Goal: Task Accomplishment & Management: Manage account settings

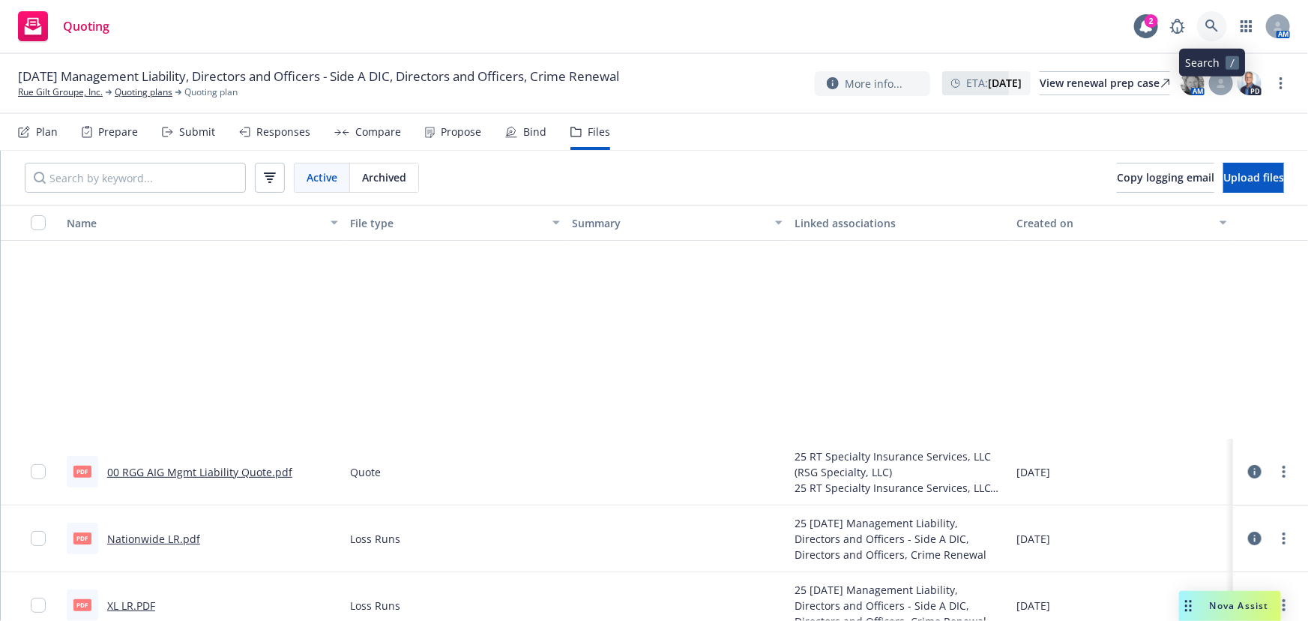
click at [1207, 25] on icon at bounding box center [1212, 25] width 13 height 13
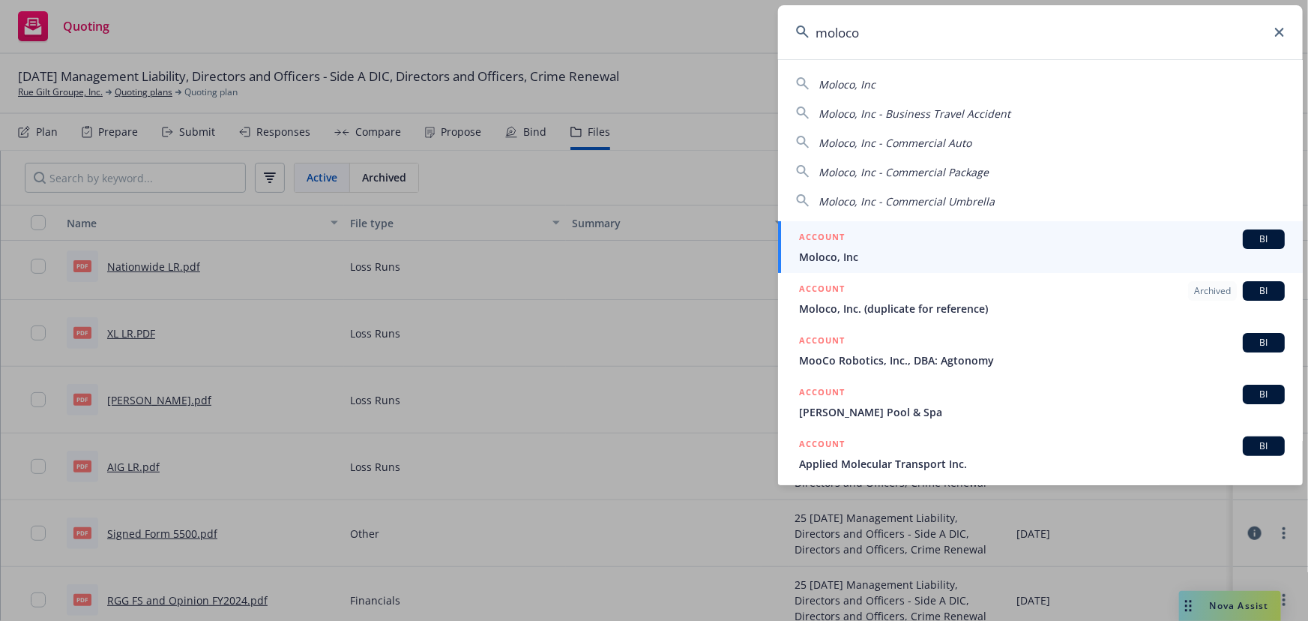
type input "moloco"
click at [860, 265] on link "ACCOUNT BI Moloco, Inc" at bounding box center [1040, 247] width 525 height 52
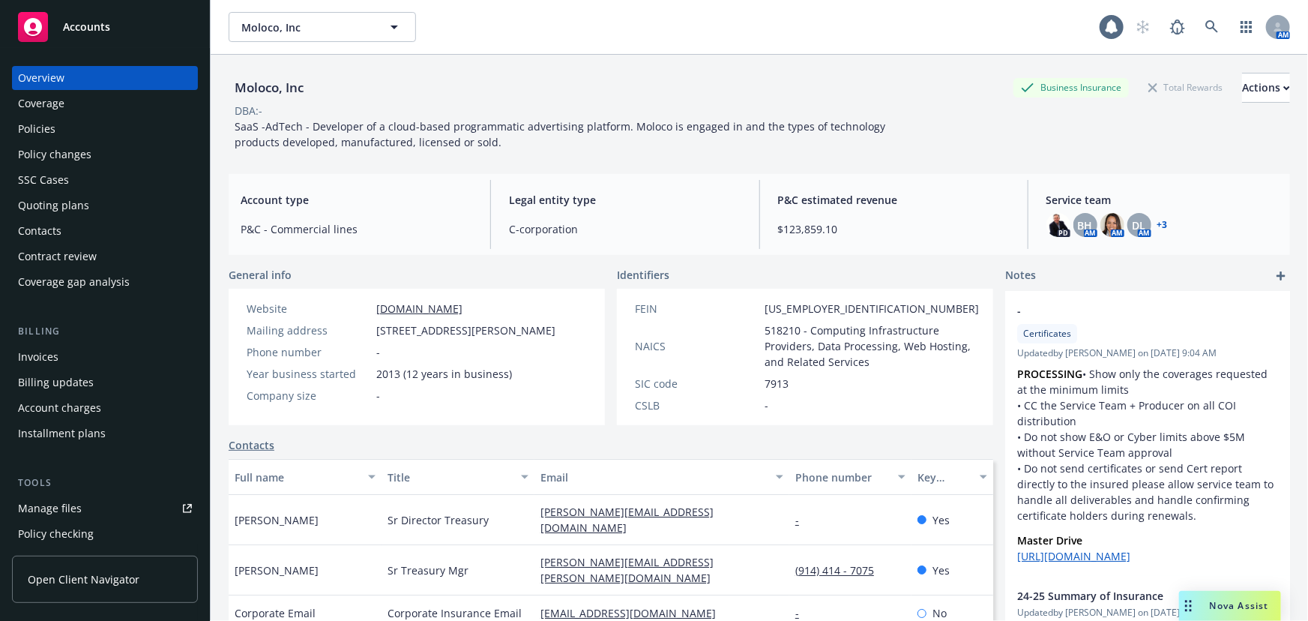
click at [102, 131] on div "Policies" at bounding box center [105, 129] width 174 height 24
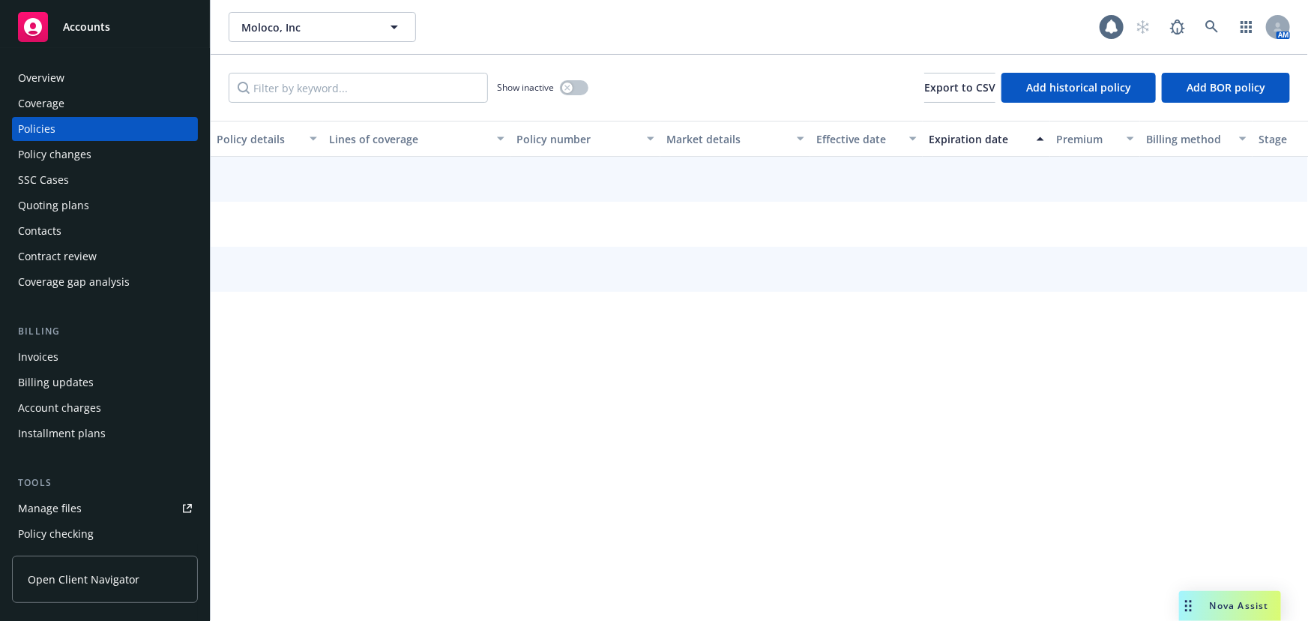
click at [96, 196] on div "Quoting plans" at bounding box center [105, 205] width 174 height 24
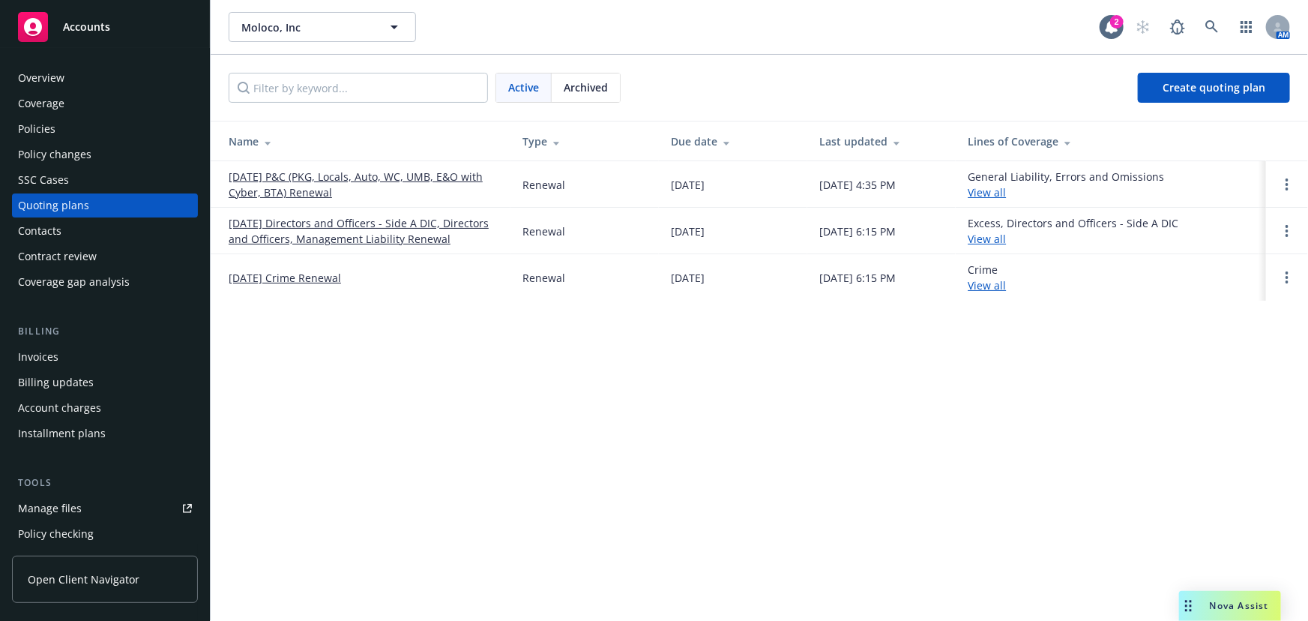
click at [346, 239] on link "[DATE] Directors and Officers - Side A DIC, Directors and Officers, Management …" at bounding box center [364, 230] width 270 height 31
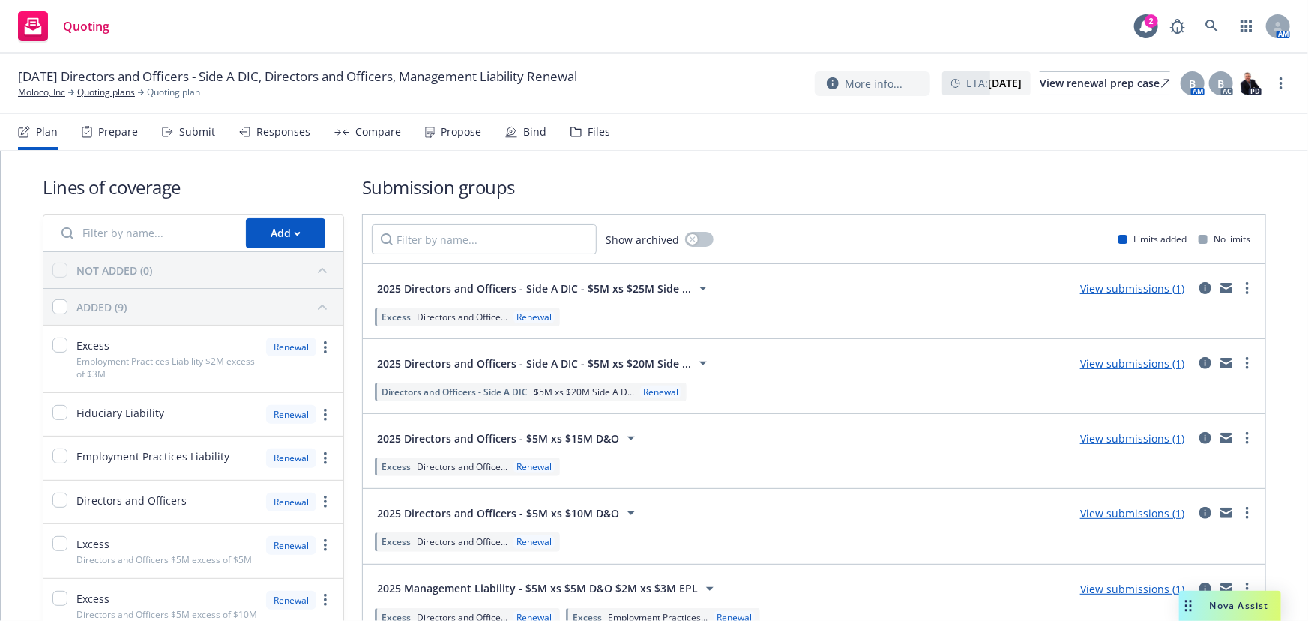
click at [186, 136] on div "Submit" at bounding box center [197, 132] width 36 height 12
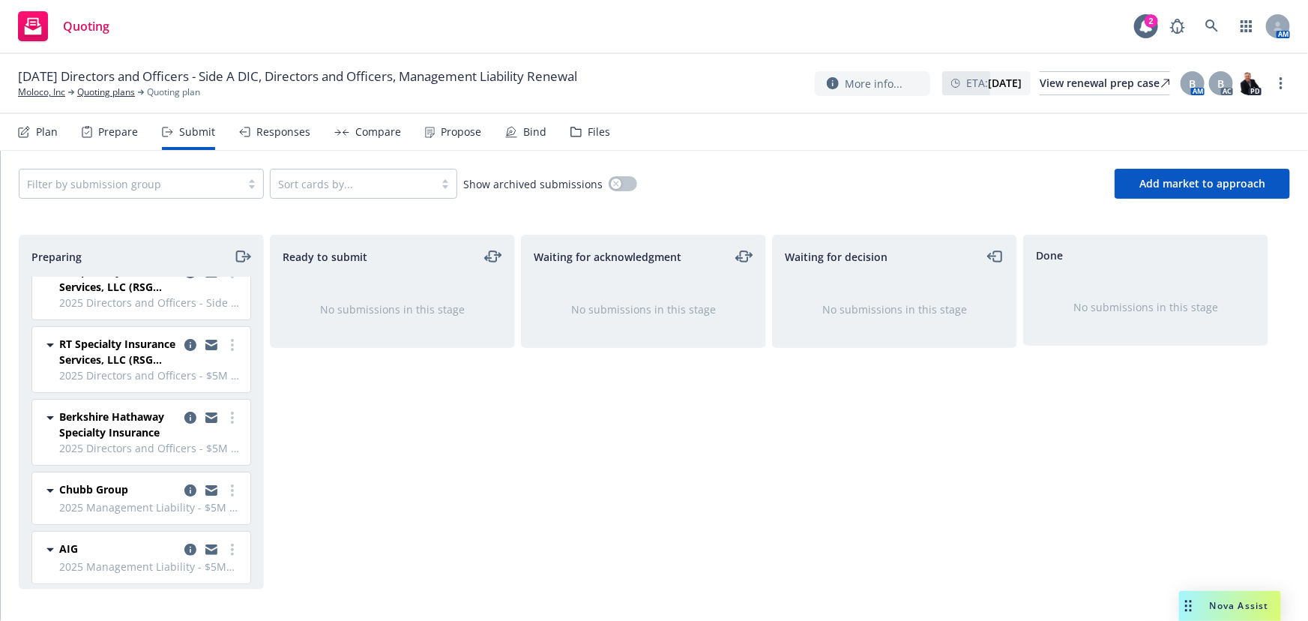
scroll to position [103, 0]
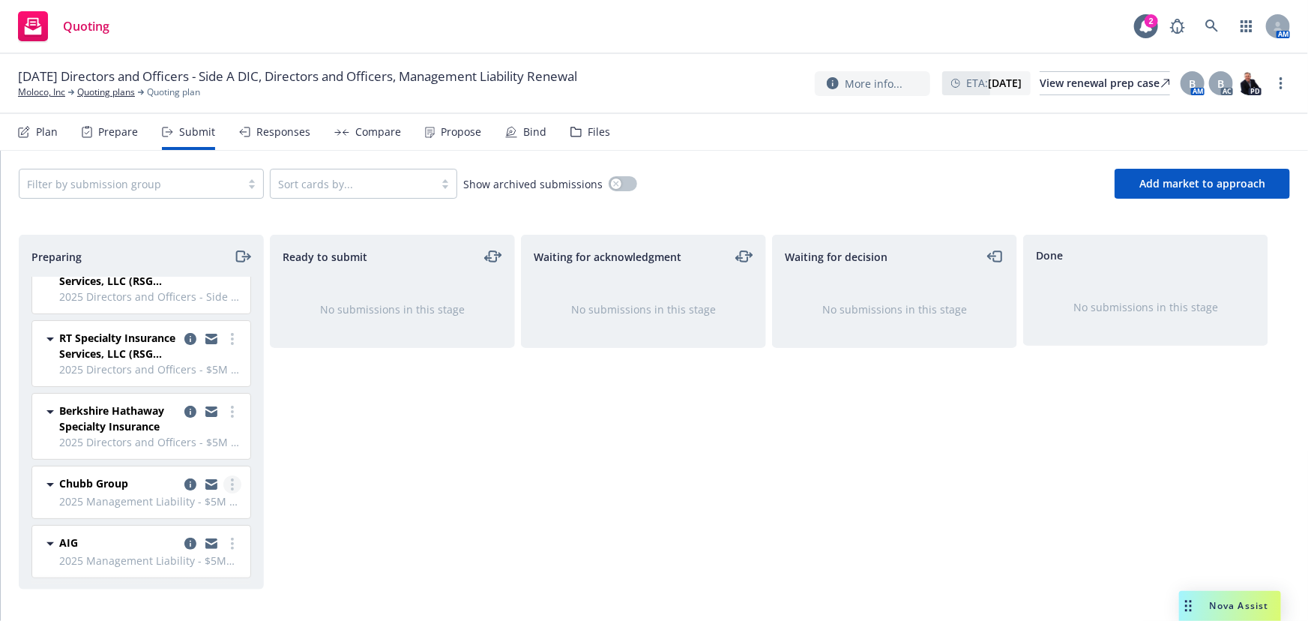
click at [226, 484] on link "more" at bounding box center [232, 484] width 18 height 18
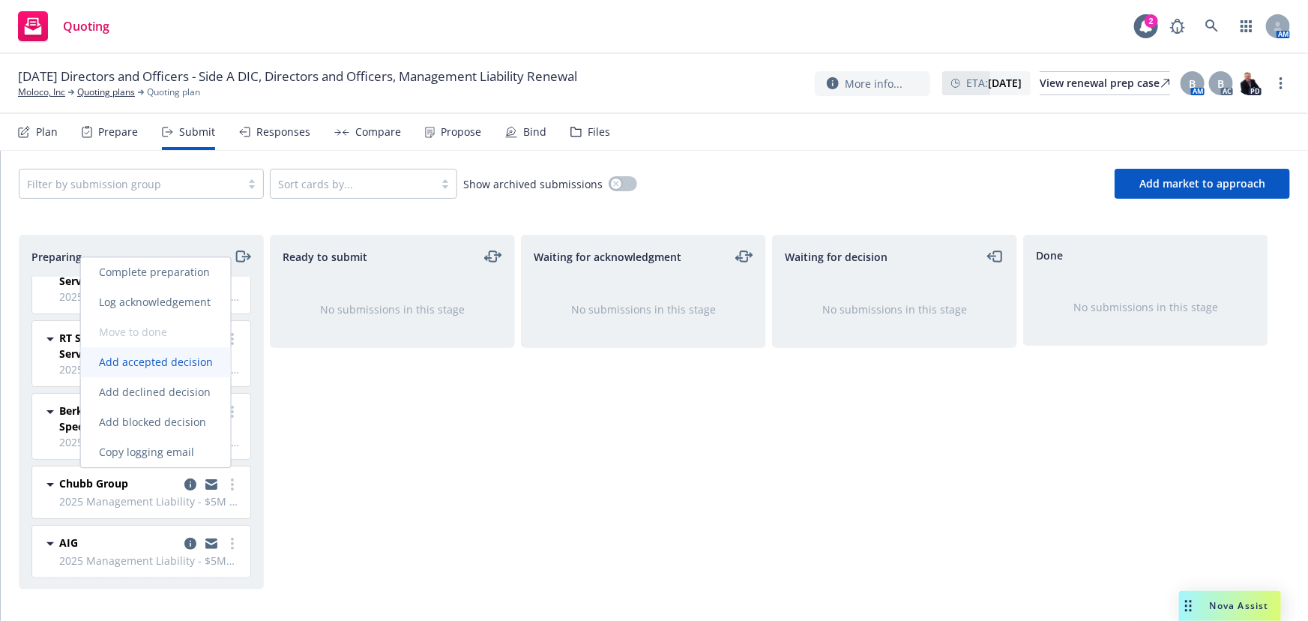
click at [187, 373] on link "Add accepted decision" at bounding box center [156, 362] width 150 height 30
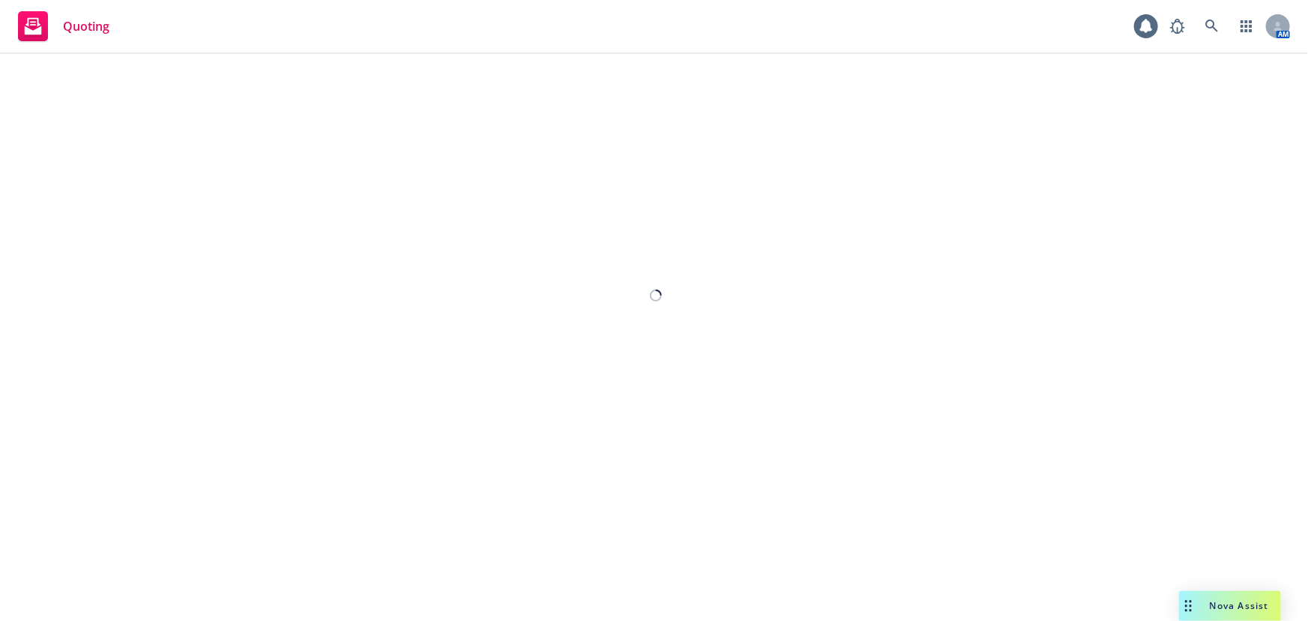
select select "12"
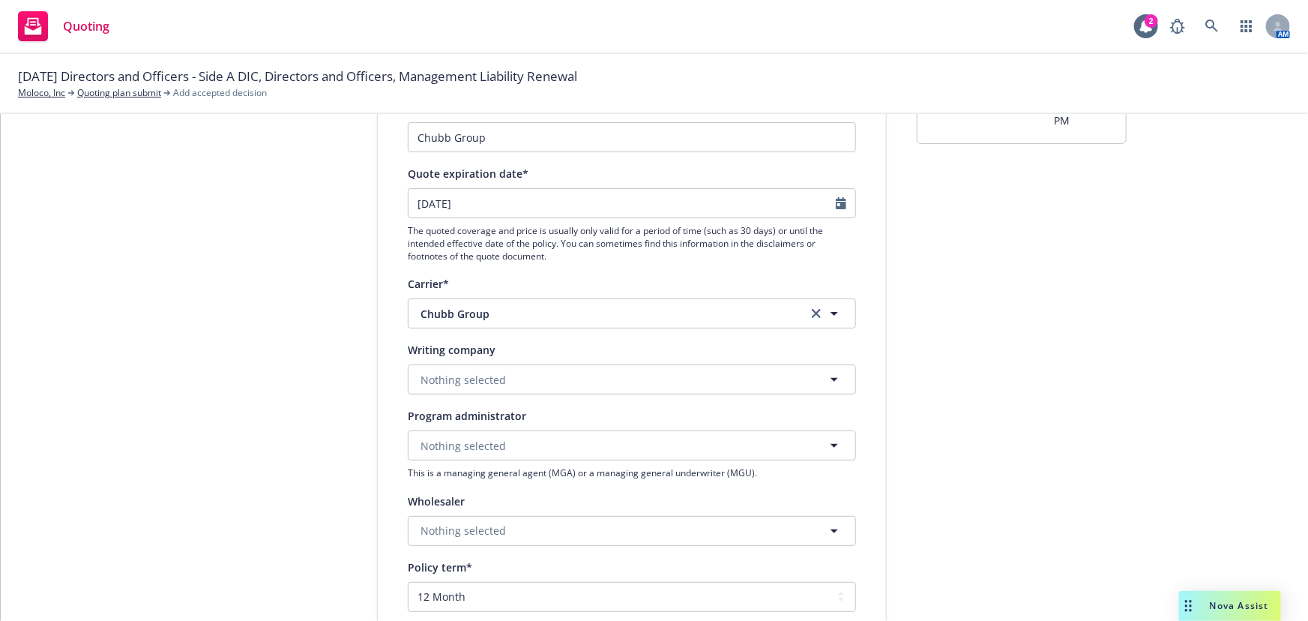
scroll to position [136, 0]
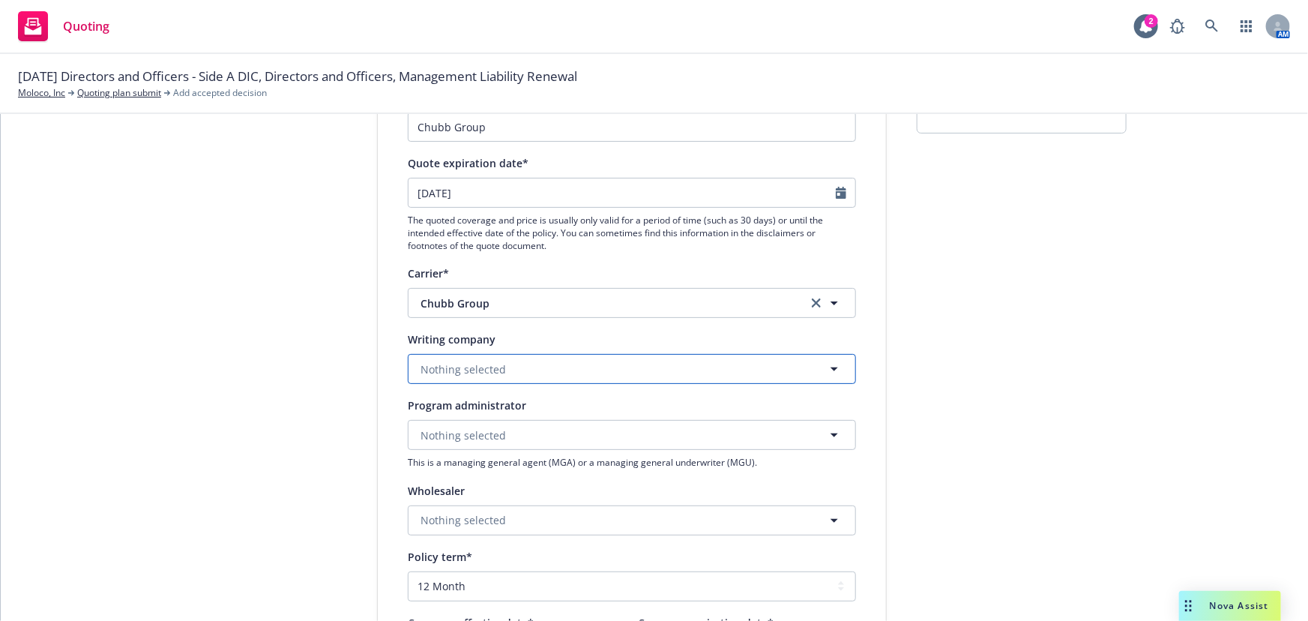
click at [557, 369] on button "Nothing selected" at bounding box center [632, 369] width 448 height 30
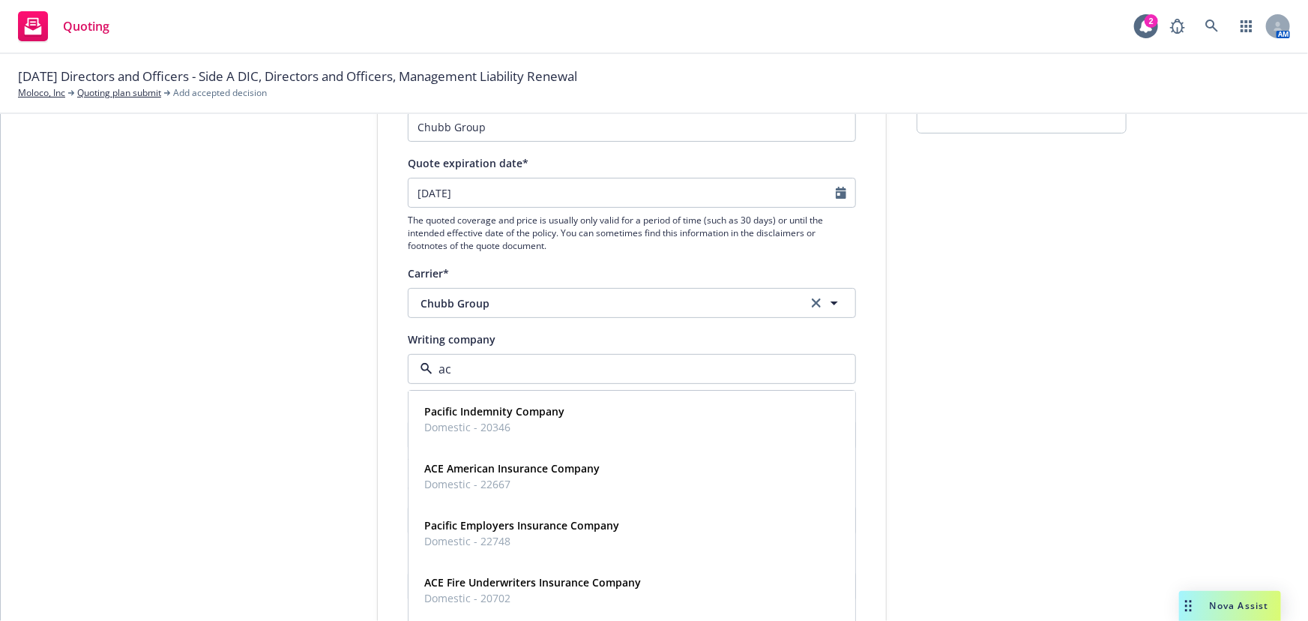
type input "ace"
click at [641, 409] on div "ACE American Insurance Company Domestic - 22667" at bounding box center [631, 419] width 427 height 37
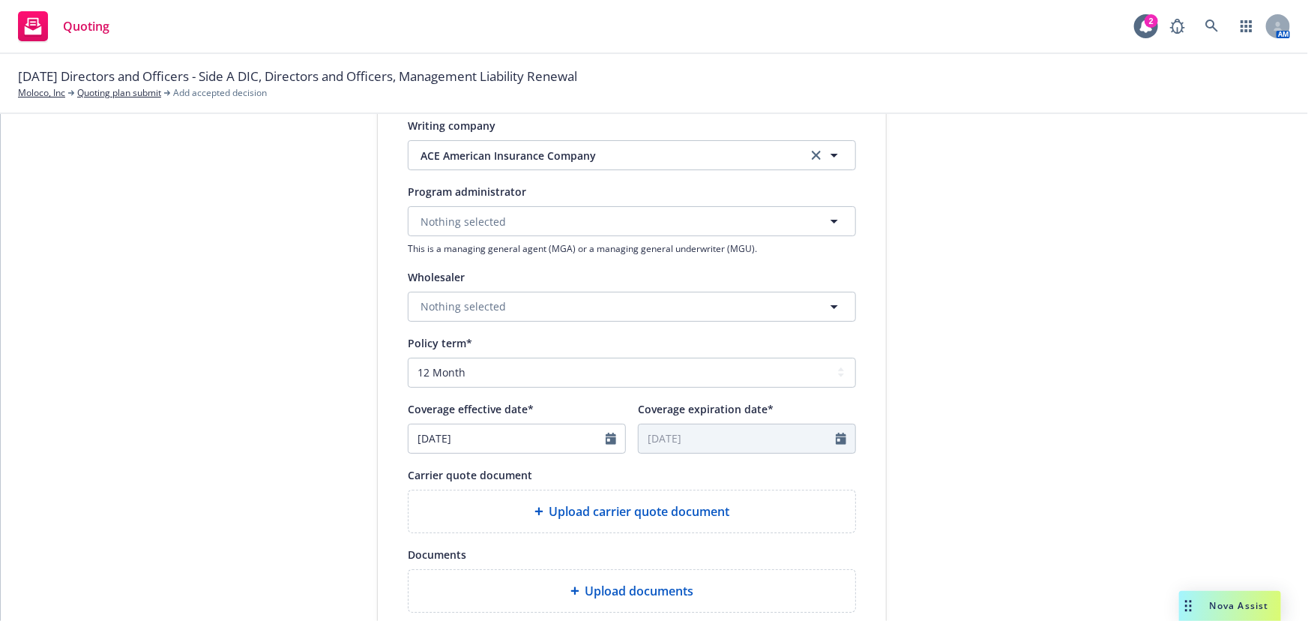
scroll to position [545, 0]
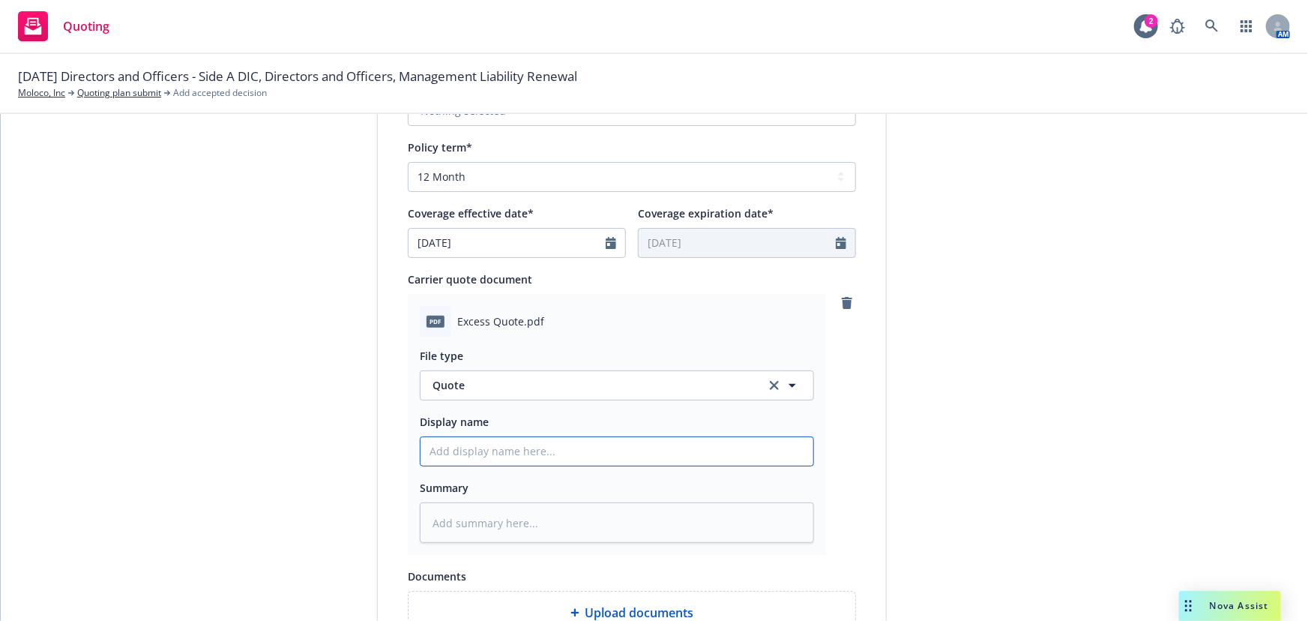
click at [517, 455] on input "Display name" at bounding box center [617, 451] width 393 height 28
type textarea "x"
type input "0"
type textarea "x"
type input "01"
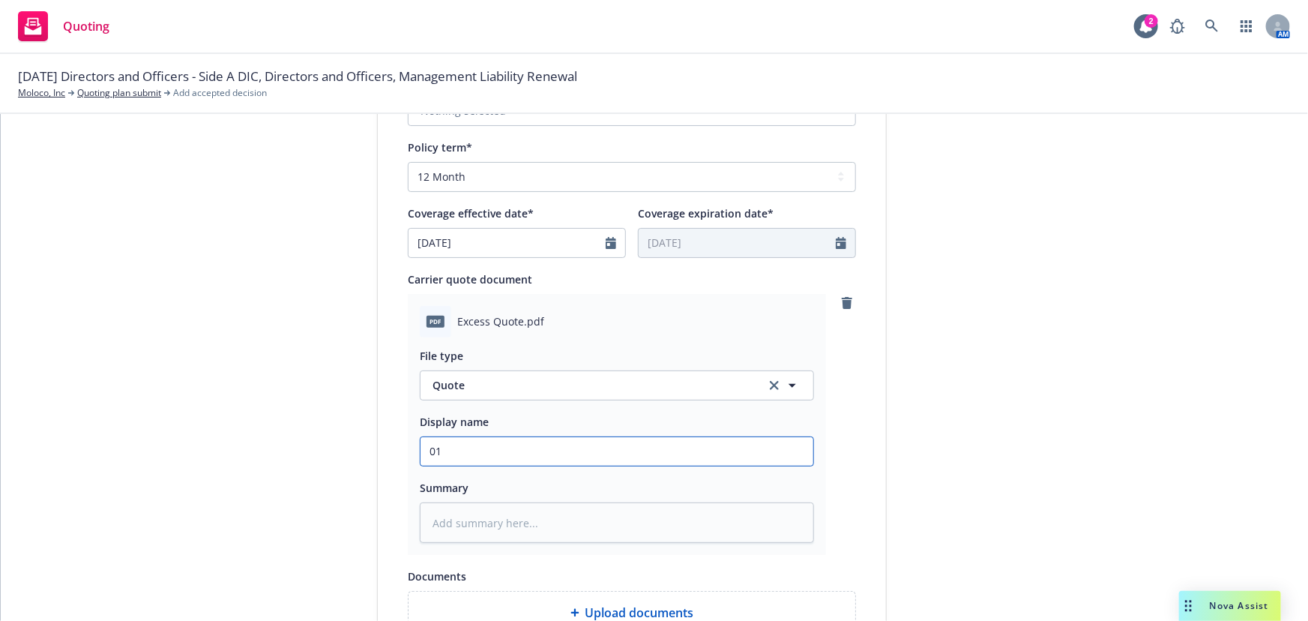
type textarea "x"
type input "01"
type textarea "x"
type input "01 M"
type textarea "x"
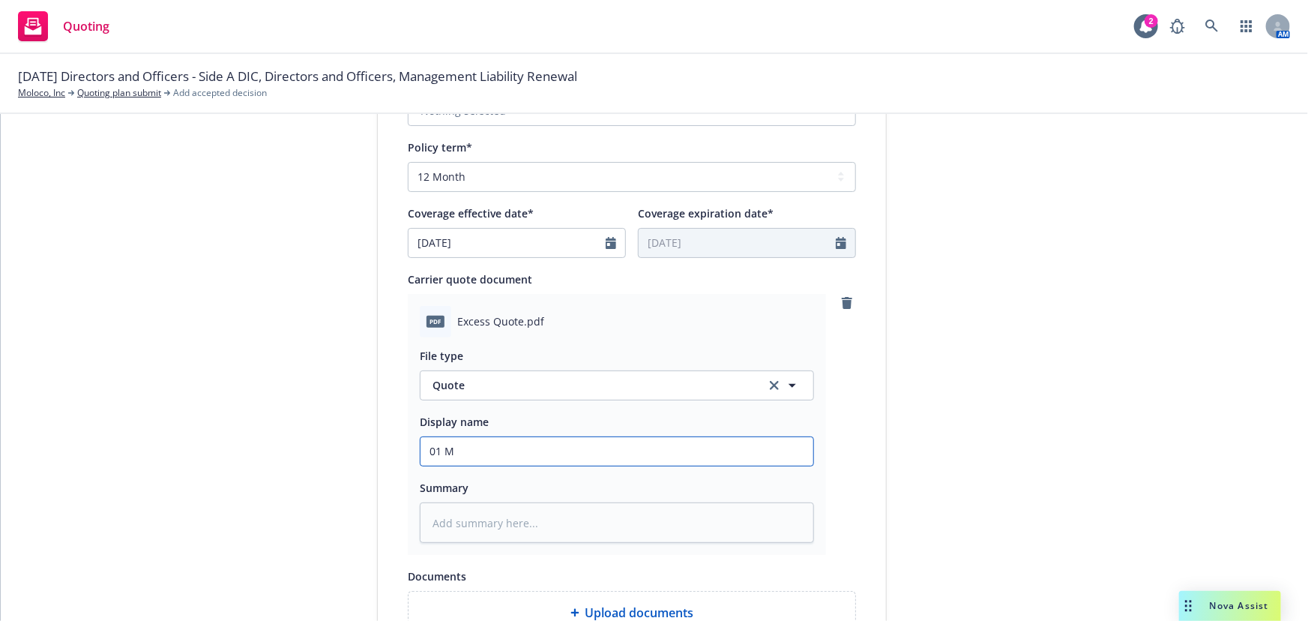
type input "01 Mo"
type textarea "x"
type input "01 Mol"
type textarea "x"
type input "01 Molo"
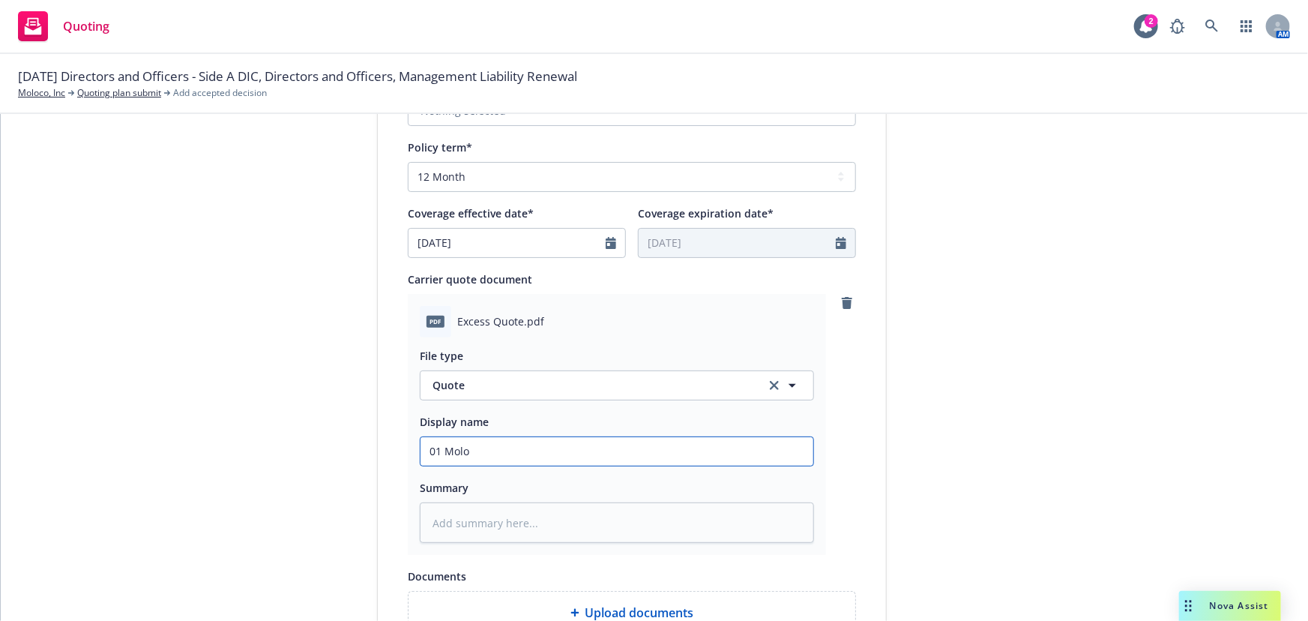
type textarea "x"
type input "01 Moloc"
type textarea "x"
type input "01 Moloco"
type textarea "x"
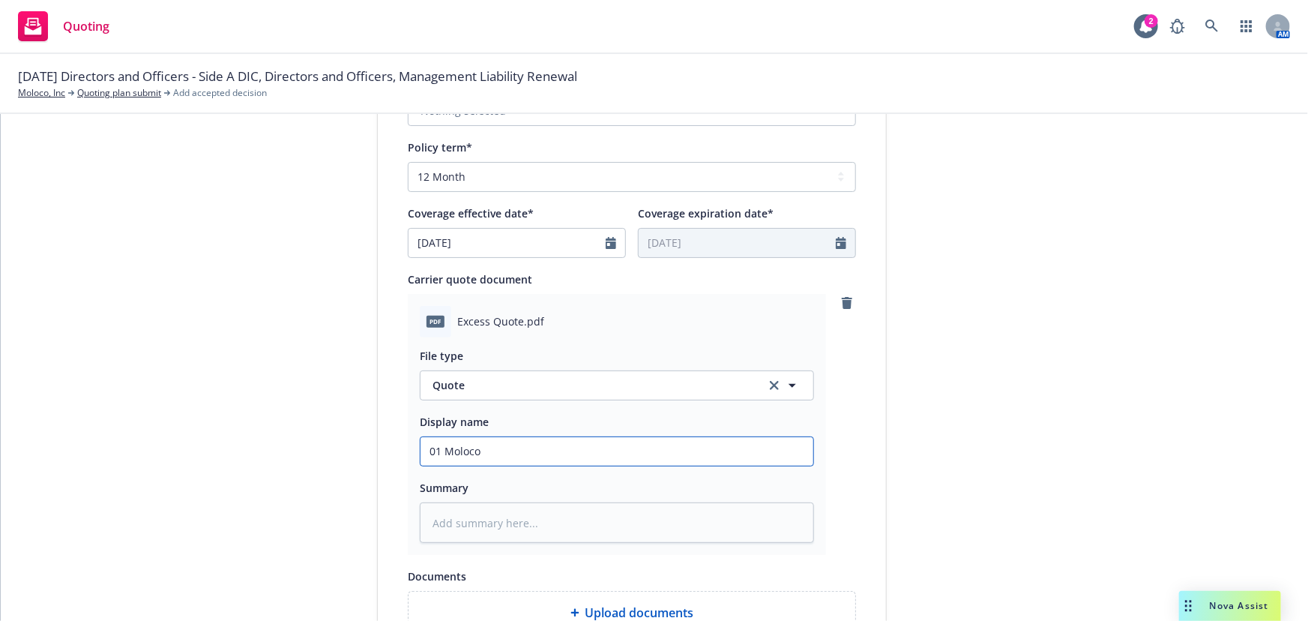
type input "01 Moloco"
type textarea "x"
type input "01 Moloco C"
type textarea "x"
type input "01 Moloco Ch"
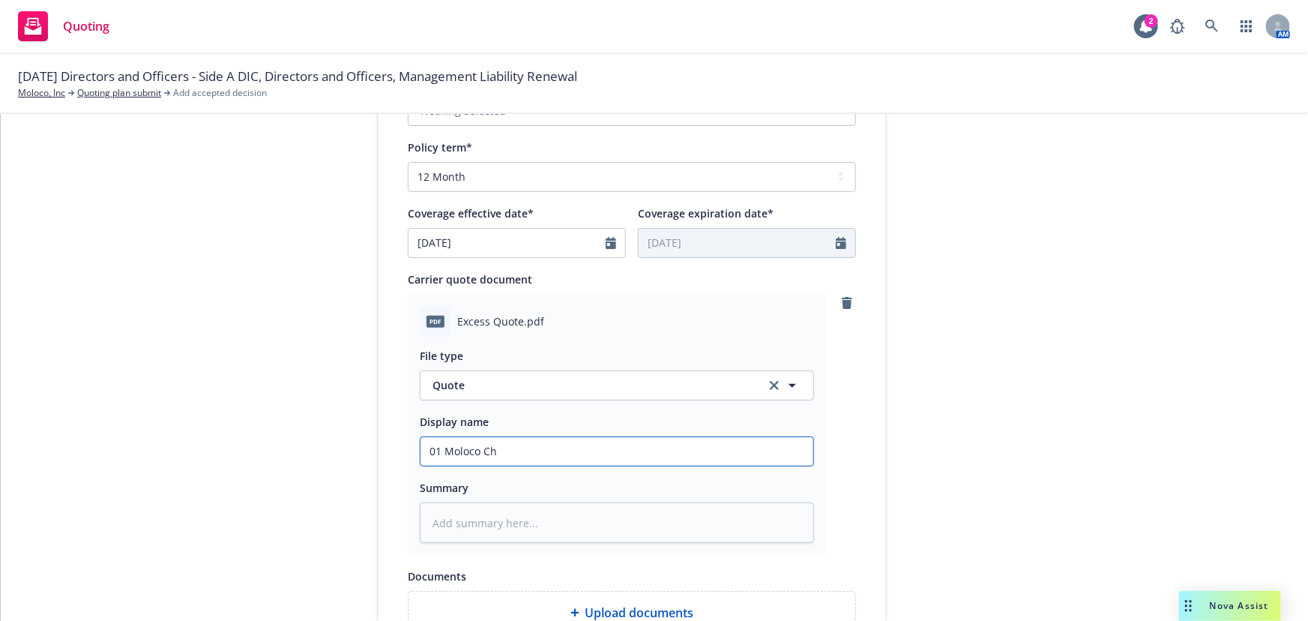
type textarea "x"
type input "01 Moloco Chu"
type textarea "x"
type input "01 Moloco Chub"
type textarea "x"
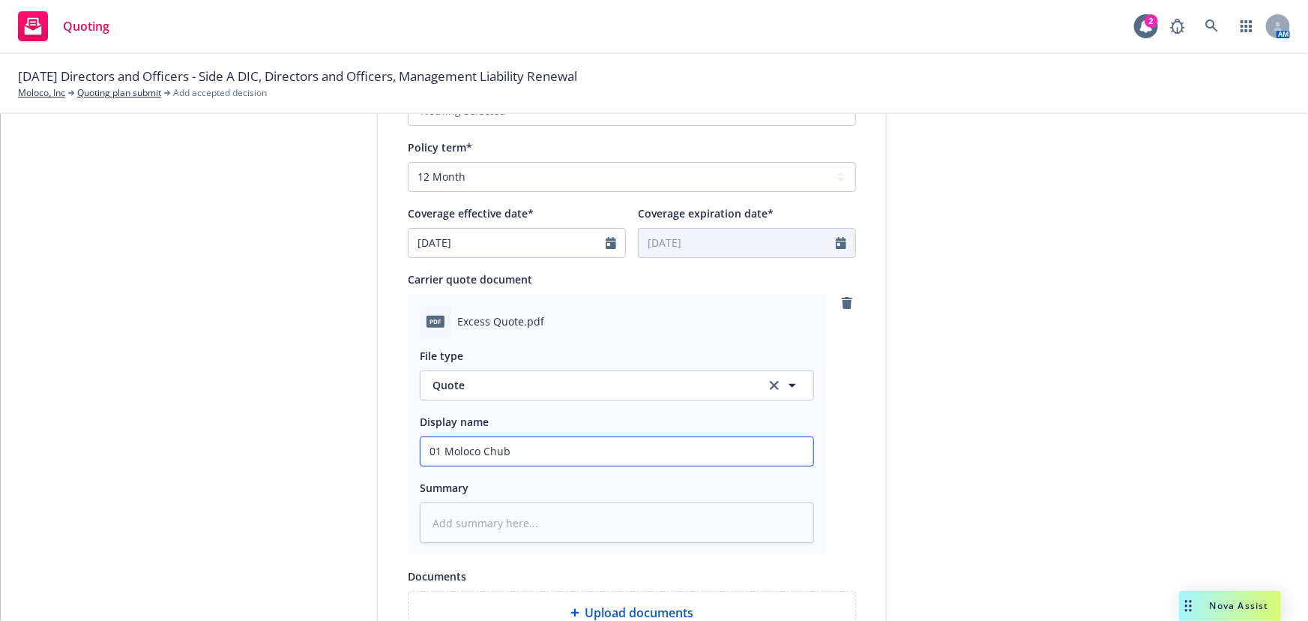
type input "01 Moloco Chubb"
type textarea "x"
type input "01 Moloco Chubb"
type textarea "x"
type input "01 Moloco Chubb $"
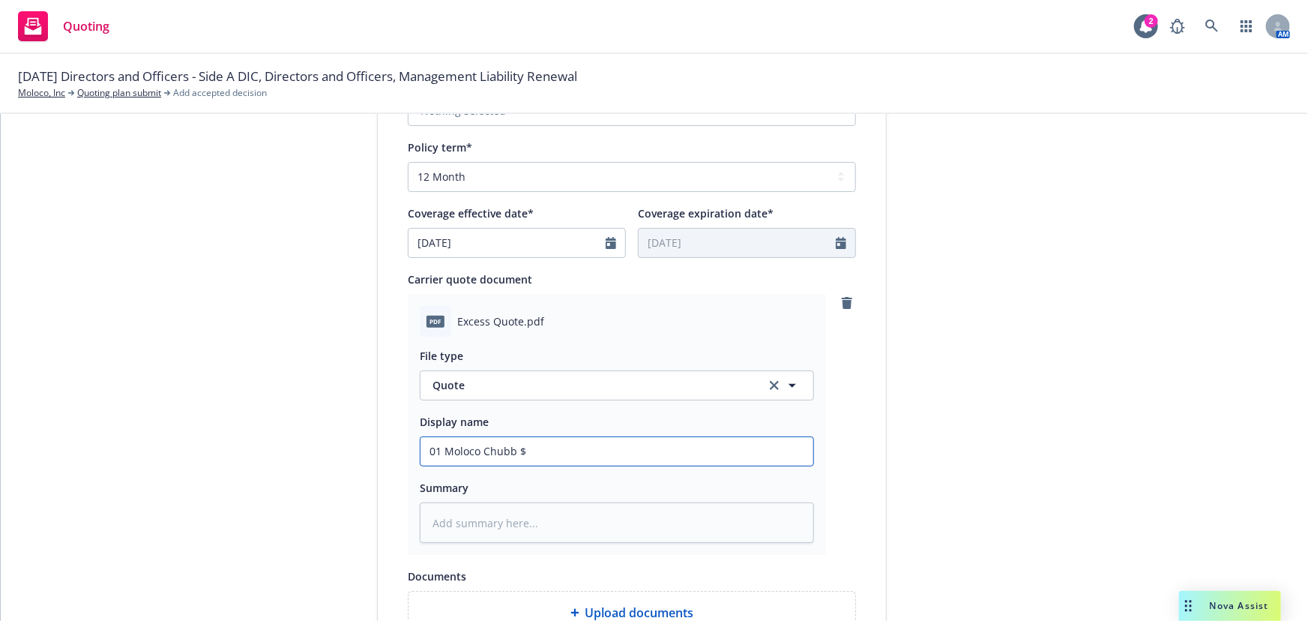
type textarea "x"
type input "01 Moloco Chubb $5"
type textarea "x"
type input "01 Moloco Chubb $5M"
type textarea "x"
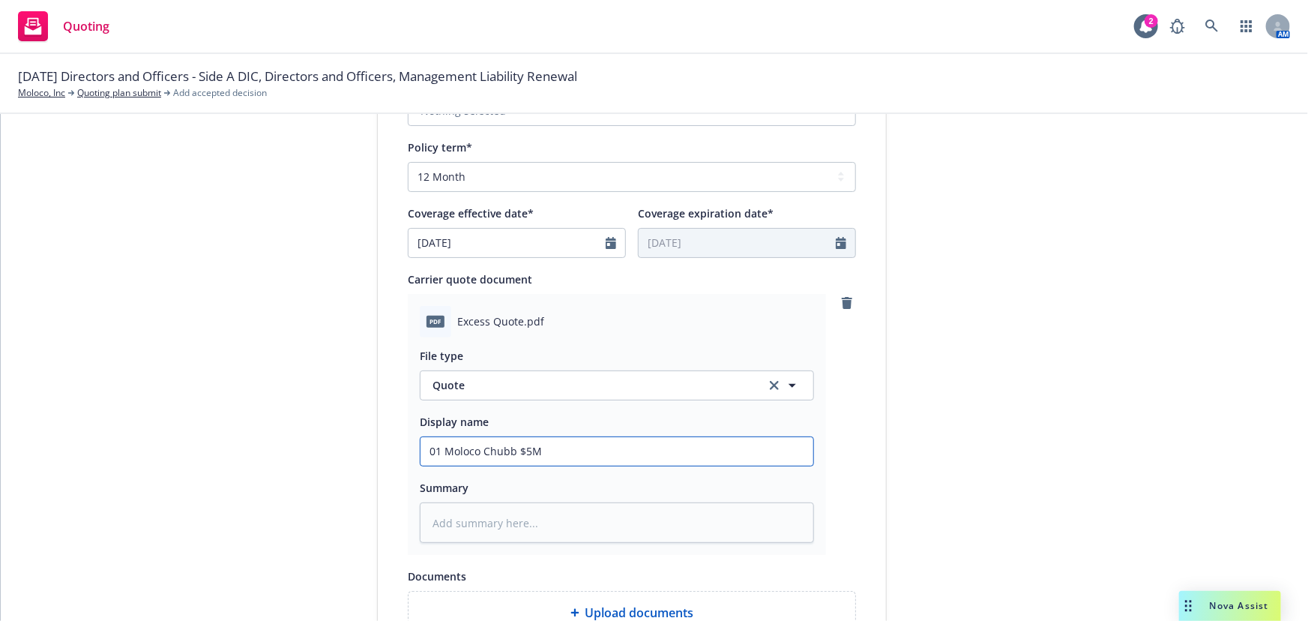
type input "01 Moloco Chubb $5M"
type textarea "x"
type input "01 Moloco Chubb $5M x"
type textarea "x"
type input "01 Moloco Chubb $5M xs"
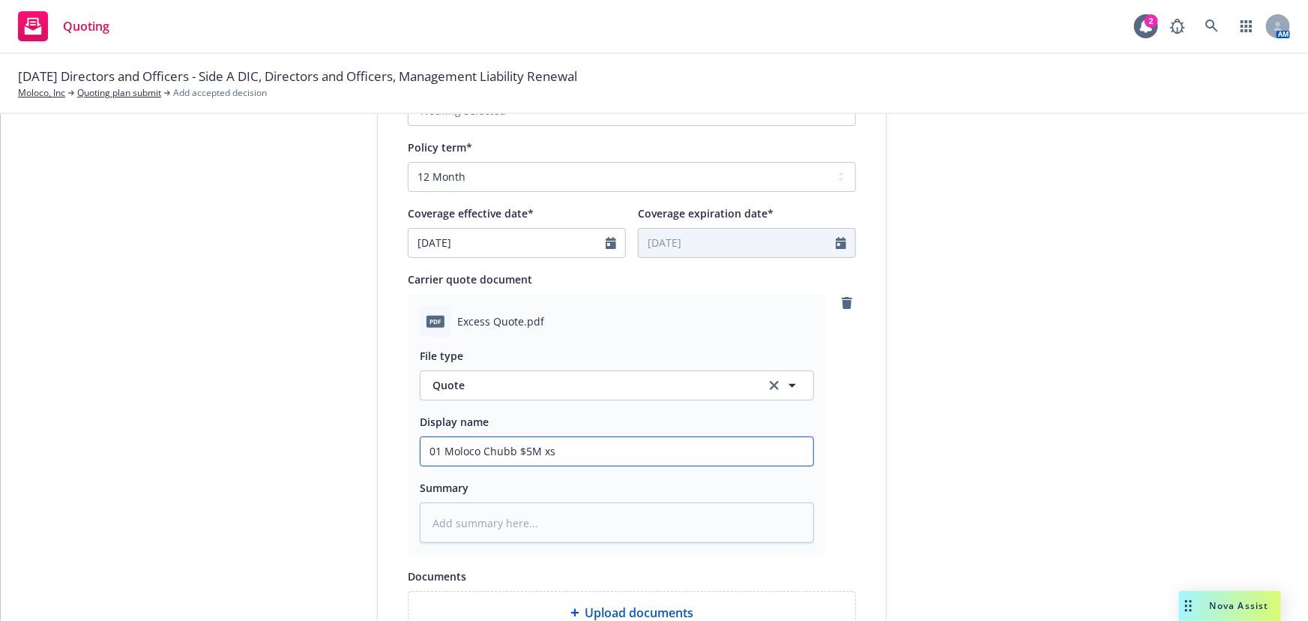
type textarea "x"
type input "01 Moloco Chubb $5M xs"
type textarea "x"
type input "01 Moloco Chubb $5M xs %"
type textarea "x"
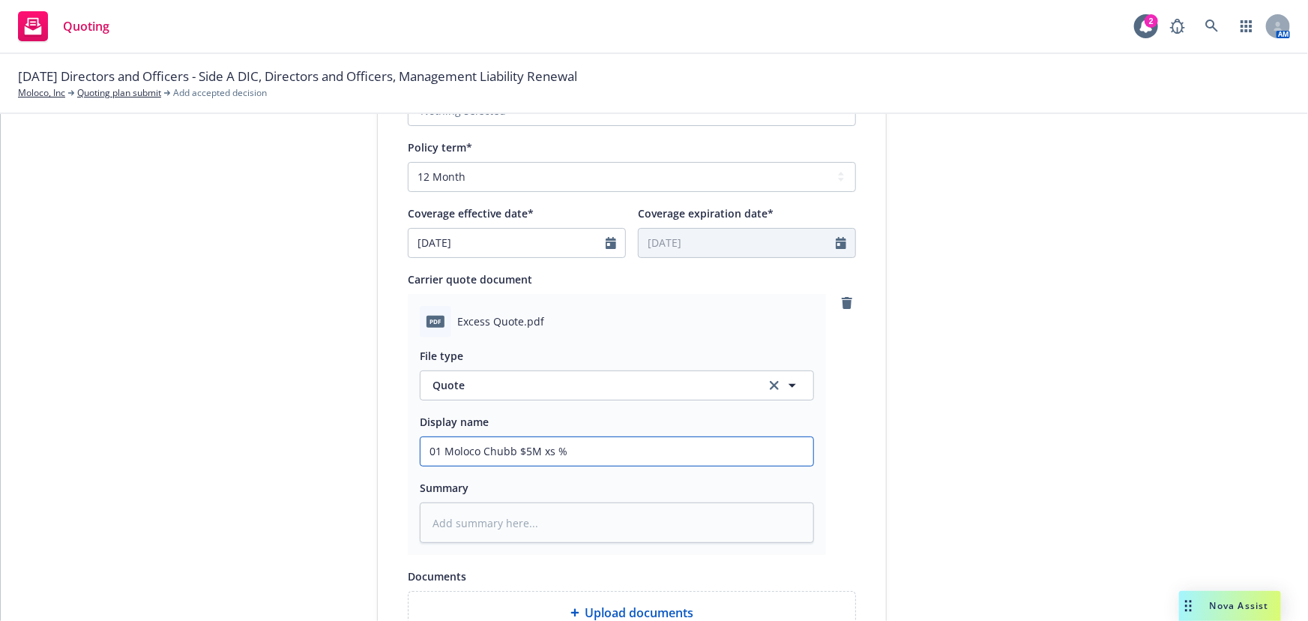
type input "01 Moloco Chubb $5M xs"
type textarea "x"
type input "01 Moloco Chubb $5M xs"
type textarea "x"
type input "01 Moloco Chubb $5M xs"
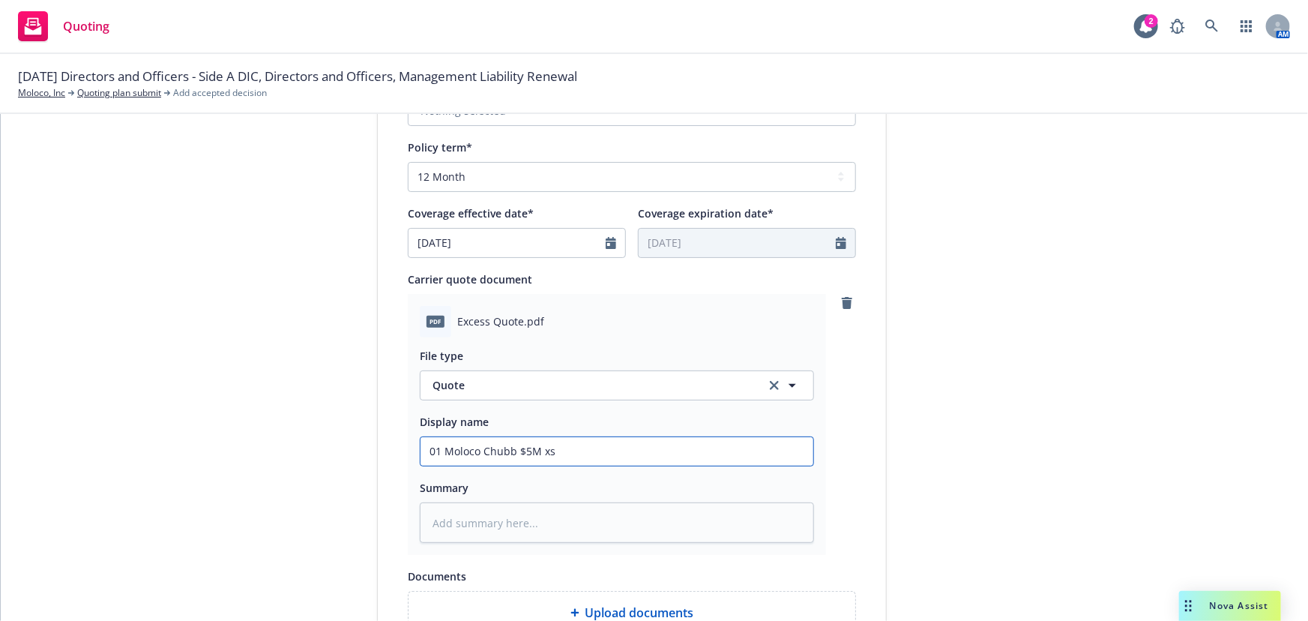
type textarea "x"
type input "01 Moloco Chubb $5M xs $"
type textarea "x"
type input "01 Moloco Chubb $5M xs $5"
type textarea "x"
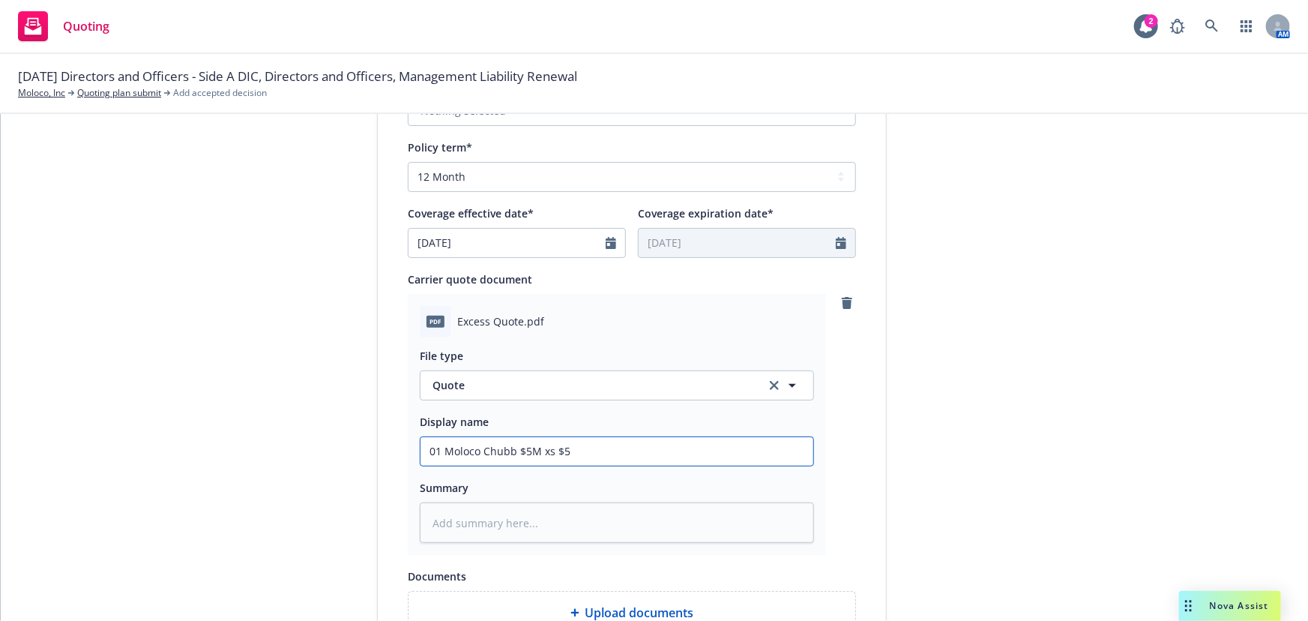
type input "01 Moloco Chubb $5M xs $5M"
type textarea "x"
type input "01 Moloco Chubb $5M xs $5M"
type textarea "x"
type input "01 Moloco Chubb $5M xs $5M D"
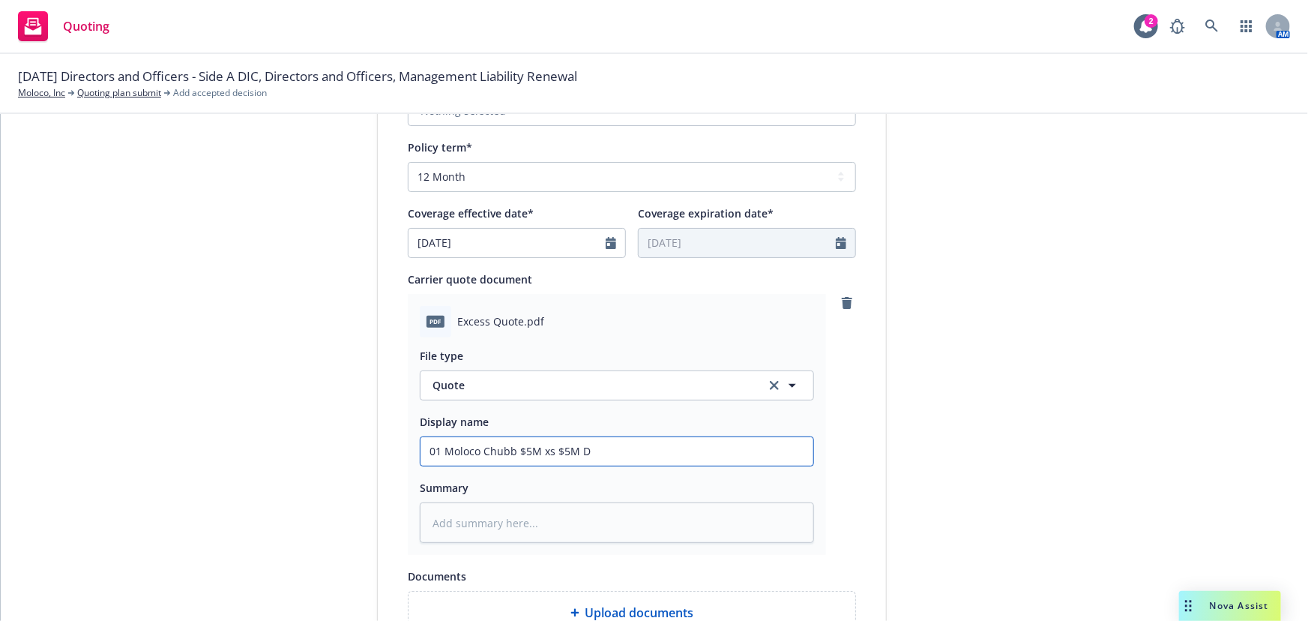
type textarea "x"
type input "01 Moloco Chubb $5M xs $5M D&"
type textarea "x"
type input "01 Moloco Chubb $5M xs $5M D&O"
type textarea "x"
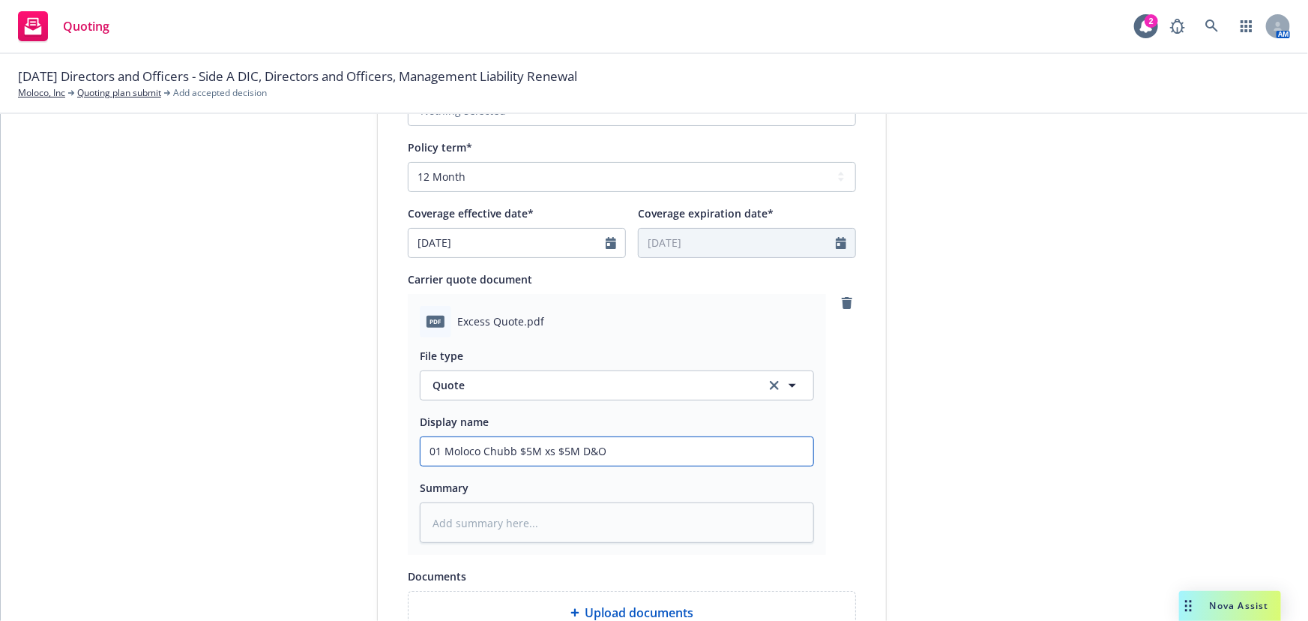
type input "01 Moloco Chubb $5M xs $5M D&O"
type textarea "x"
type input "01 Moloco Chubb $5M xs $5M D&O $"
type textarea "x"
type input "01 Moloco Chubb $5M xs $5M D&O $2"
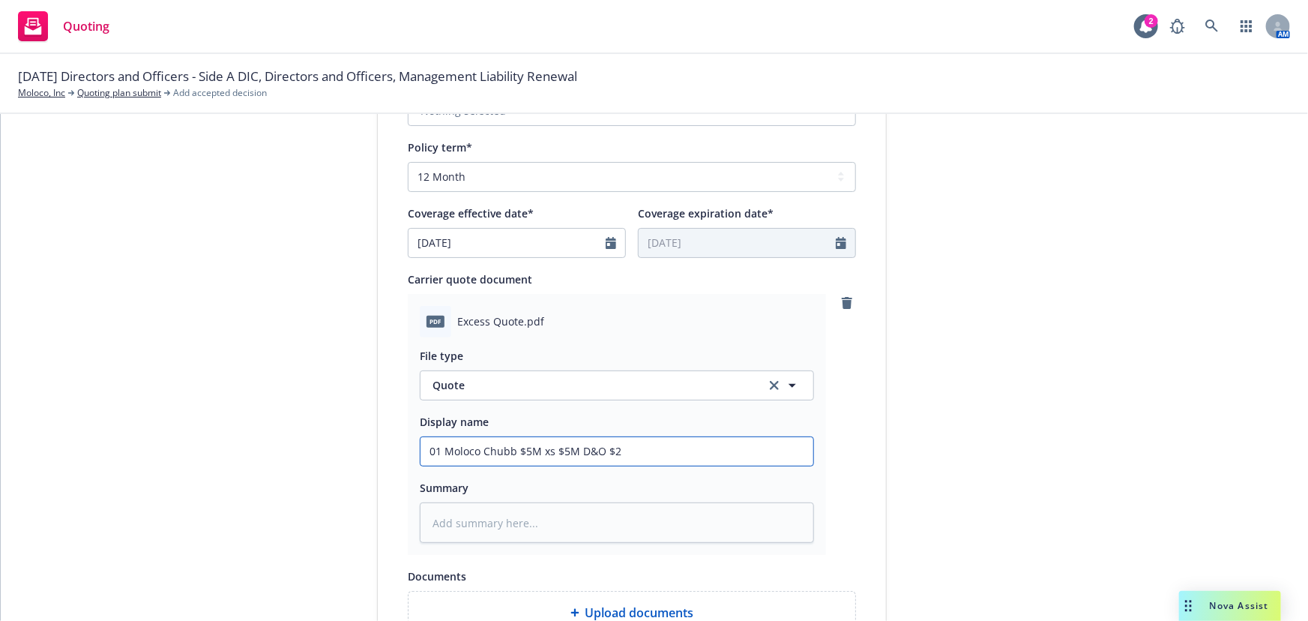
type textarea "x"
type input "01 Moloco Chubb $5M xs $5M D&O $2M"
type textarea "x"
type input "01 Moloco Chubb $5M xs $5M D&O $2M"
type textarea "x"
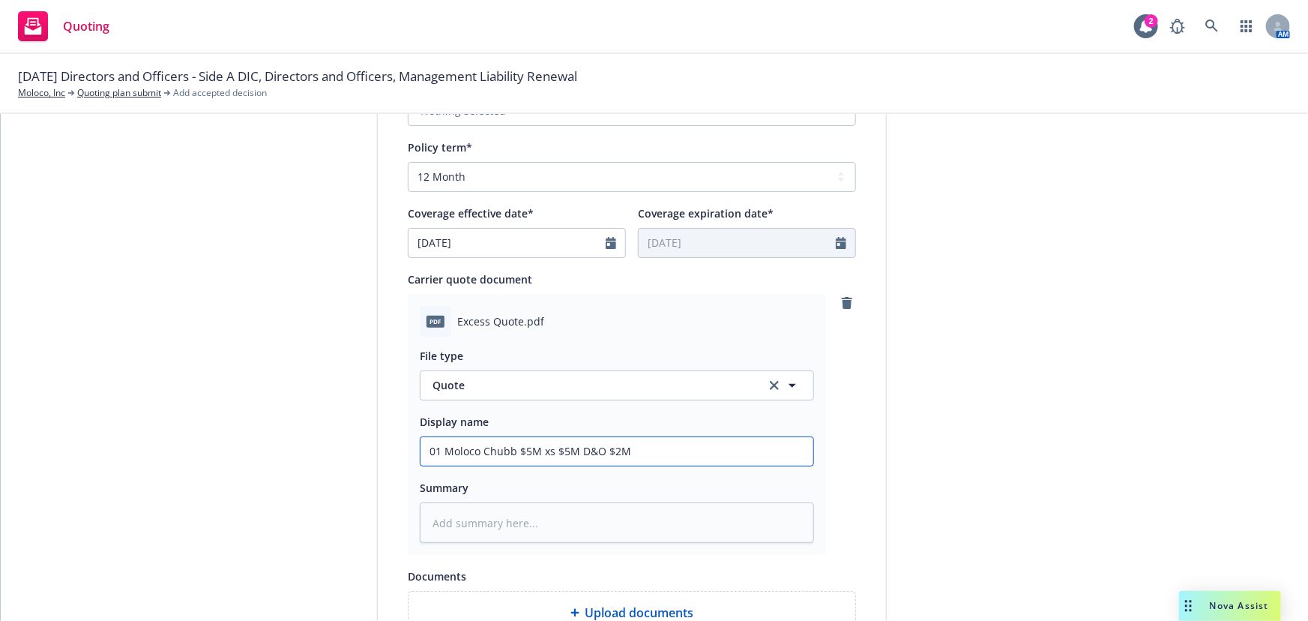
type input "01 Moloco Chubb $5M xs $5M D&O $2M x"
type textarea "x"
type input "01 Moloco Chubb $5M xs $5M D&O $2M xs"
type textarea "x"
type input "01 Moloco Chubb $5M xs $5M D&O $2M xs"
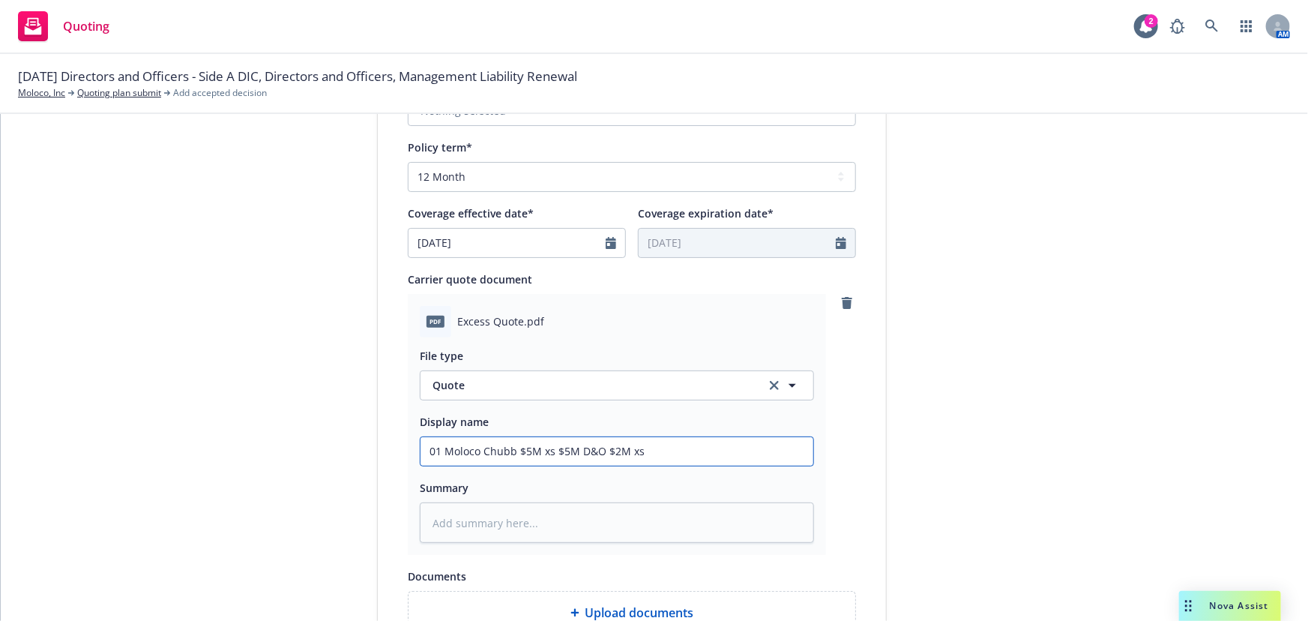
type textarea "x"
type input "01 Moloco Chubb $5M xs $5M D&O $2M xs $"
type textarea "x"
type input "01 Moloco Chubb $5M xs $5M D&O $2M xs $3"
type textarea "x"
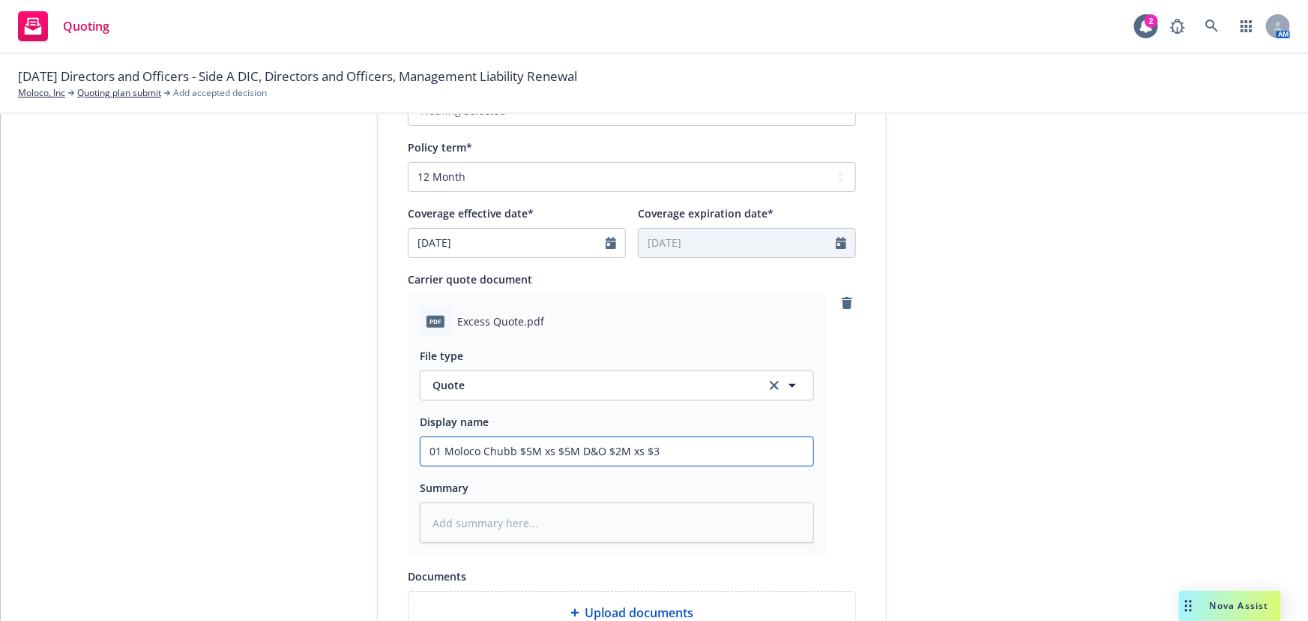
type input "01 Moloco Chubb $5M xs $5M D&O $2M xs $3M"
type textarea "x"
type input "01 Moloco Chubb $5M xs $5M D&O $2M xs $3M"
type textarea "x"
type input "01 Moloco Chubb $5M xs $5M D&O $2M xs $3M E"
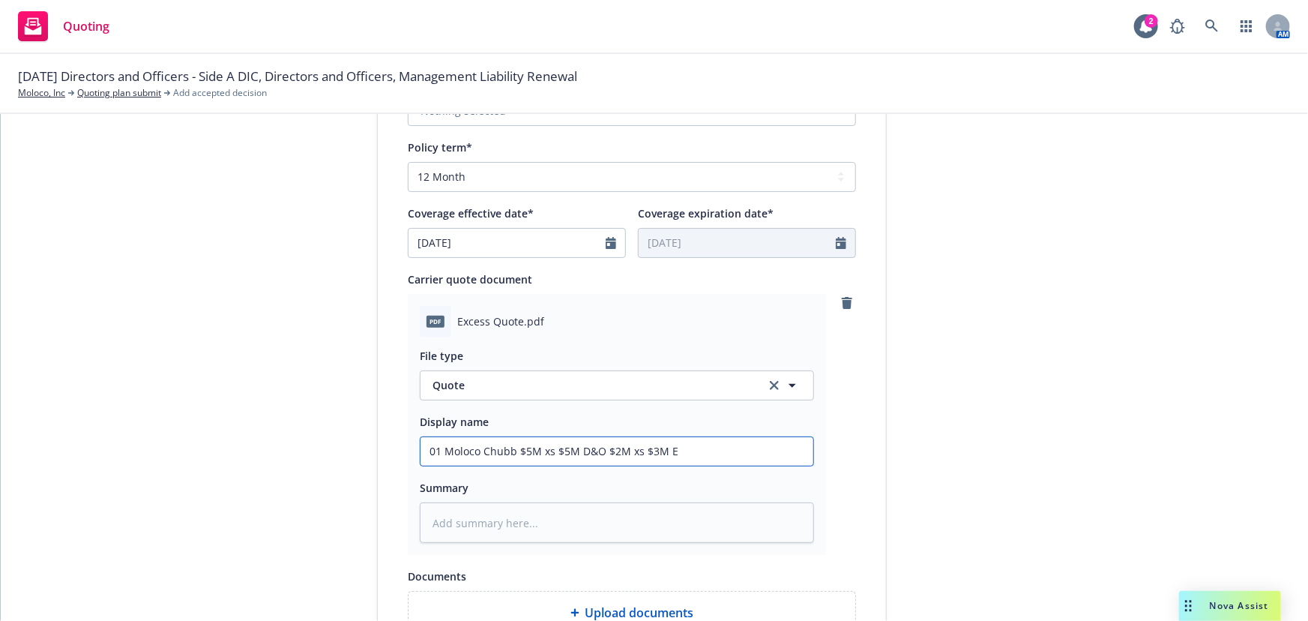
type textarea "x"
type input "01 Moloco Chubb $5M xs $5M D&O $2M xs $3M EP"
type textarea "x"
type input "01 Moloco Chubb $5M xs $5M D&O $2M xs $3M EPL"
type textarea "x"
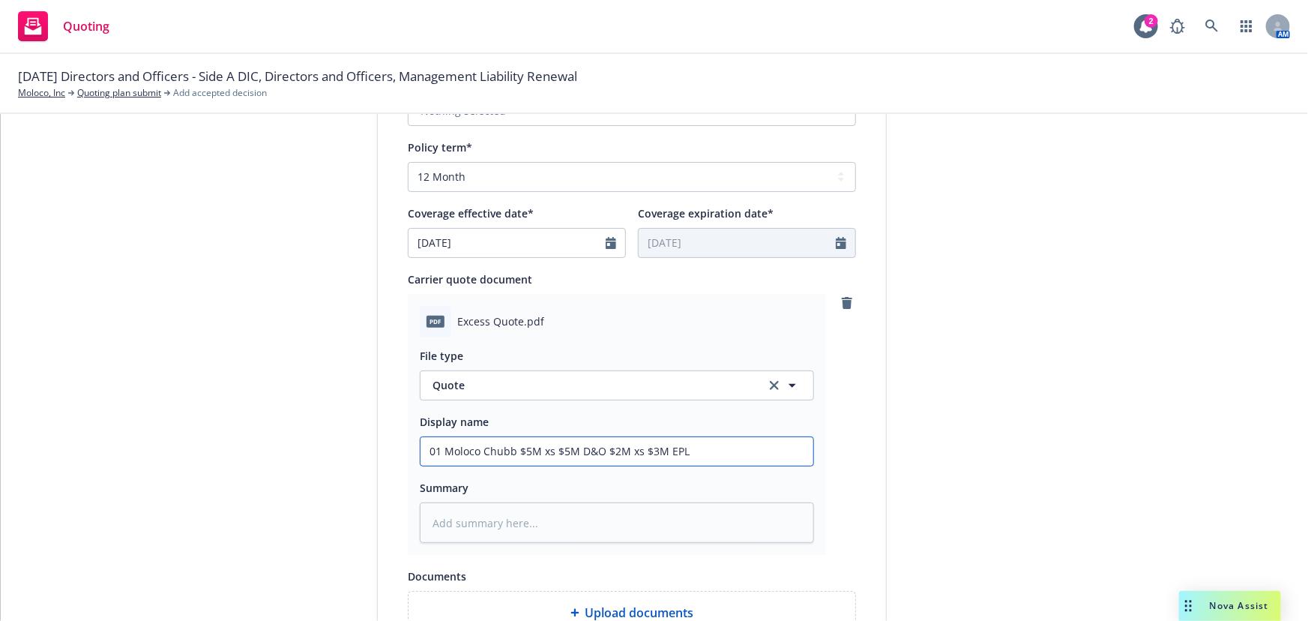
type input "01 Moloco Chubb $5M xs $5M D&O $2M xs $3M EPL"
type textarea "x"
type input "01 Moloco Chubb $5M xs $5M D&O $2M xs $3M EPL Q"
type textarea "x"
type input "01 Moloco Chubb $5M xs $5M D&O $2M xs $3M EPL Qu"
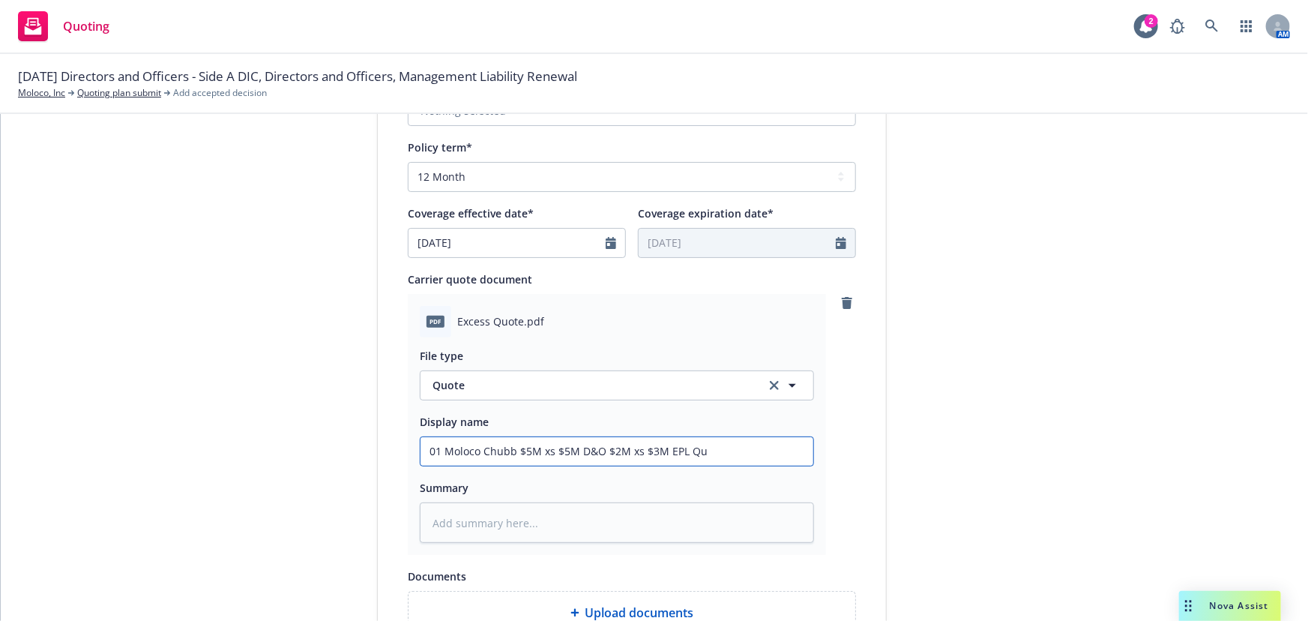
type textarea "x"
type input "01 Moloco Chubb $5M xs $5M D&O $2M xs $3M EPL Quo"
type textarea "x"
type input "01 Moloco Chubb $5M xs $5M D&O $2M xs $3M EPL Quot"
type textarea "x"
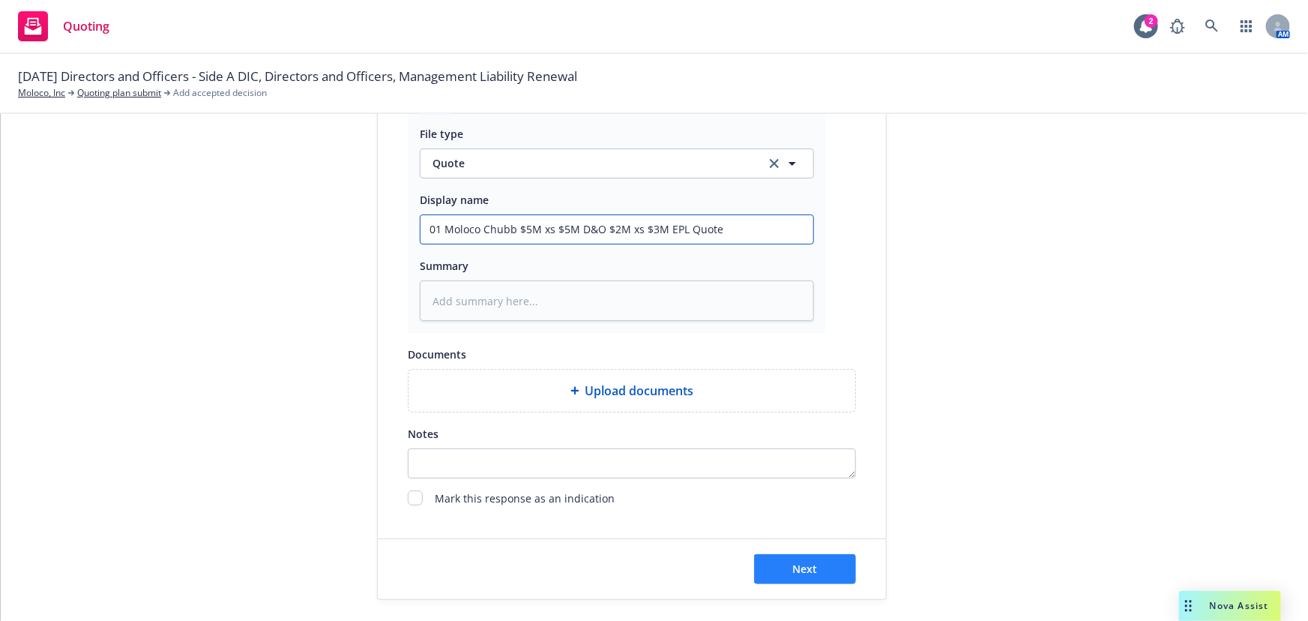
scroll to position [775, 0]
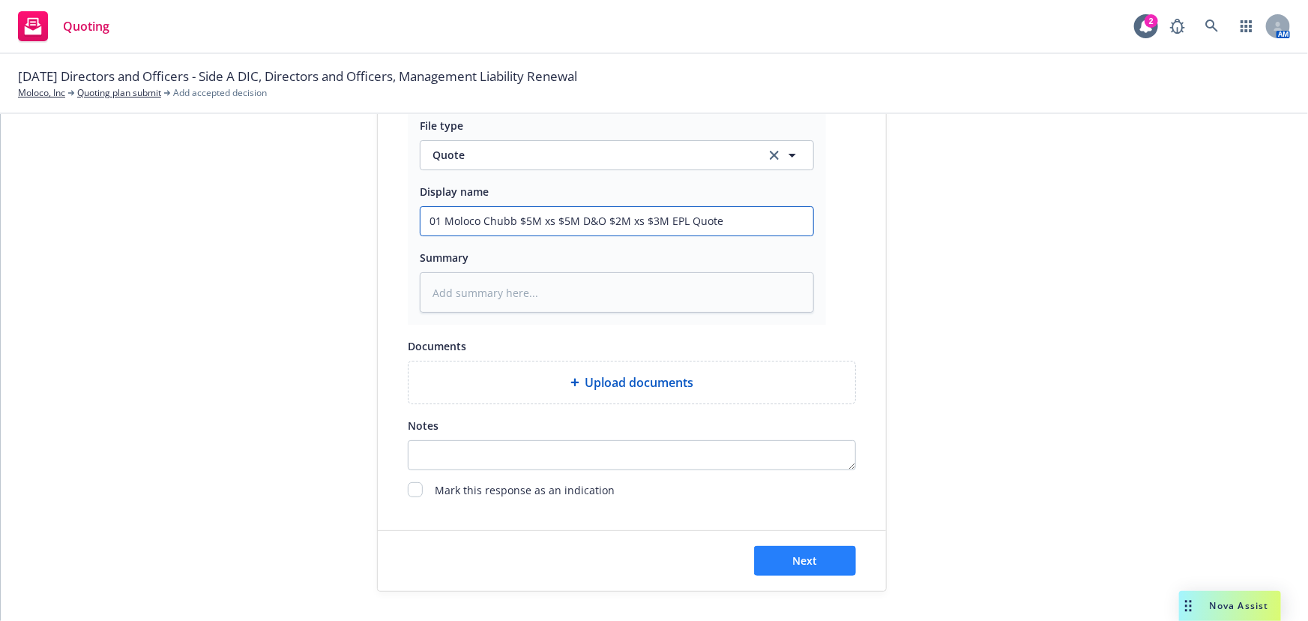
type input "01 Moloco Chubb $5M xs $5M D&O $2M xs $3M EPL Quote"
click at [810, 569] on button "Next" at bounding box center [805, 561] width 102 height 30
type textarea "x"
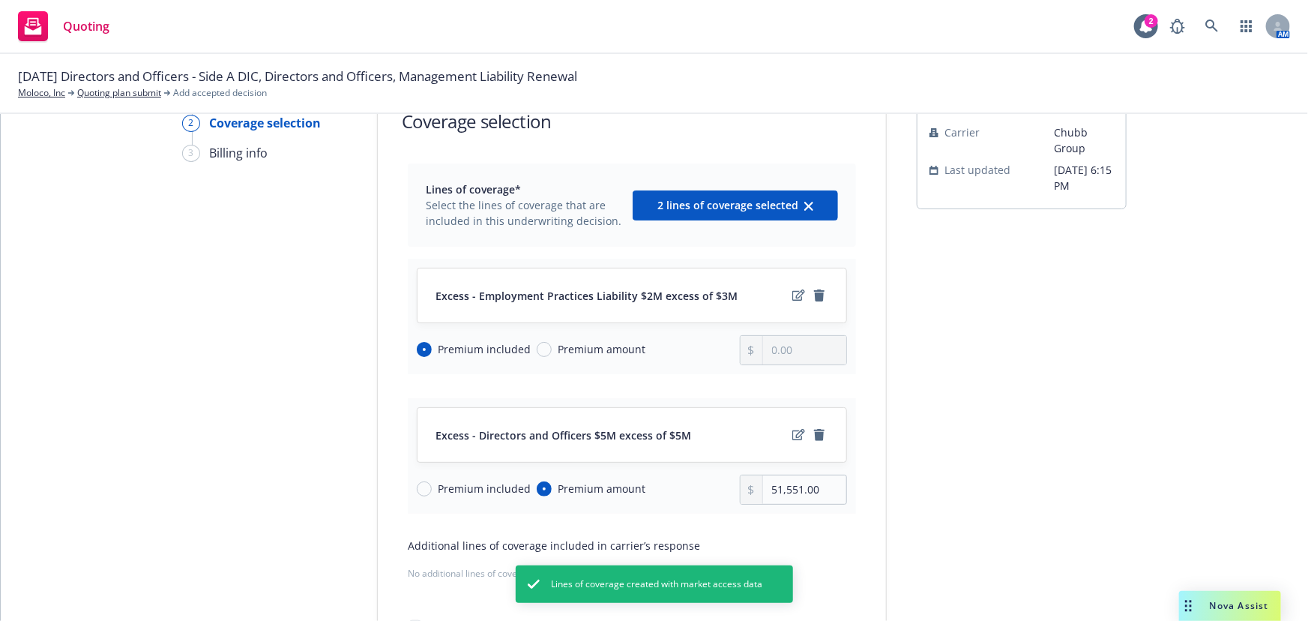
scroll to position [59, 0]
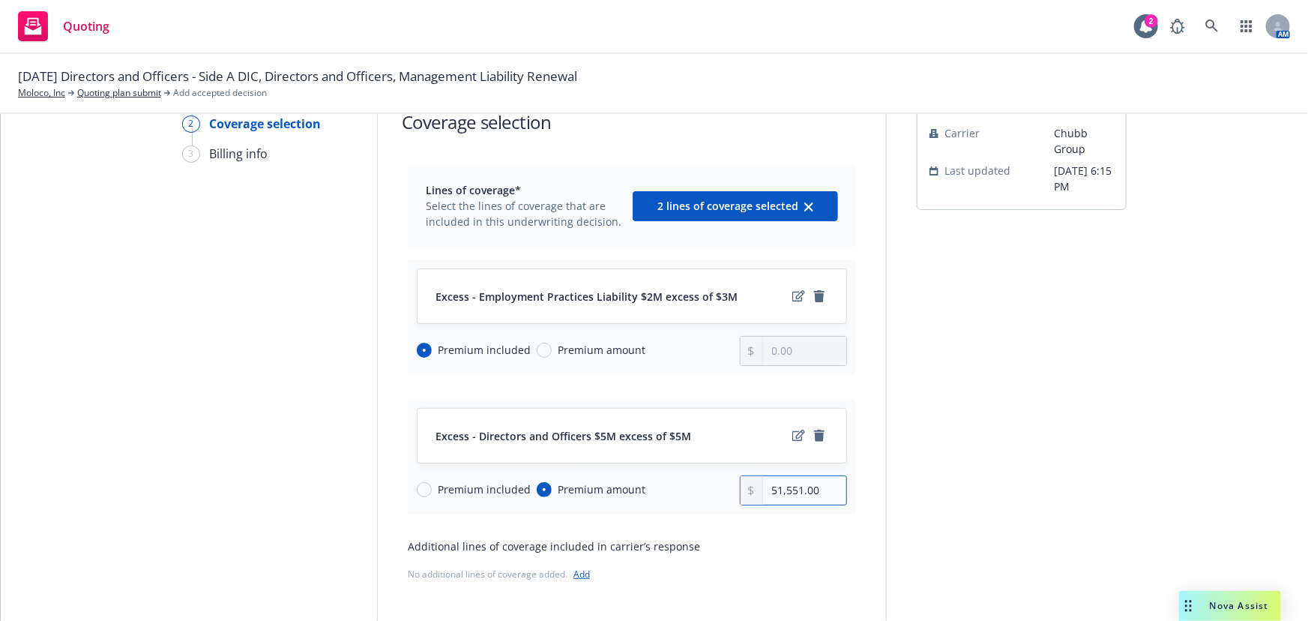
click at [799, 490] on input "51,551.00" at bounding box center [804, 490] width 83 height 28
type input "42,720.00"
click at [793, 301] on icon "edit" at bounding box center [799, 296] width 13 height 12
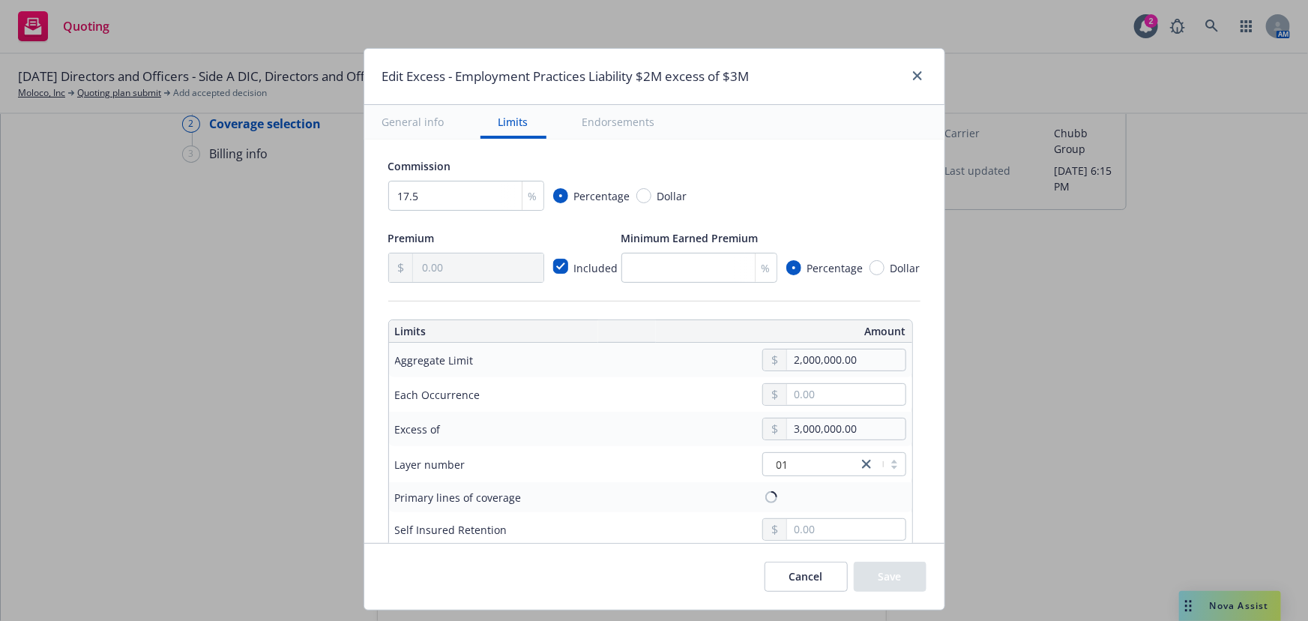
scroll to position [340, 0]
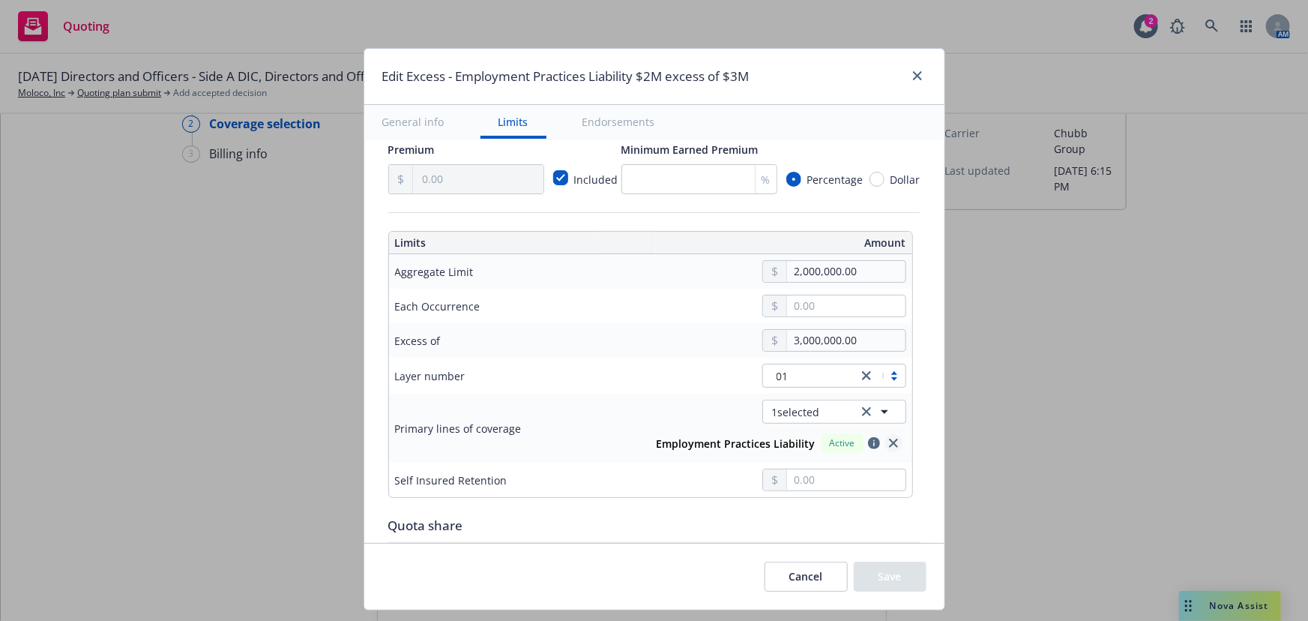
click at [889, 445] on icon "close" at bounding box center [893, 443] width 9 height 9
type input "$2M excess of $3M"
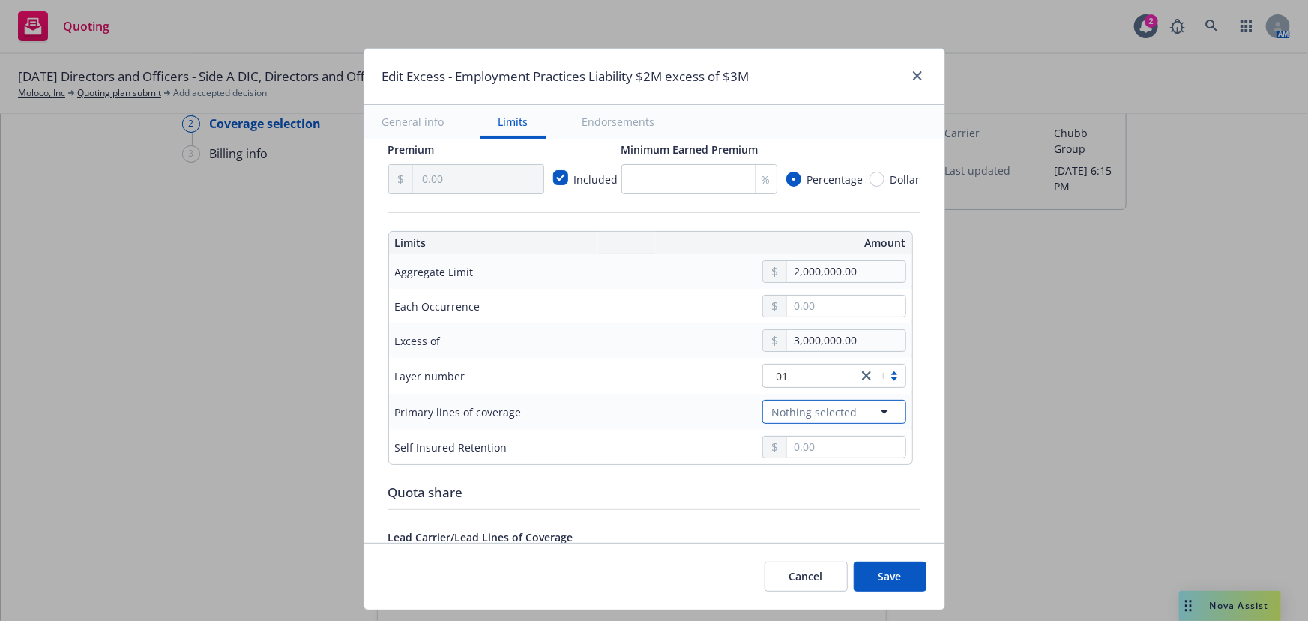
click at [880, 412] on icon "button" at bounding box center [885, 412] width 18 height 18
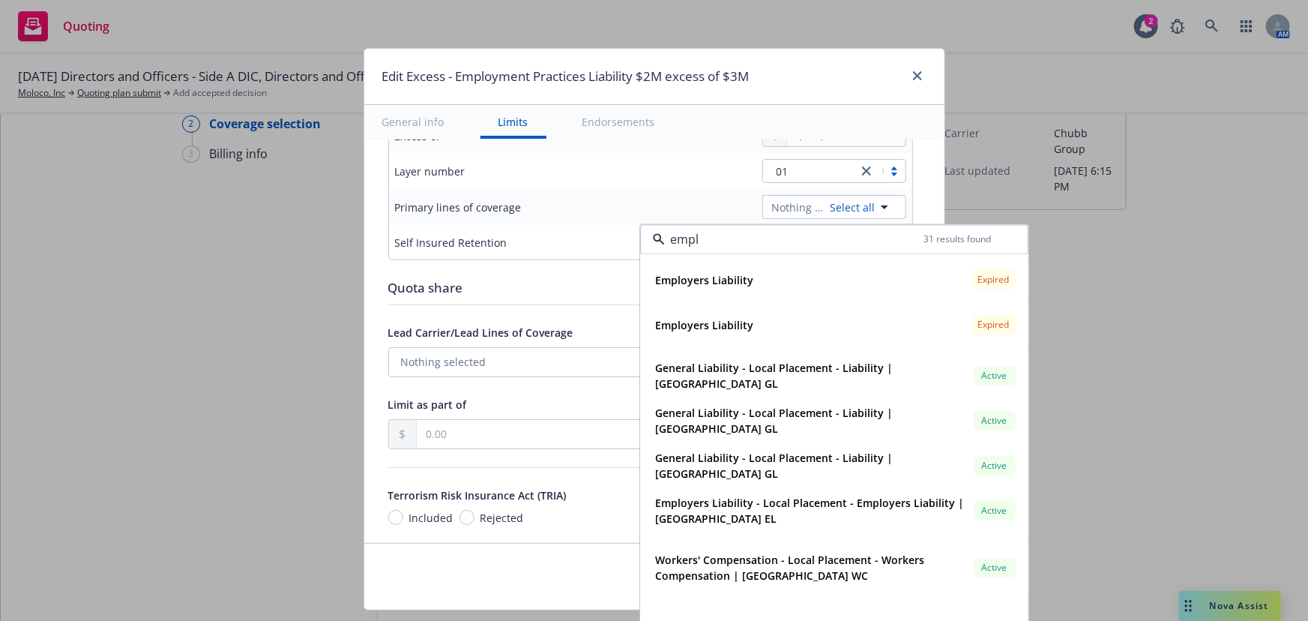
scroll to position [362, 0]
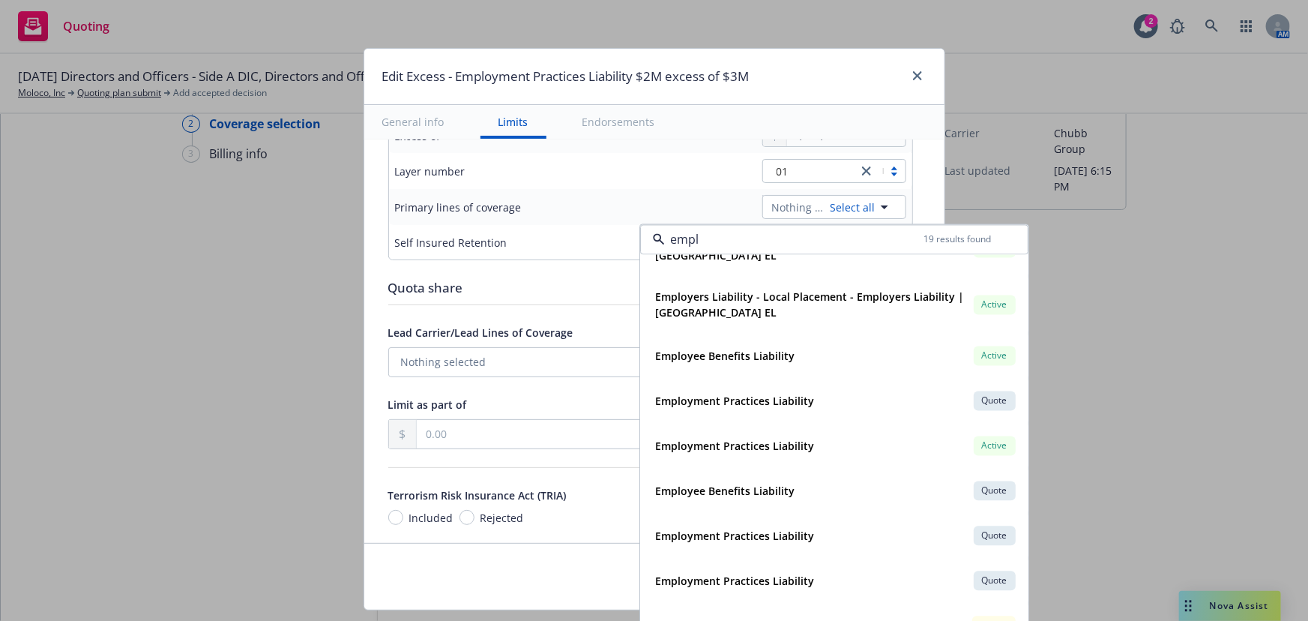
type input "emplo"
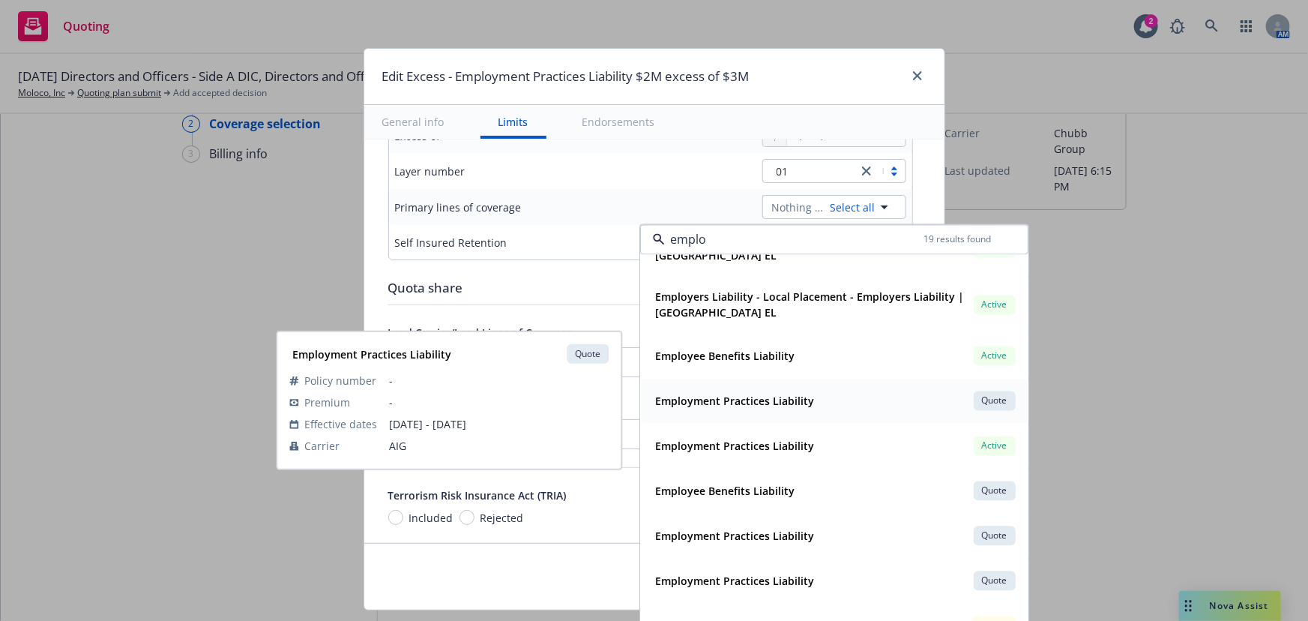
click at [811, 393] on div "Employment Practices Liability Quote" at bounding box center [834, 400] width 369 height 25
type input "Employment Practices Liability $2M excess of $3M"
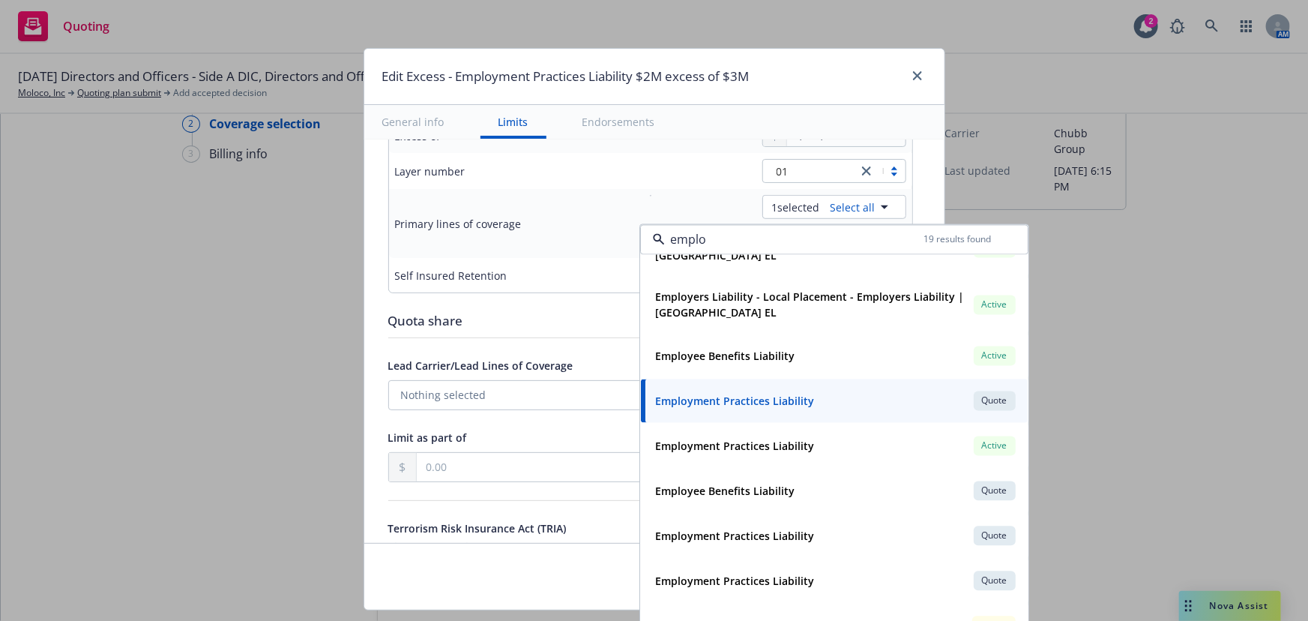
type input "emplo"
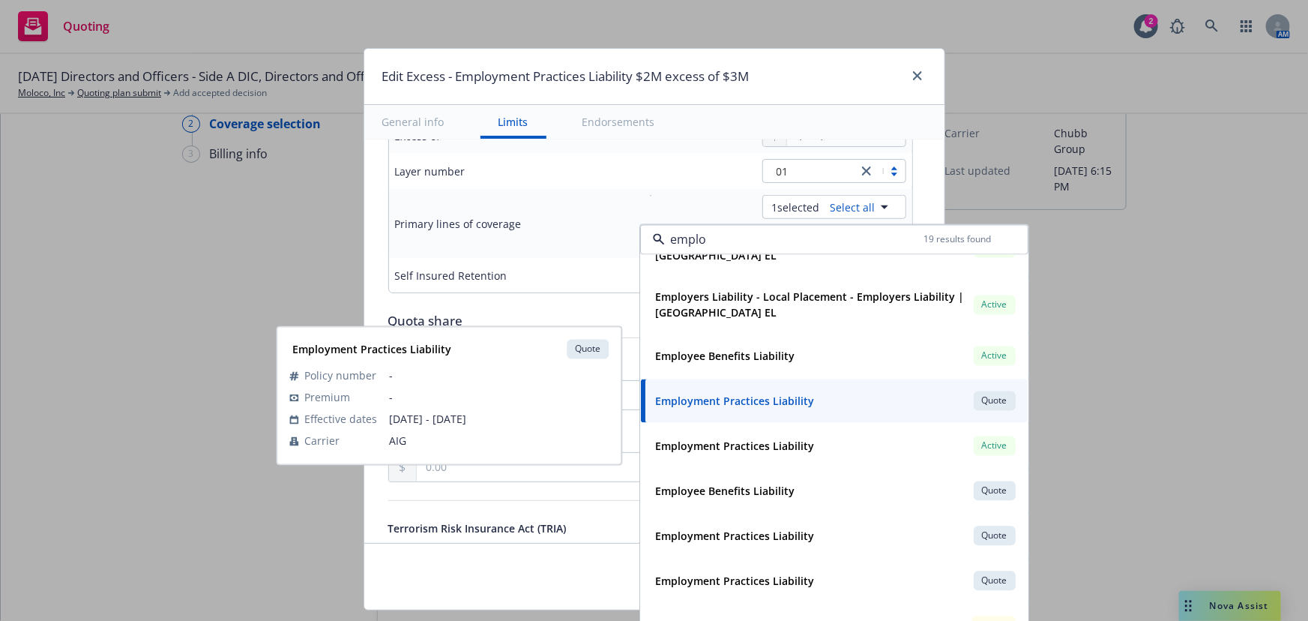
click at [497, 201] on td "Primary lines of coverage" at bounding box center [501, 223] width 225 height 69
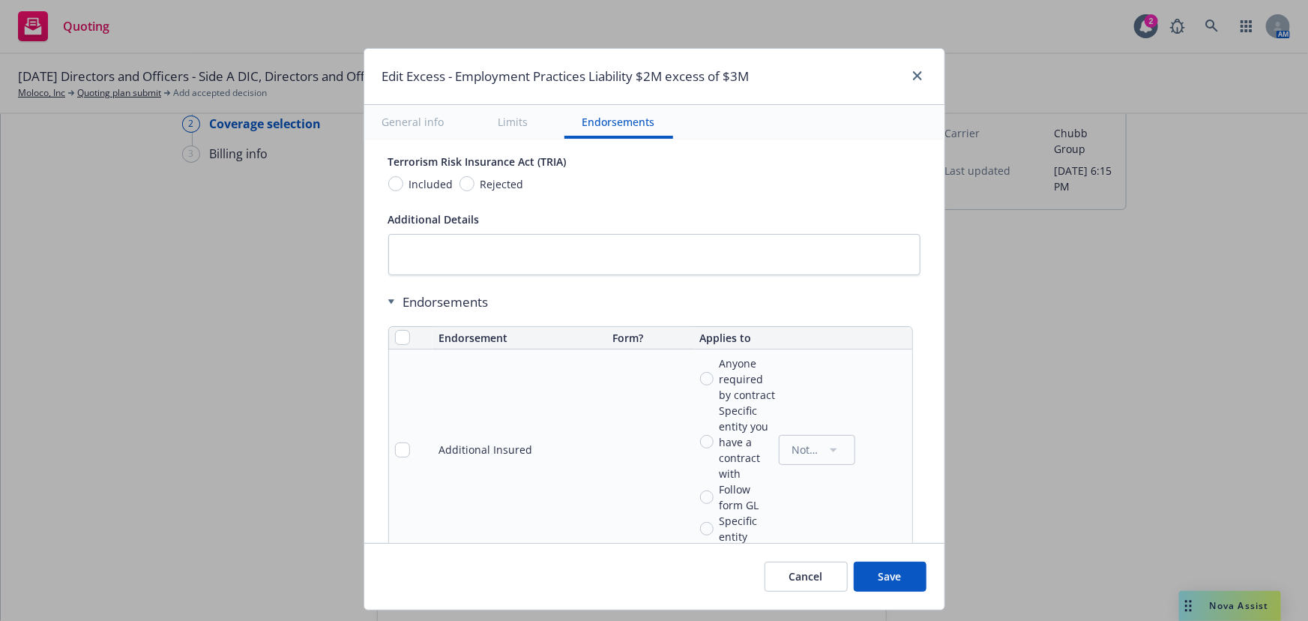
scroll to position [1090, 0]
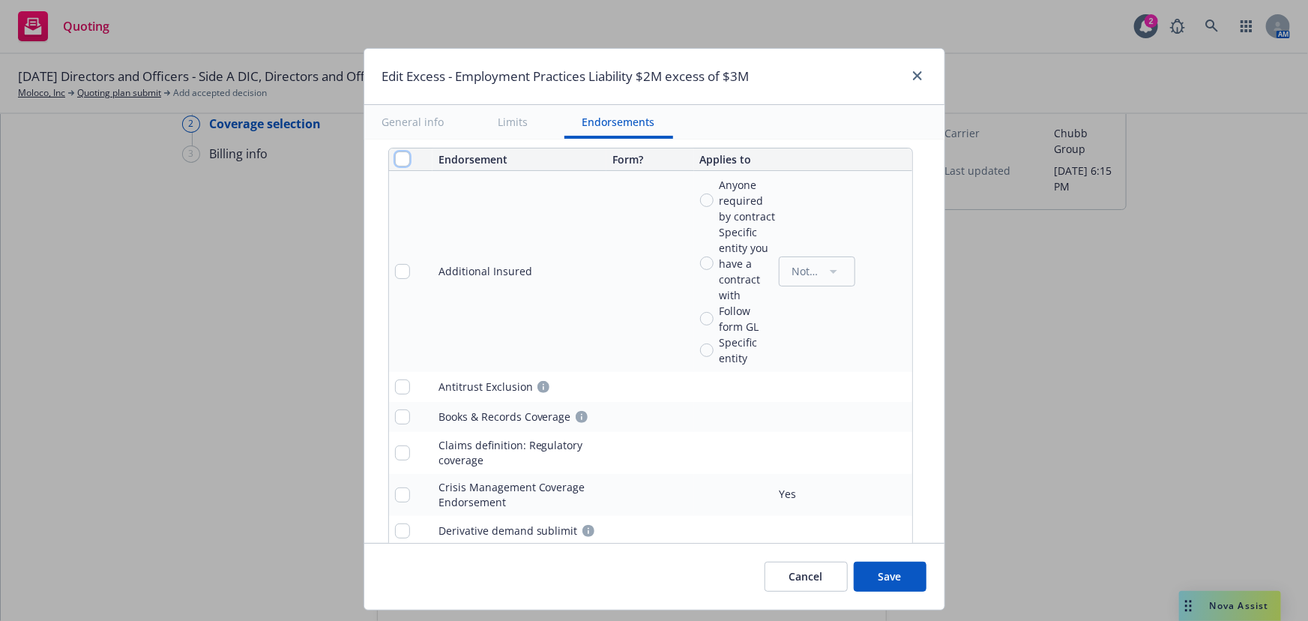
click at [395, 156] on input "checkbox" at bounding box center [402, 158] width 15 height 15
checkbox input "true"
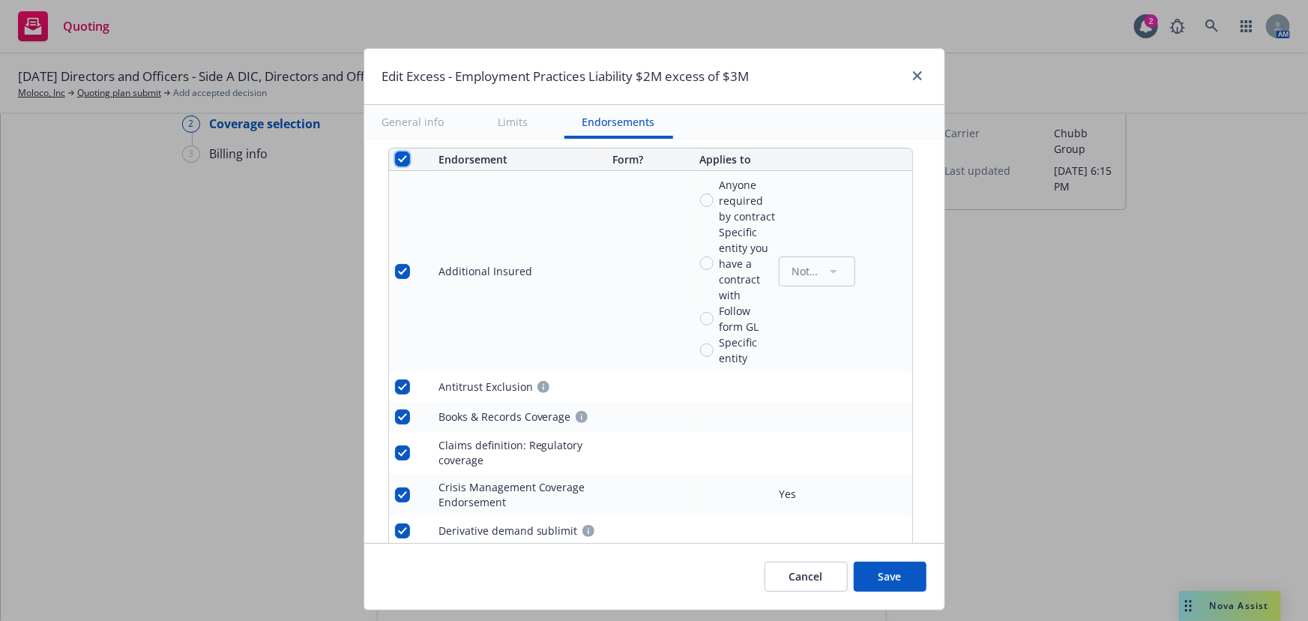
checkbox input "true"
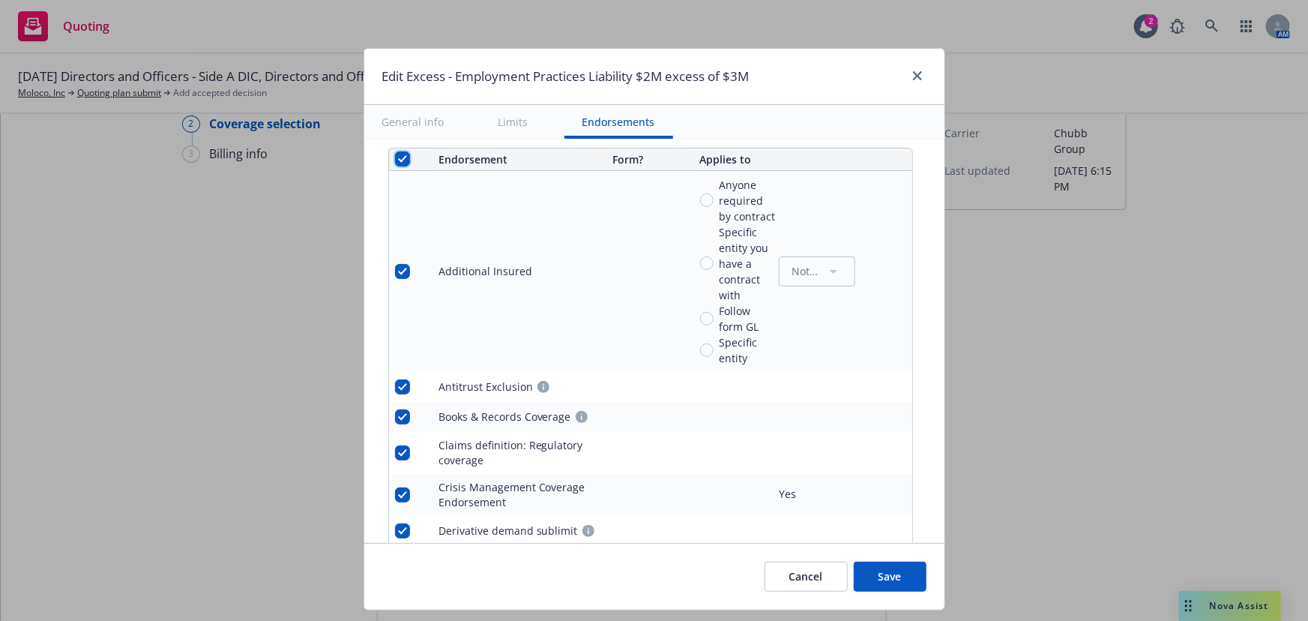
checkbox input "true"
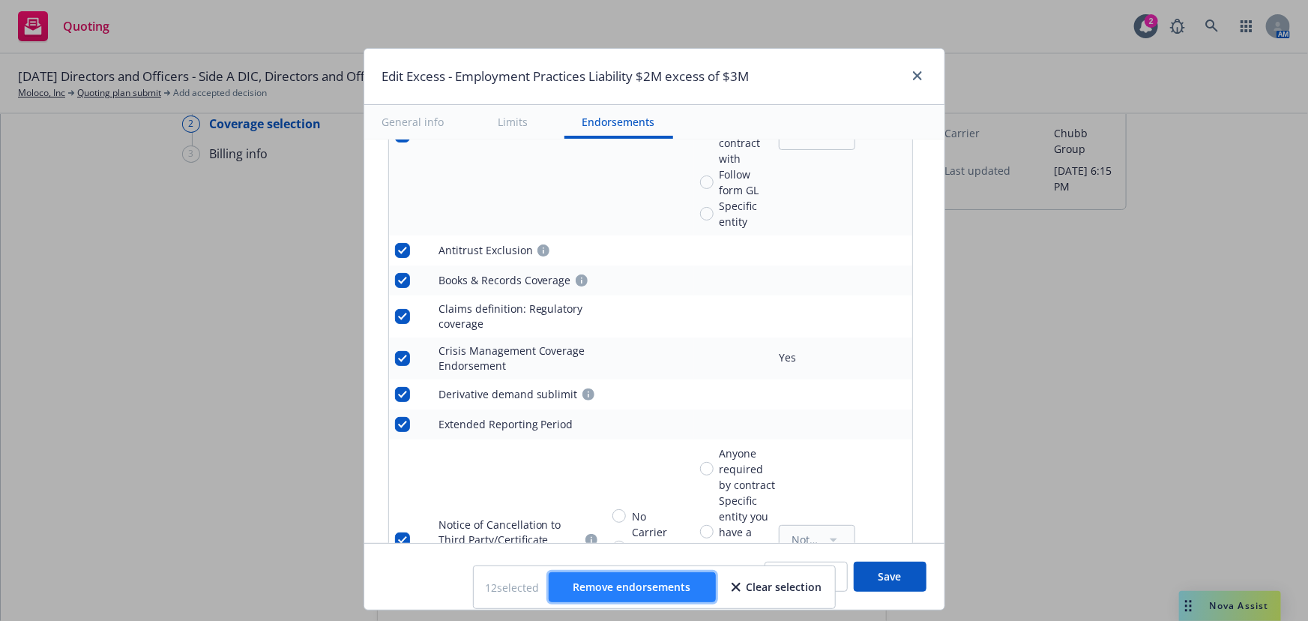
click at [636, 583] on span "Remove endorsements" at bounding box center [633, 587] width 118 height 14
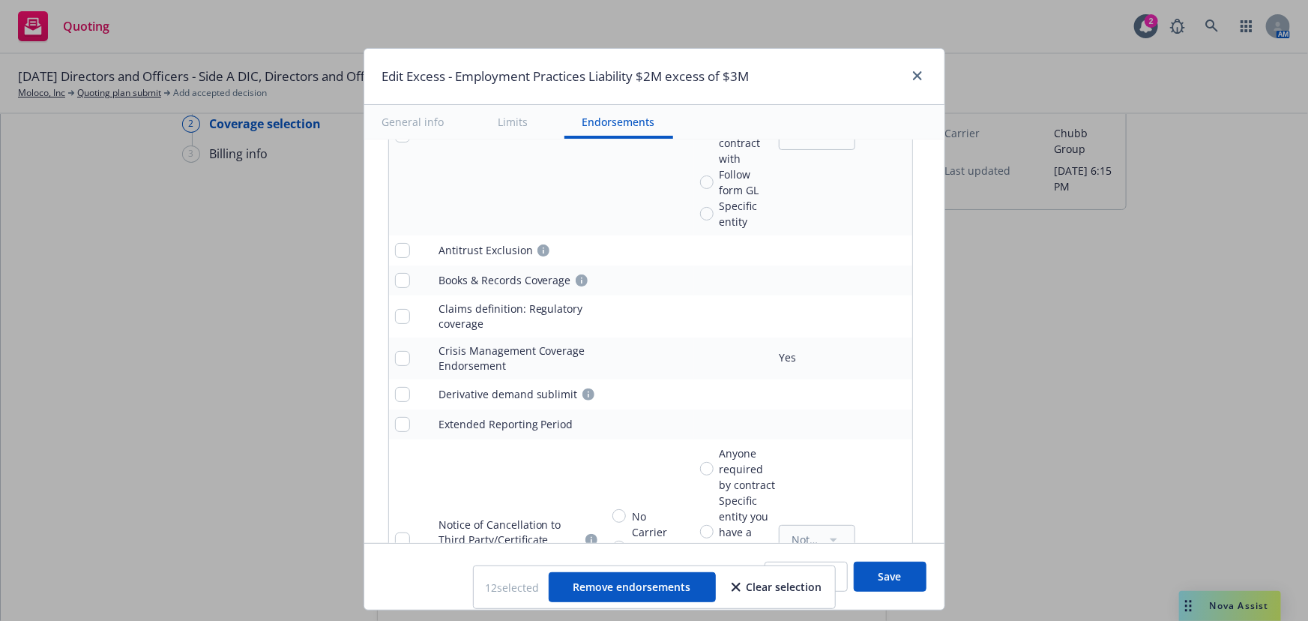
scroll to position [833, 0]
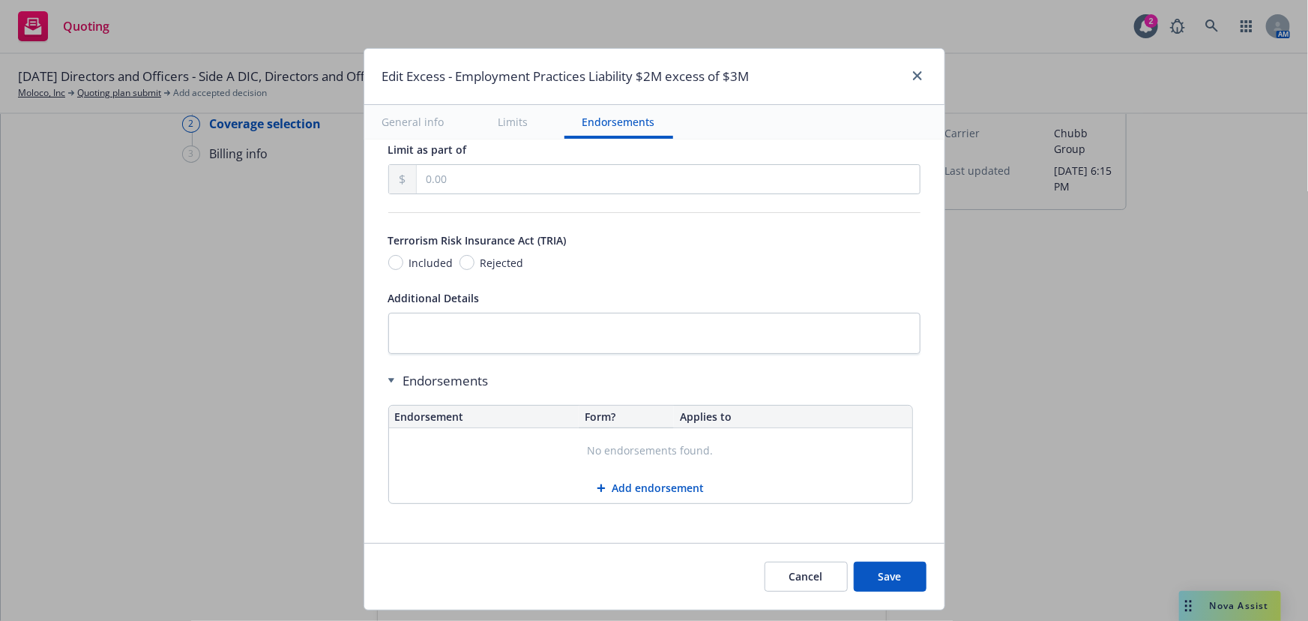
click at [652, 484] on button "Add endorsement" at bounding box center [650, 488] width 523 height 30
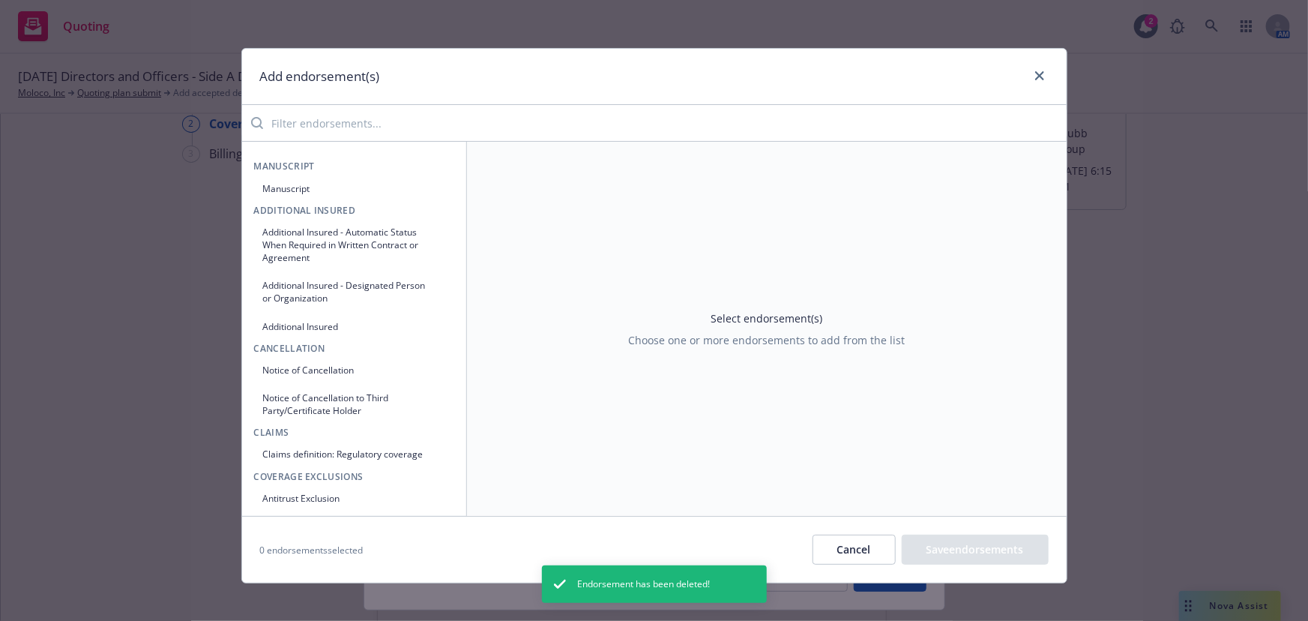
drag, startPoint x: 398, startPoint y: 131, endPoint x: 396, endPoint y: 106, distance: 25.6
click at [398, 128] on input "search" at bounding box center [665, 123] width 804 height 30
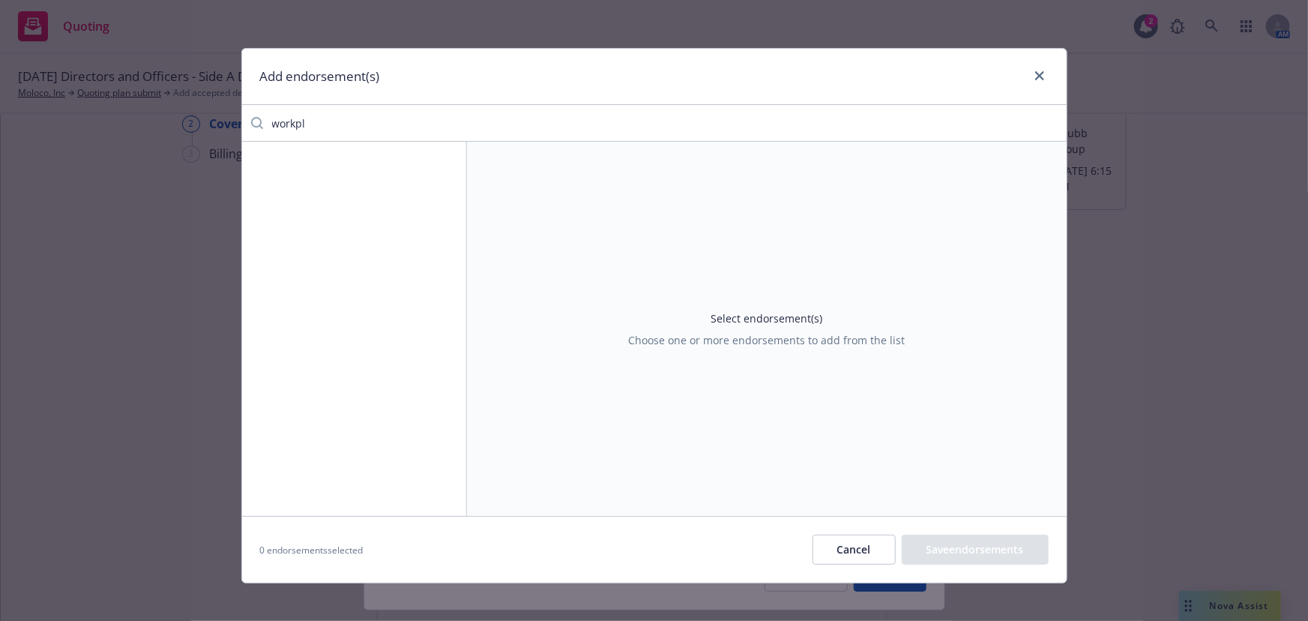
type input "workpl"
click at [880, 550] on button "Cancel" at bounding box center [854, 550] width 83 height 30
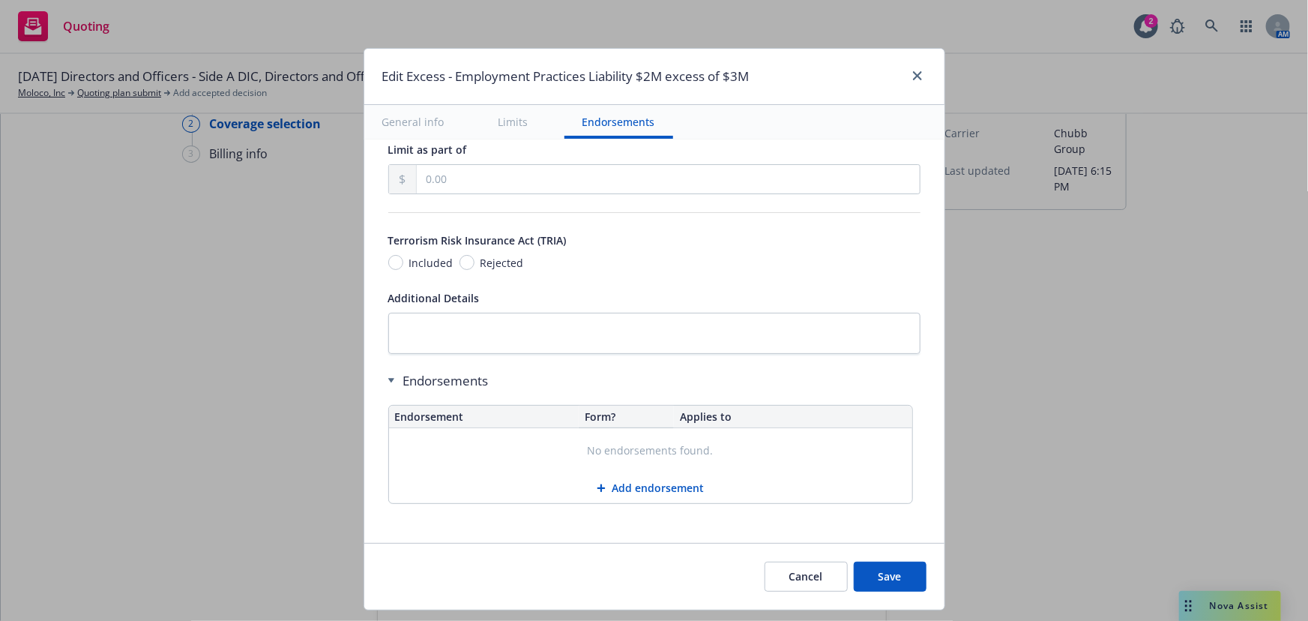
click at [889, 580] on button "Save" at bounding box center [890, 577] width 73 height 30
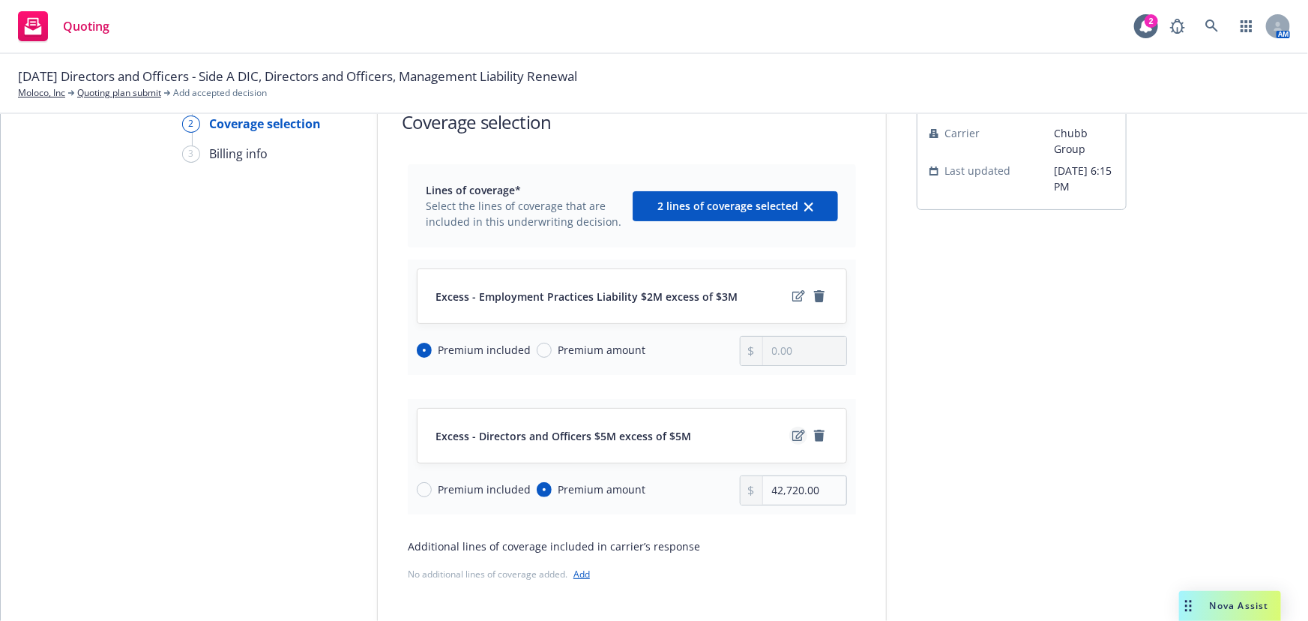
click at [793, 438] on icon "edit" at bounding box center [799, 436] width 13 height 12
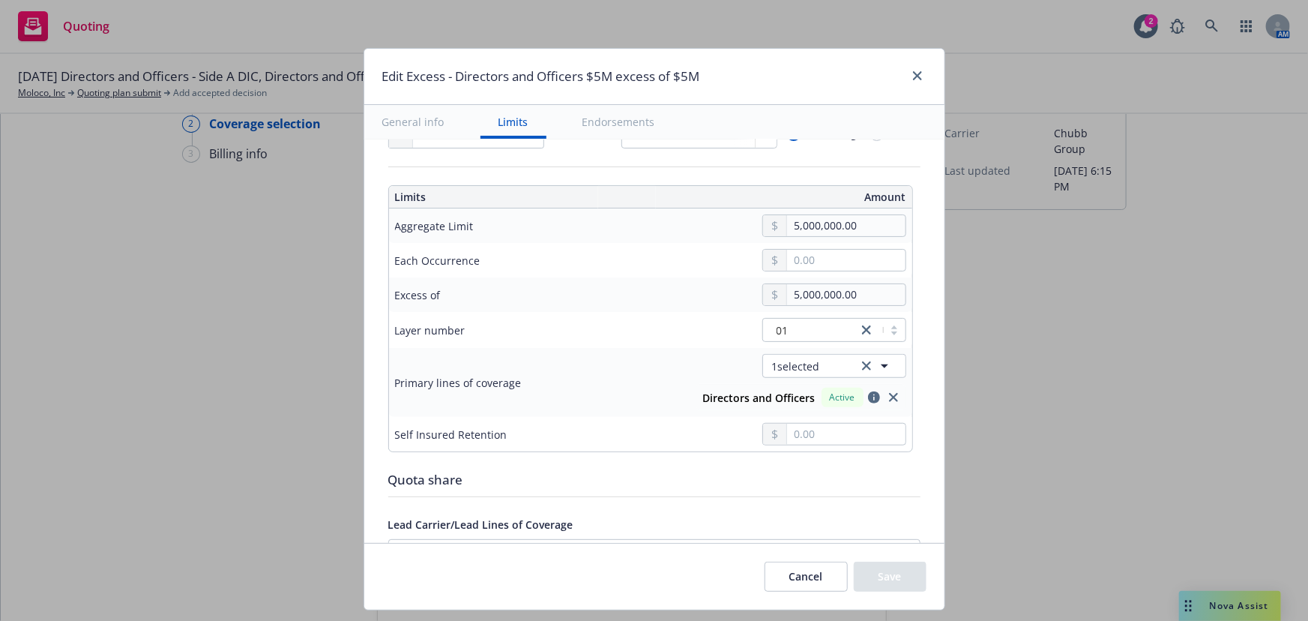
scroll to position [477, 0]
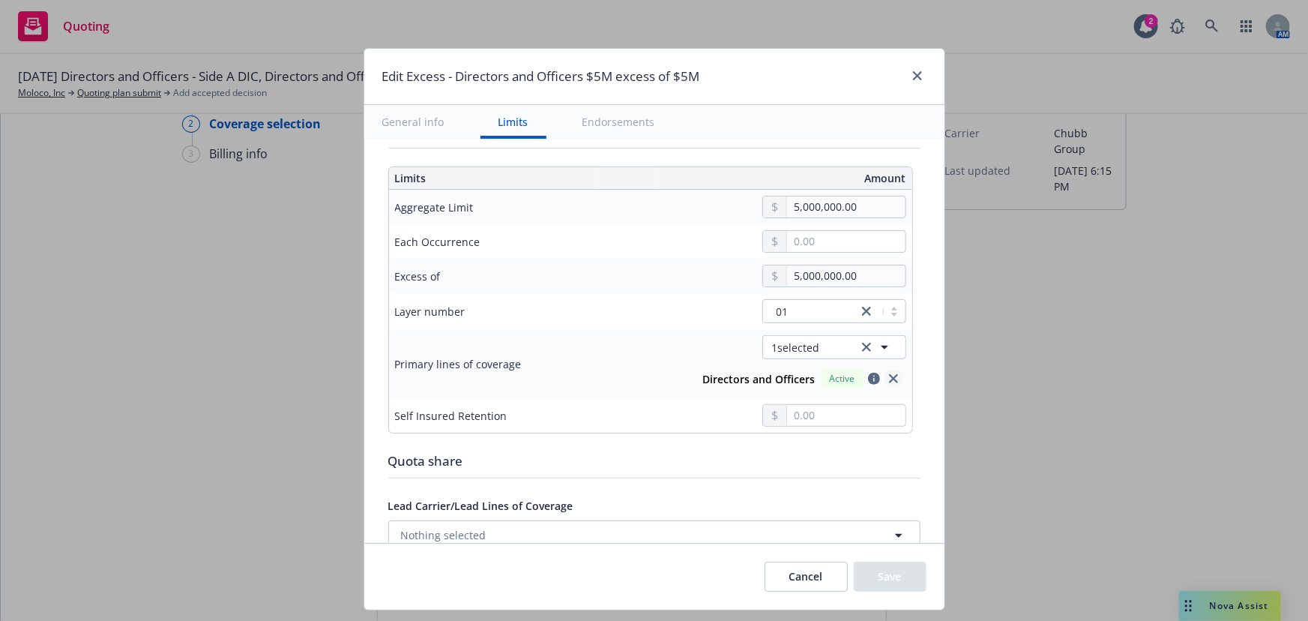
click at [889, 379] on icon "close" at bounding box center [893, 378] width 9 height 9
type input "$5M excess of $5M"
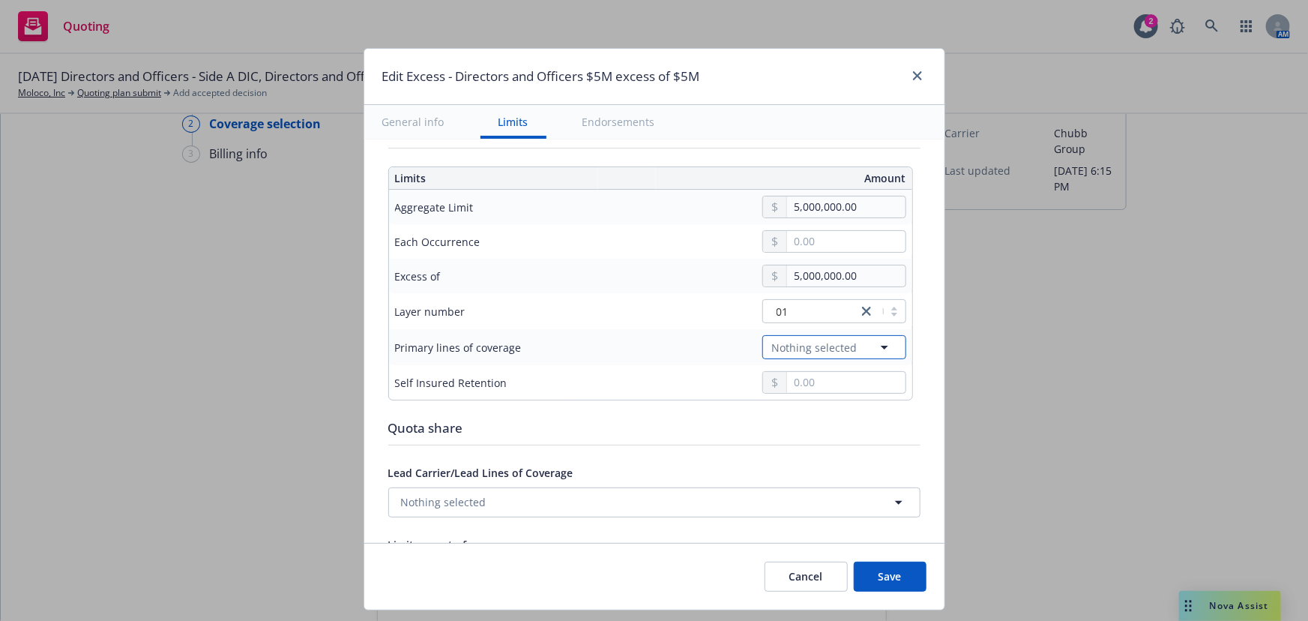
click at [876, 346] on icon "button" at bounding box center [885, 347] width 18 height 18
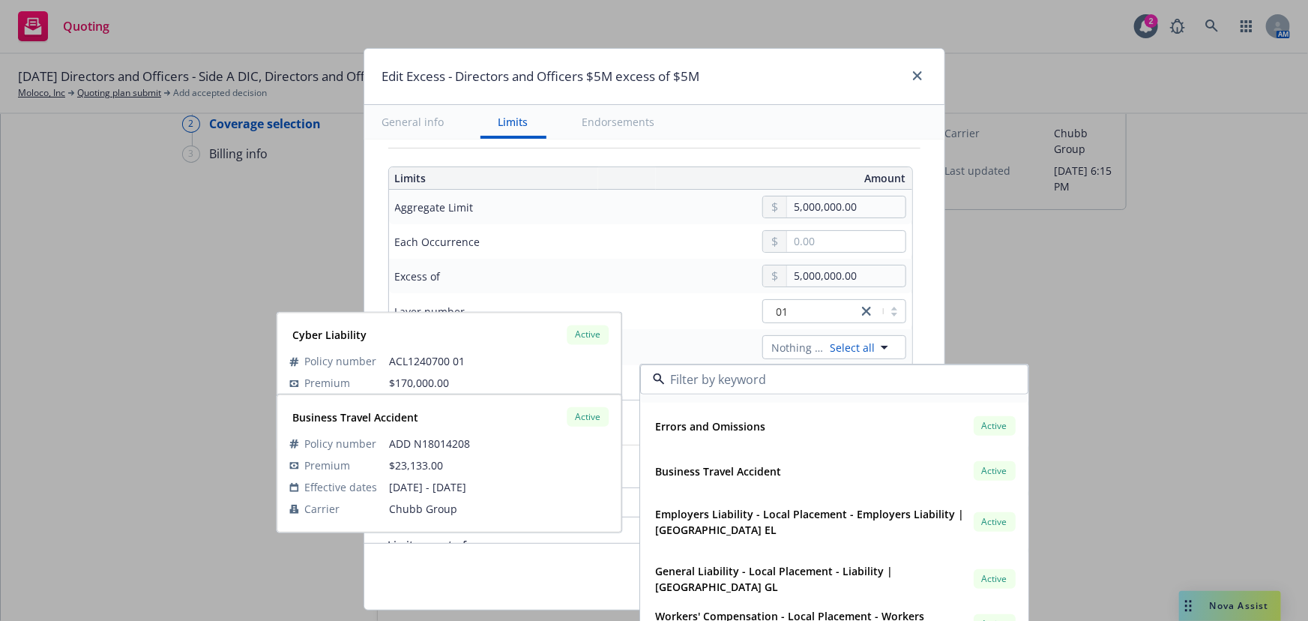
click at [766, 381] on input at bounding box center [831, 379] width 333 height 18
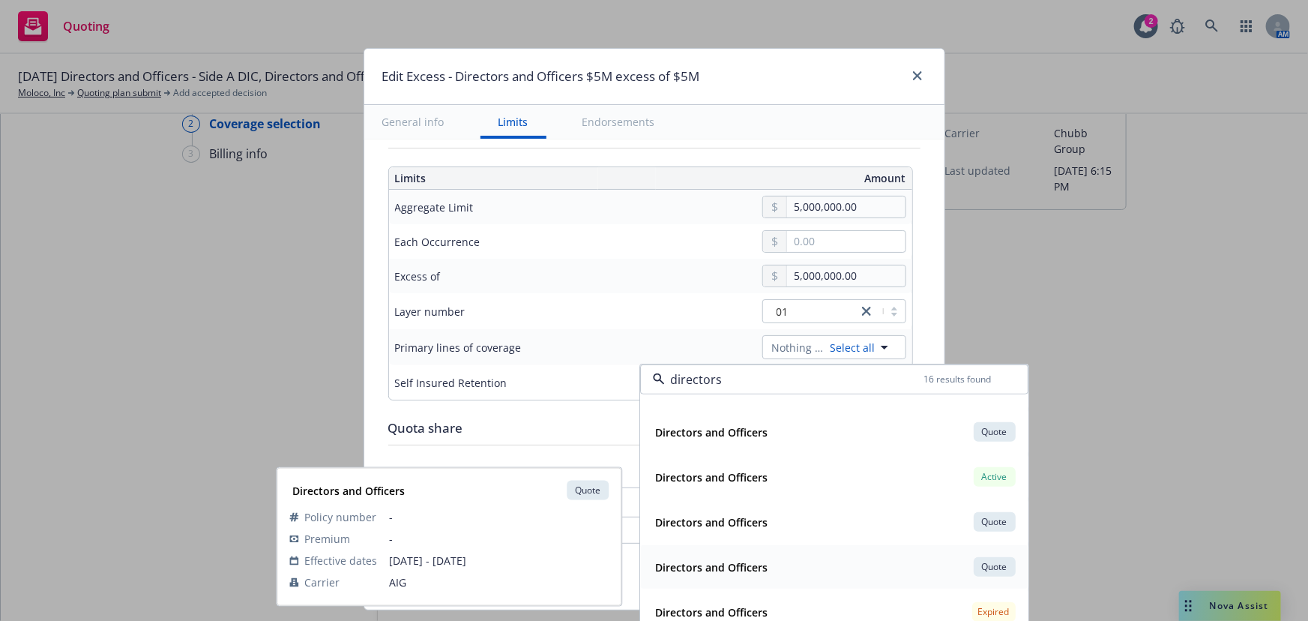
scroll to position [148, 0]
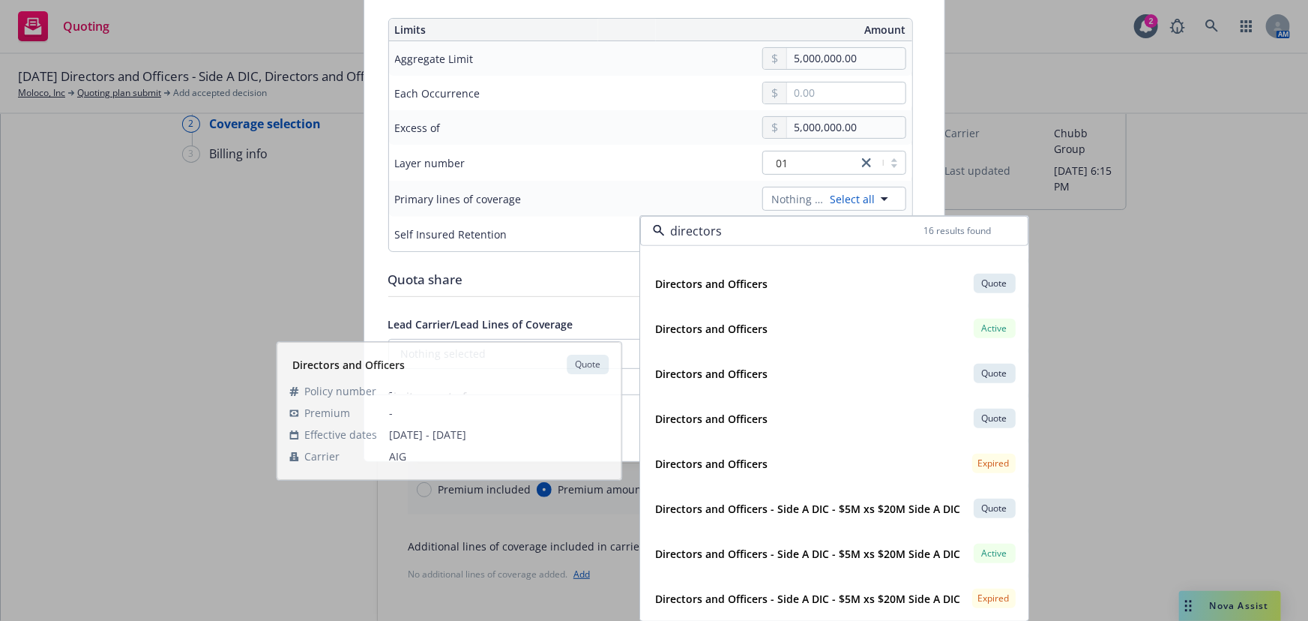
type input "directors"
click at [539, 290] on div "Quota share" at bounding box center [654, 283] width 532 height 26
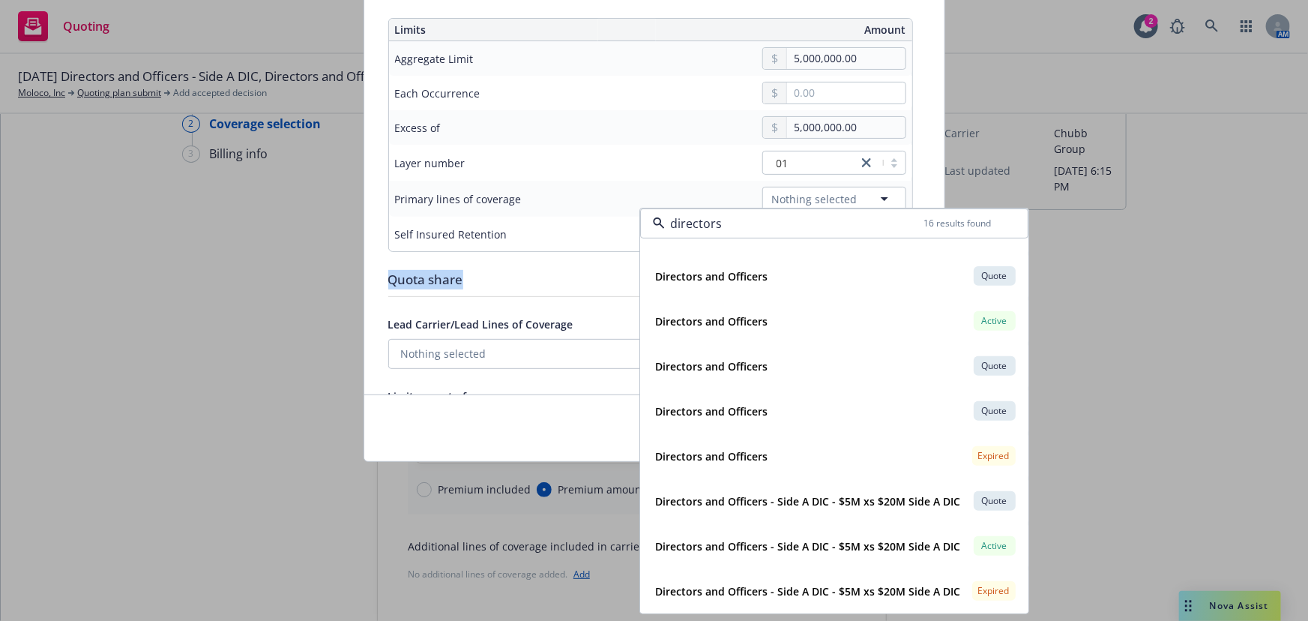
scroll to position [37, 0]
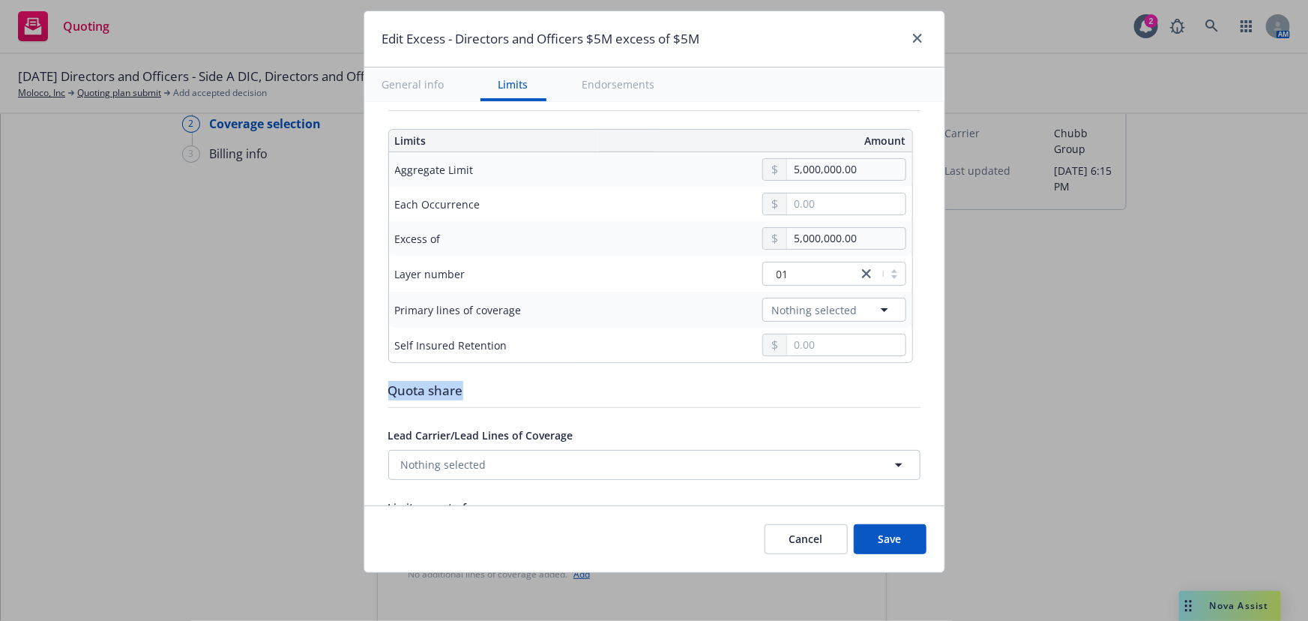
click at [892, 535] on button "Save" at bounding box center [890, 539] width 73 height 30
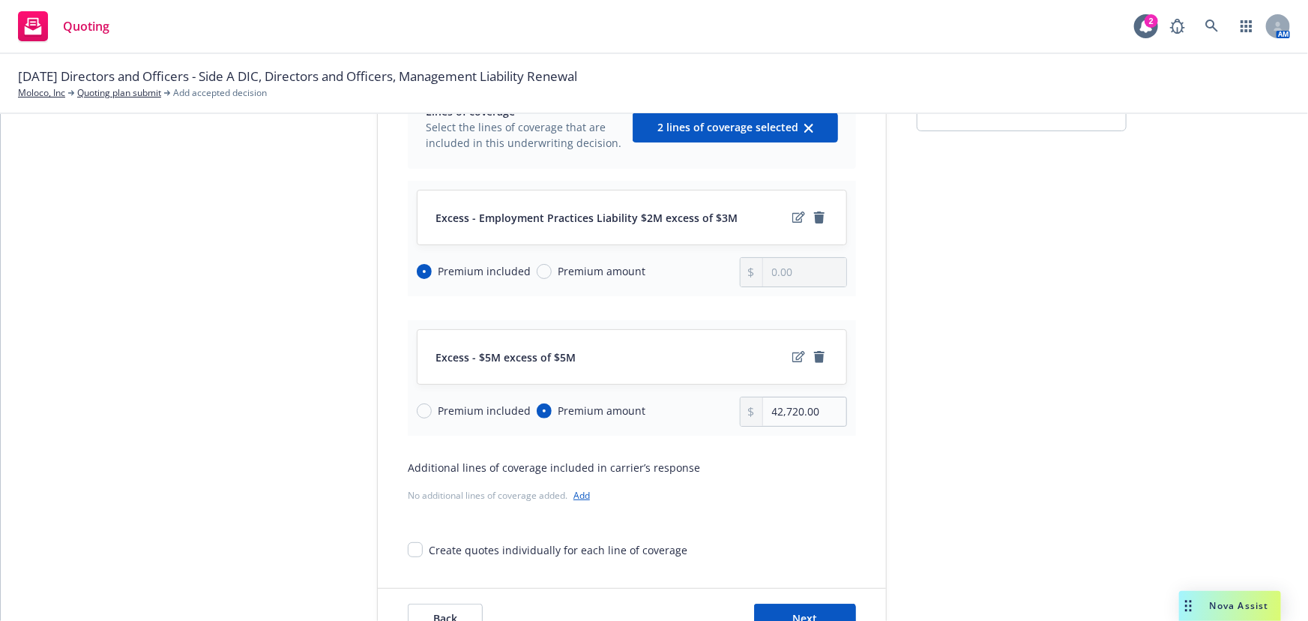
scroll to position [195, 0]
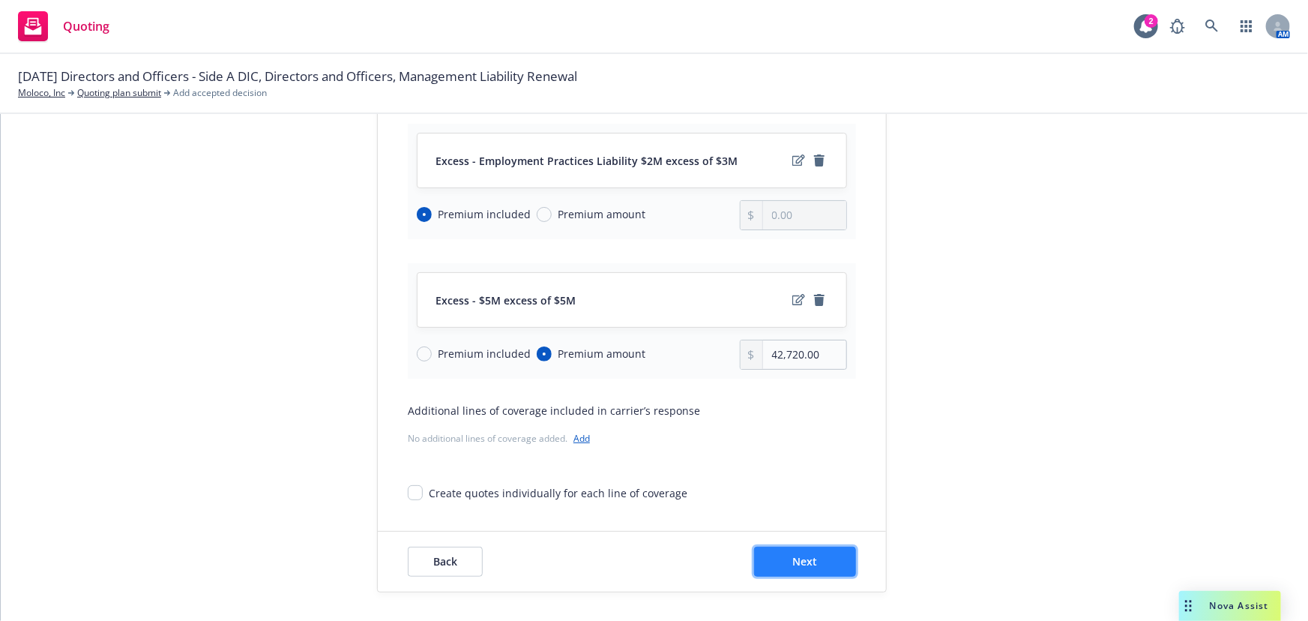
click at [820, 569] on button "Next" at bounding box center [805, 562] width 102 height 30
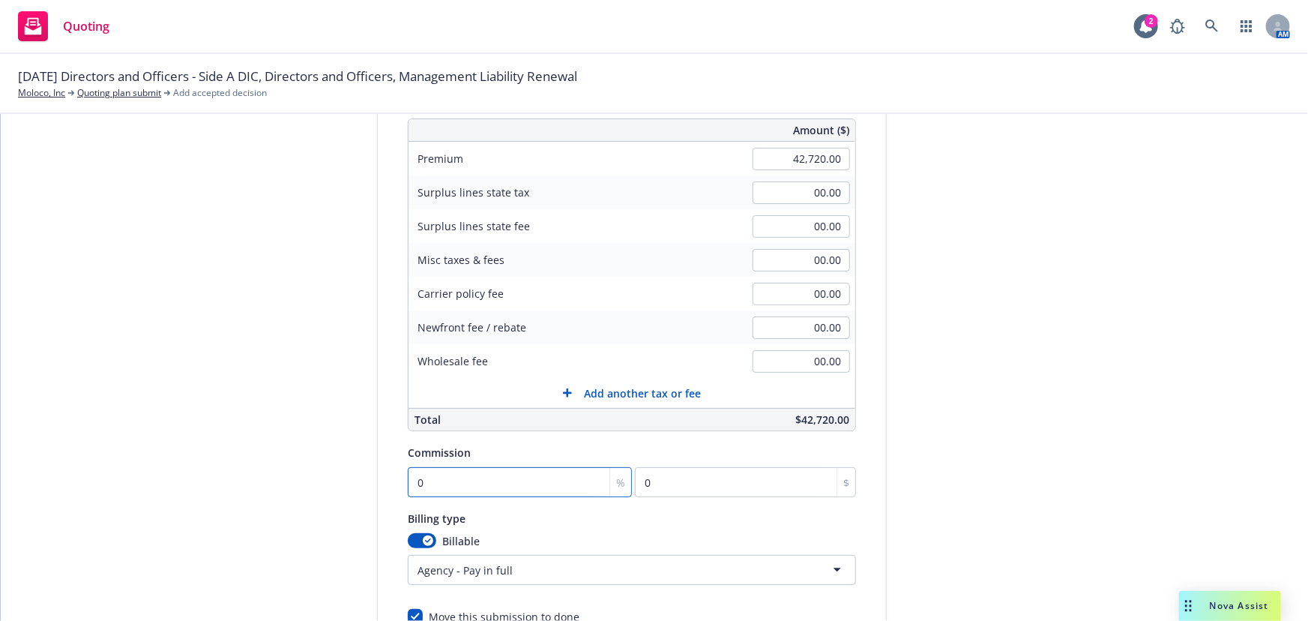
click at [514, 490] on input "0" at bounding box center [520, 482] width 224 height 30
type input "1"
type input "427.2"
type input "17"
type input "7262.4"
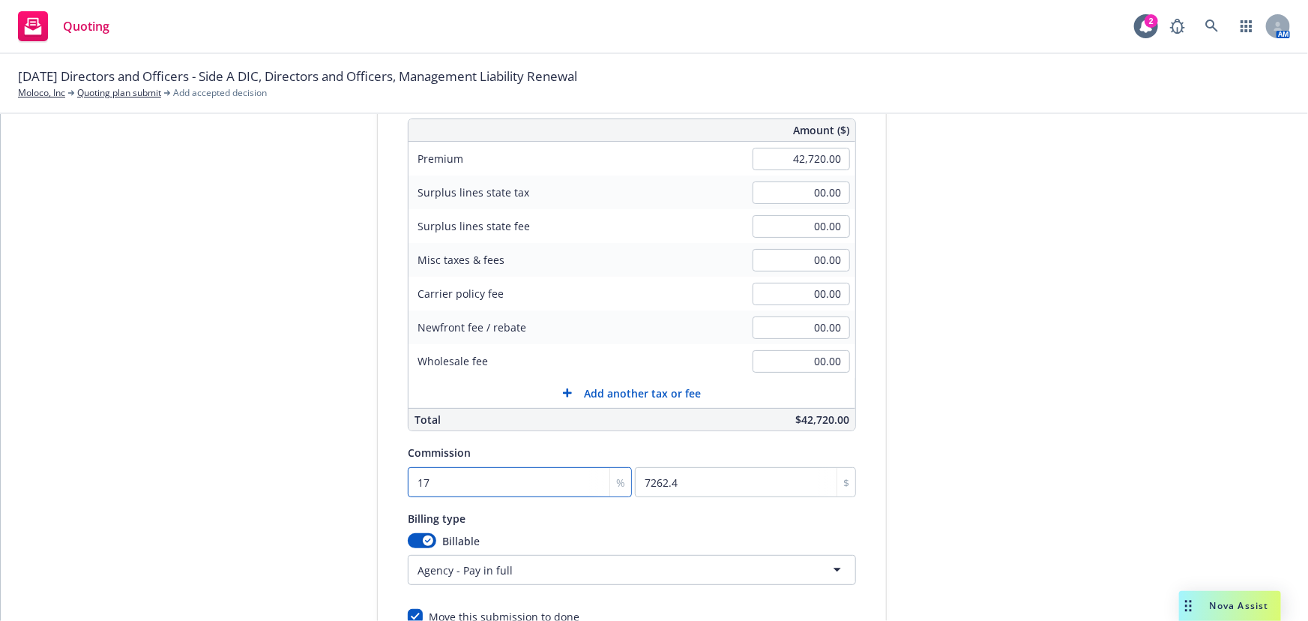
type input "17.5"
type input "7476"
type input "17.5"
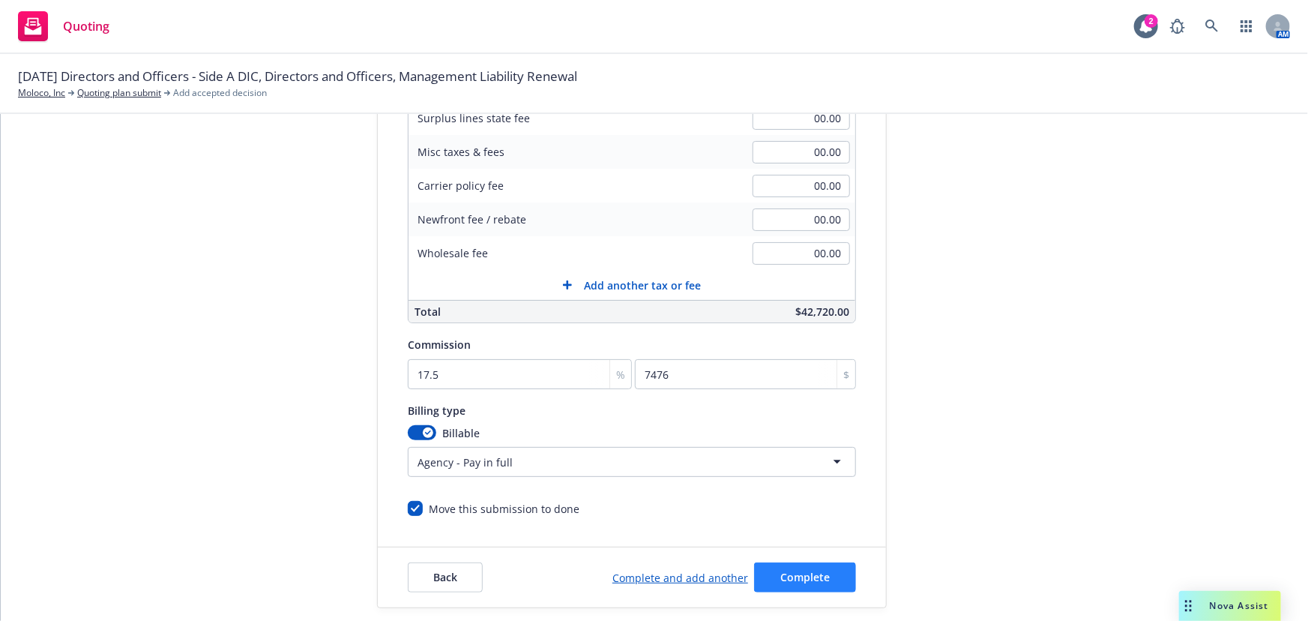
scroll to position [319, 0]
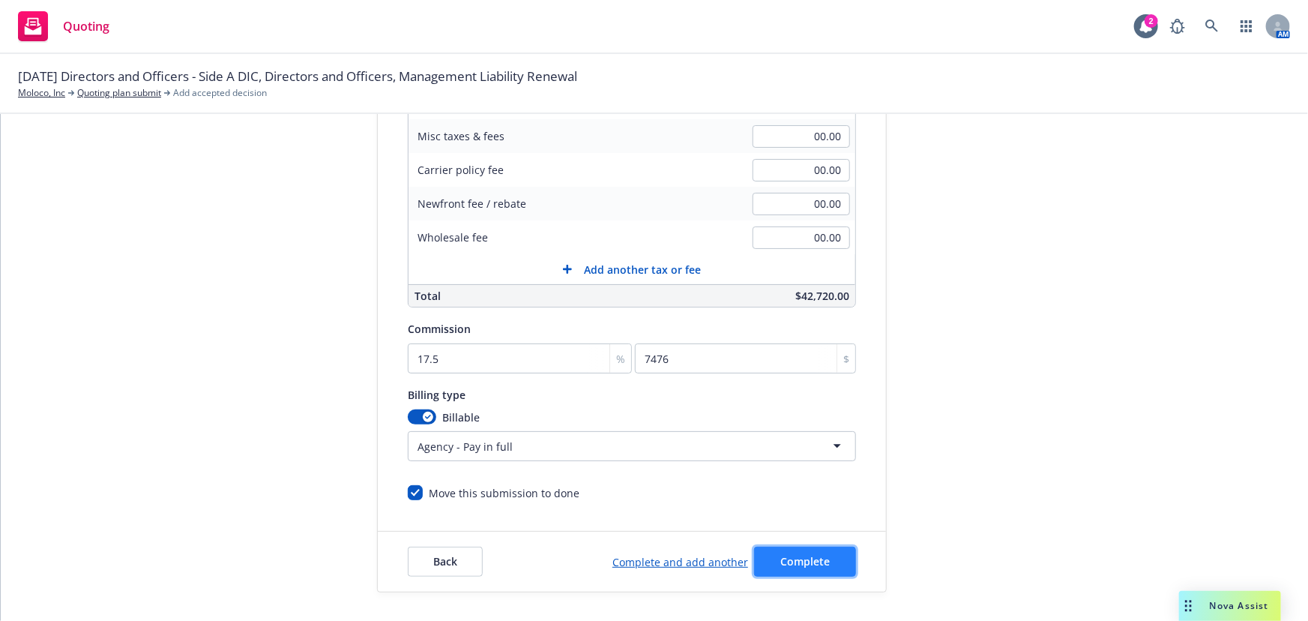
click at [823, 559] on button "Complete" at bounding box center [805, 562] width 102 height 30
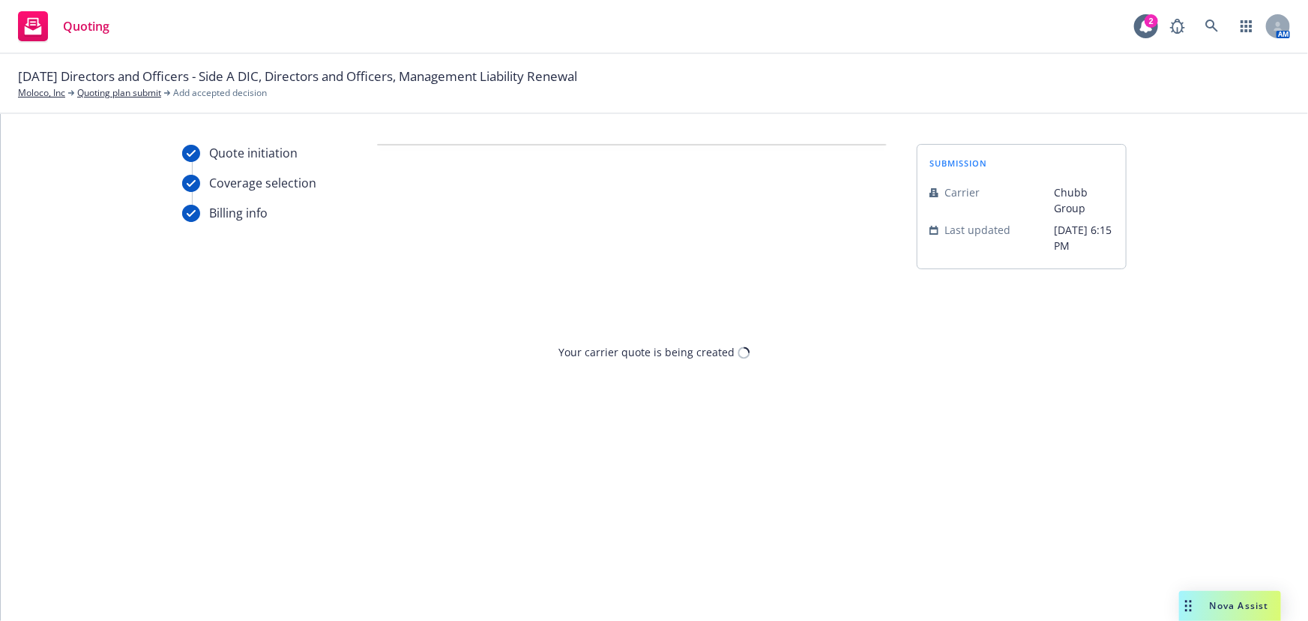
scroll to position [0, 0]
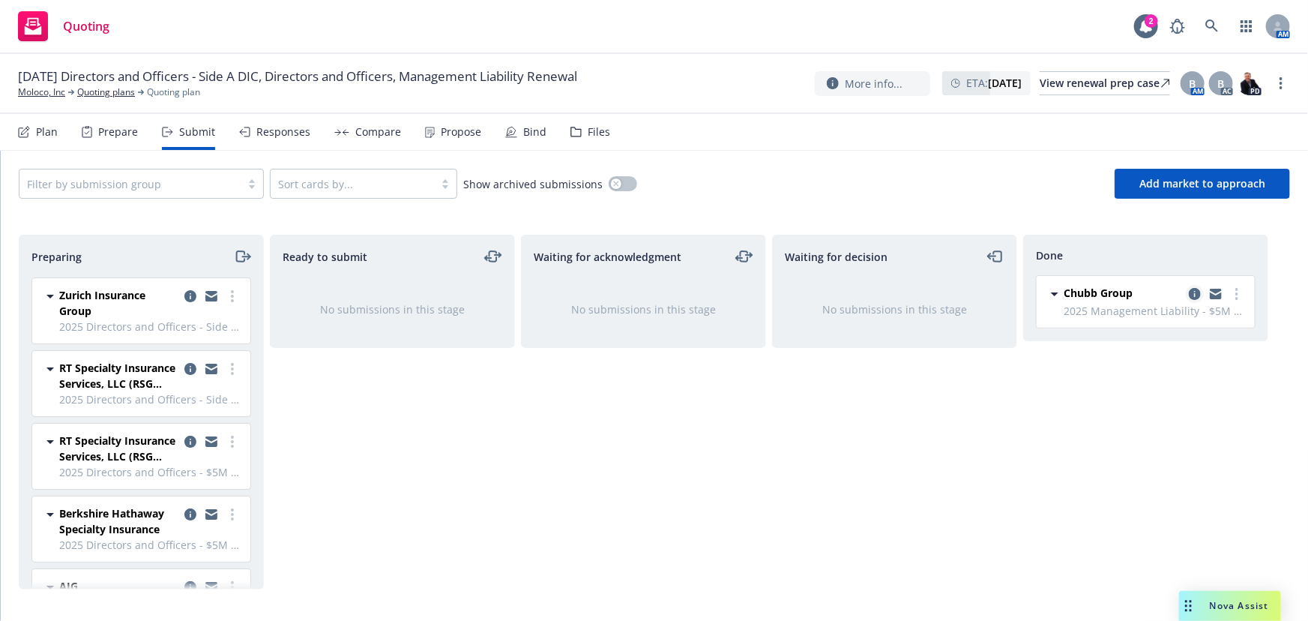
click at [1197, 295] on icon "copy logging email" at bounding box center [1195, 294] width 12 height 12
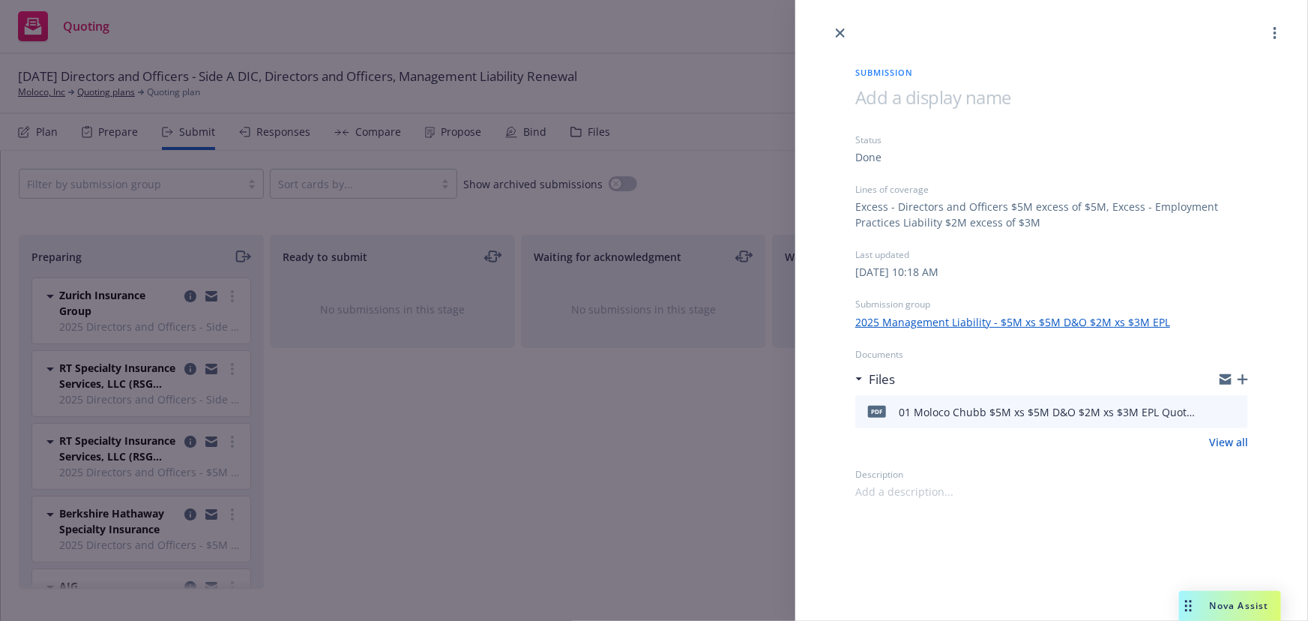
click at [1211, 412] on icon "download file" at bounding box center [1210, 408] width 10 height 9
click at [454, 423] on div "Submission Status Done Lines of coverage Excess - Directors and Officers $5M ex…" at bounding box center [654, 310] width 1308 height 621
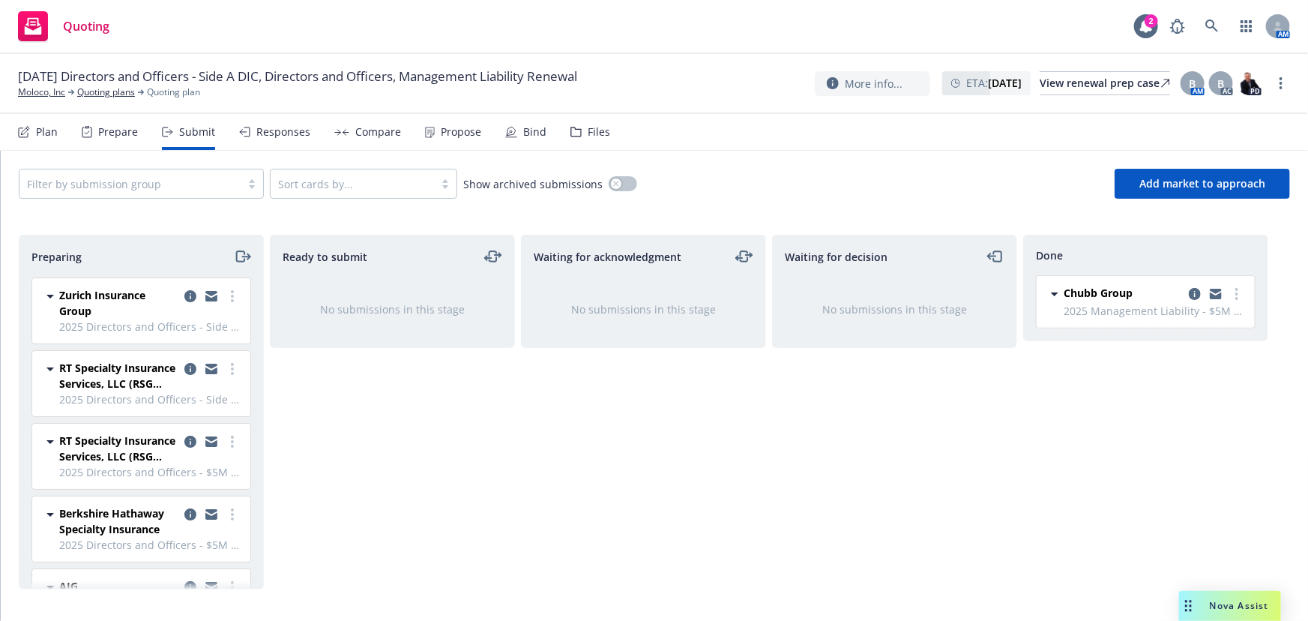
click at [274, 133] on div "Responses" at bounding box center [283, 132] width 54 height 12
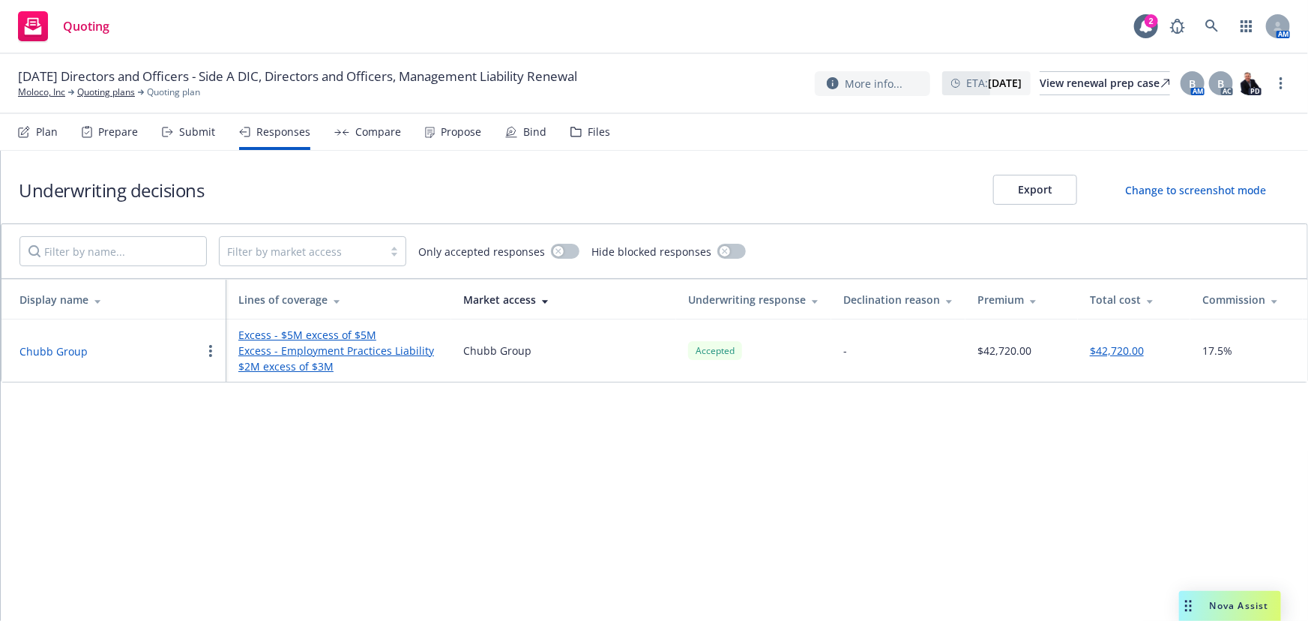
click at [571, 186] on div "Underwriting decisions Export Change to screenshot mode" at bounding box center [655, 187] width 1308 height 73
click at [100, 95] on link "Quoting plans" at bounding box center [106, 91] width 58 height 13
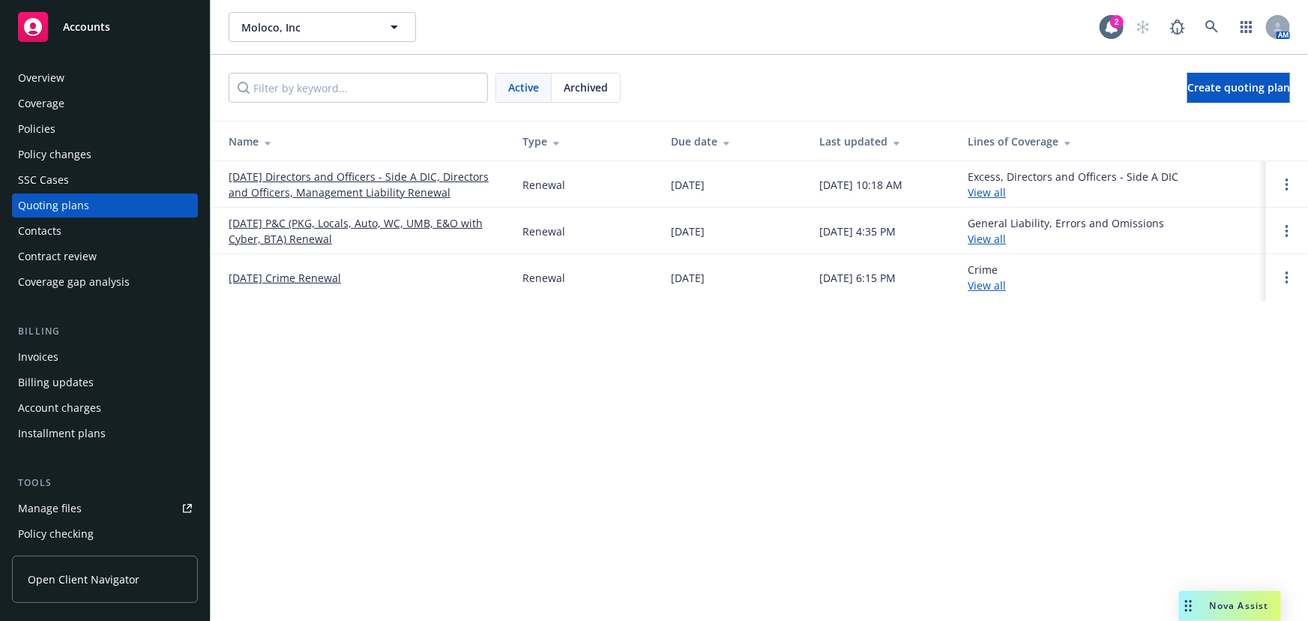
click at [415, 187] on link "11/13/25 Directors and Officers - Side A DIC, Directors and Officers, Managemen…" at bounding box center [364, 184] width 270 height 31
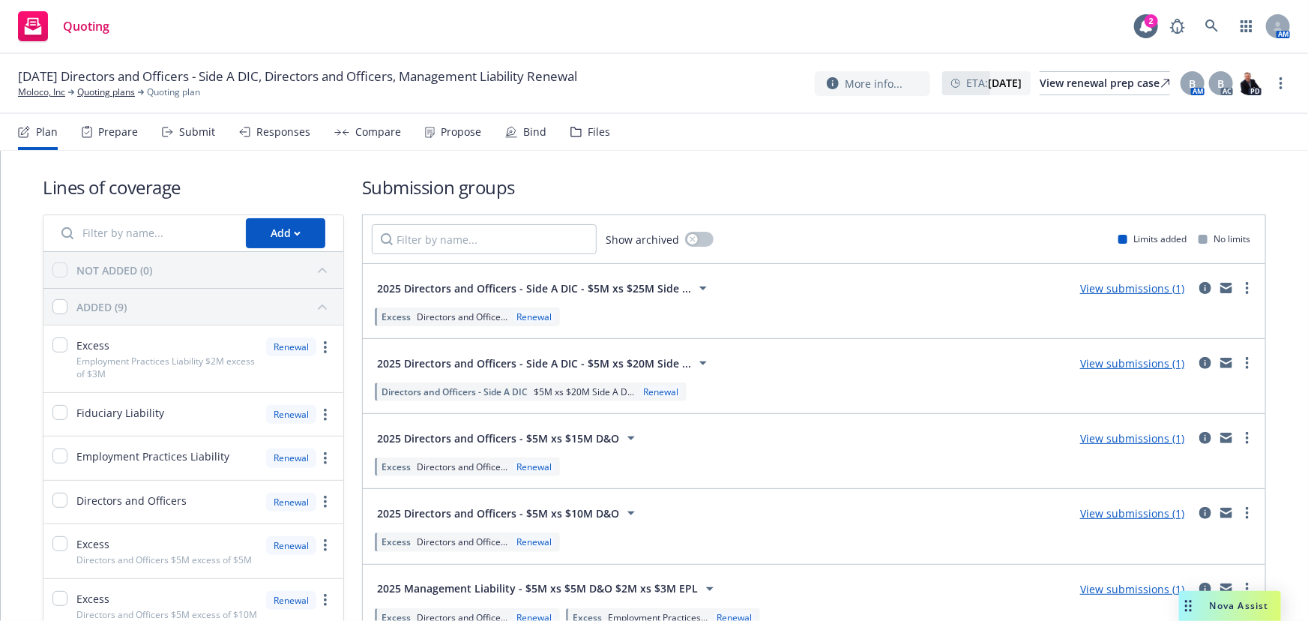
click at [190, 131] on div "Submit" at bounding box center [197, 132] width 36 height 12
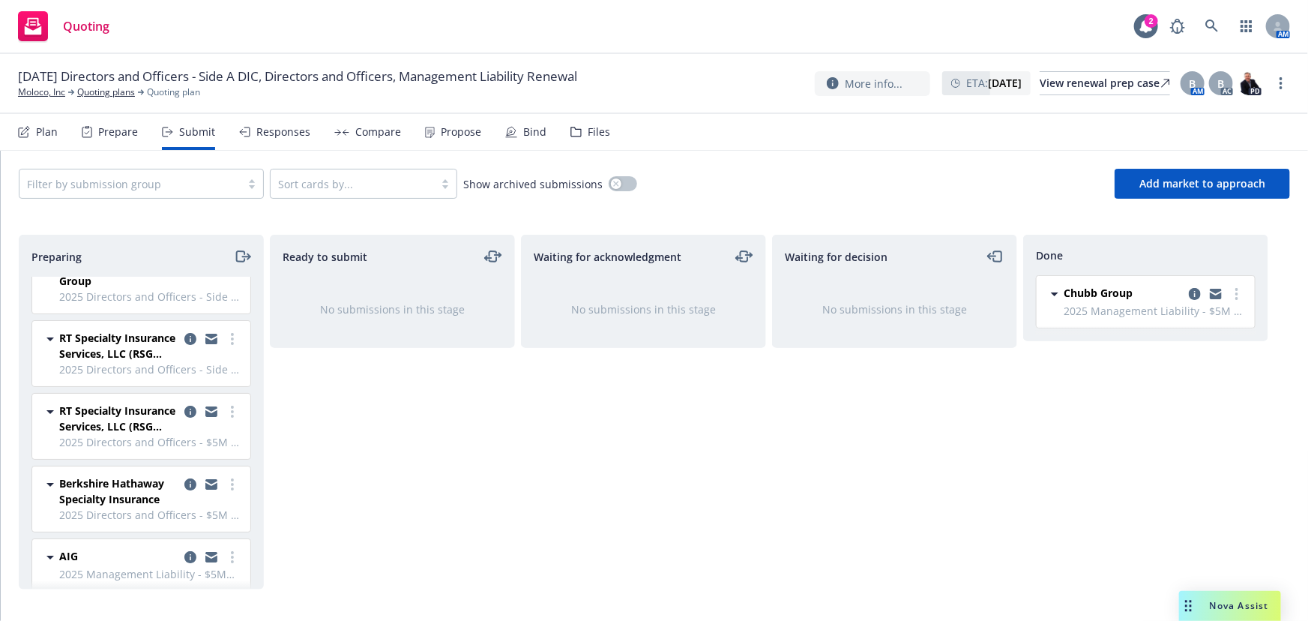
scroll to position [43, 0]
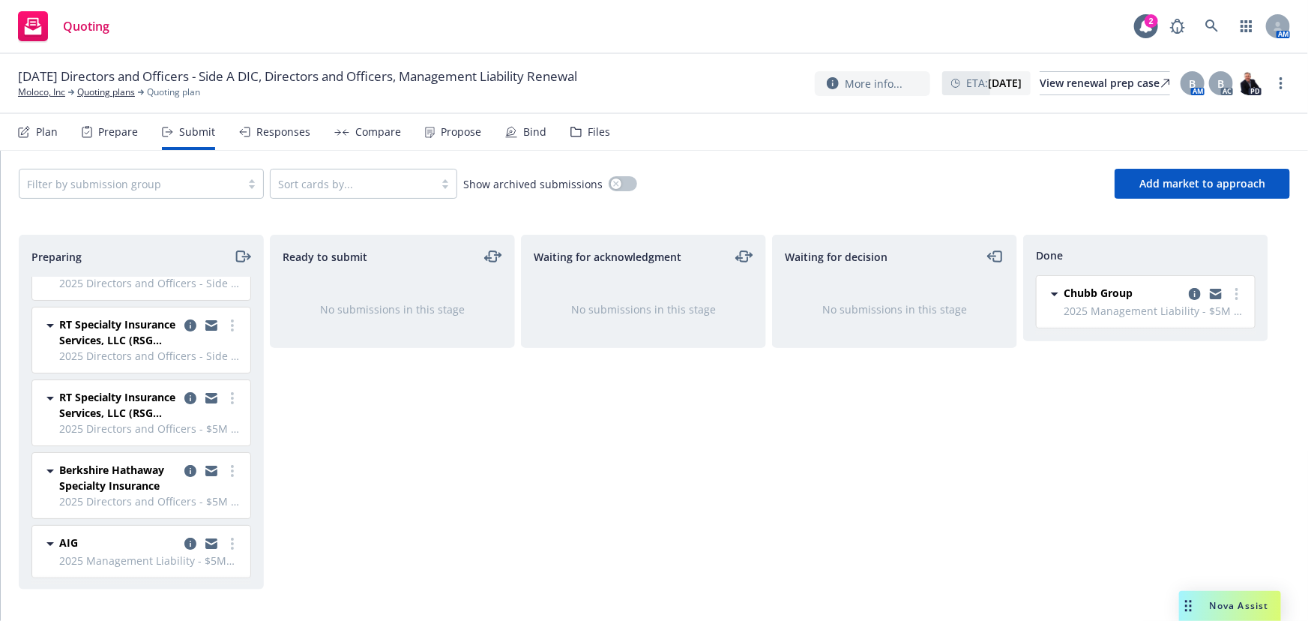
click at [1182, 445] on div "Done Chubb Group 2025 Management Liability - $5M xs $5M D&O $2M xs $3M EPL Wedn…" at bounding box center [1145, 412] width 245 height 355
click at [223, 547] on link "more" at bounding box center [232, 544] width 18 height 18
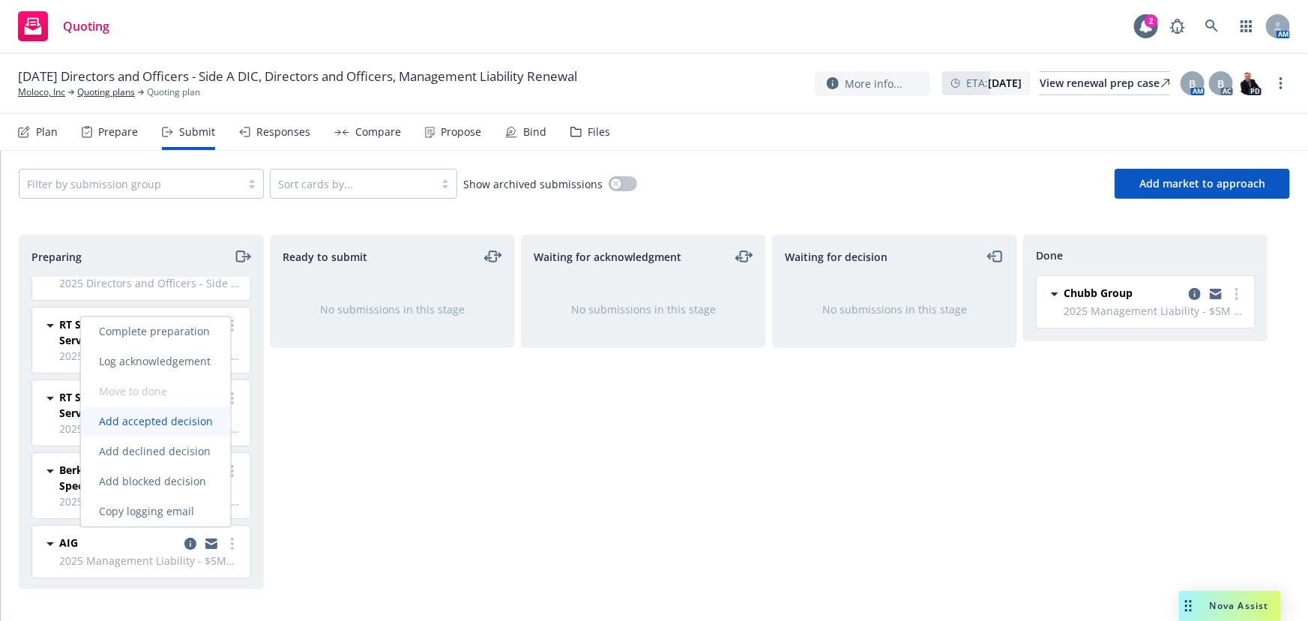
click at [186, 415] on span "Add accepted decision" at bounding box center [156, 421] width 150 height 14
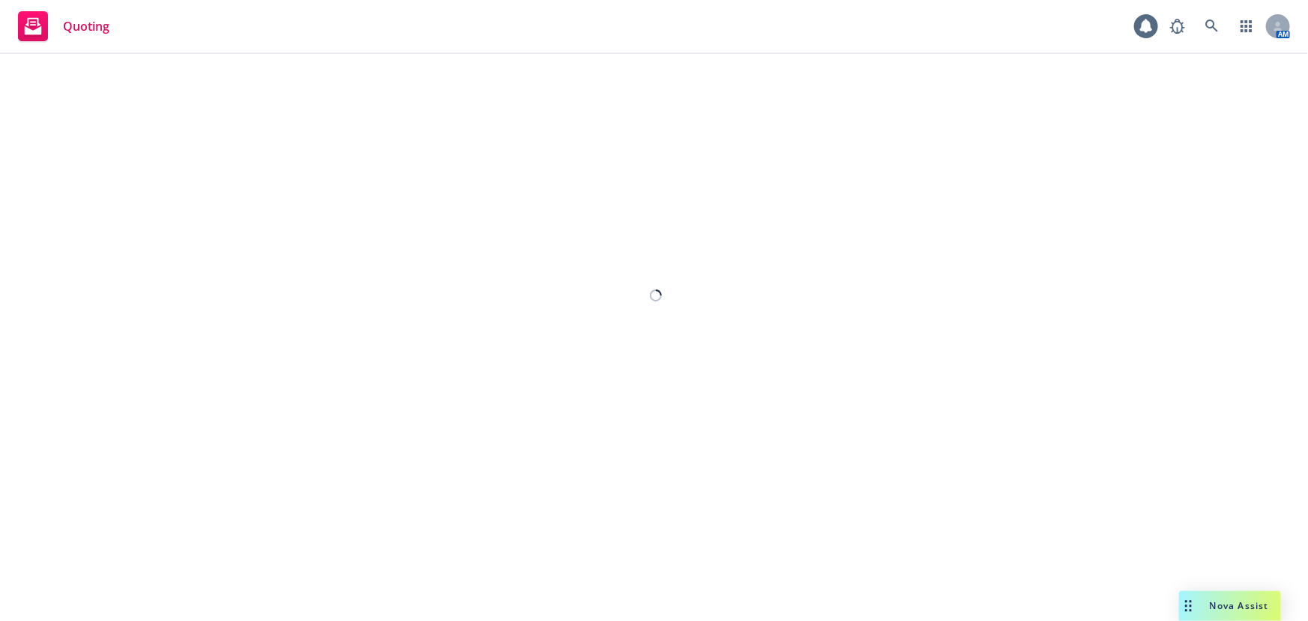
select select "12"
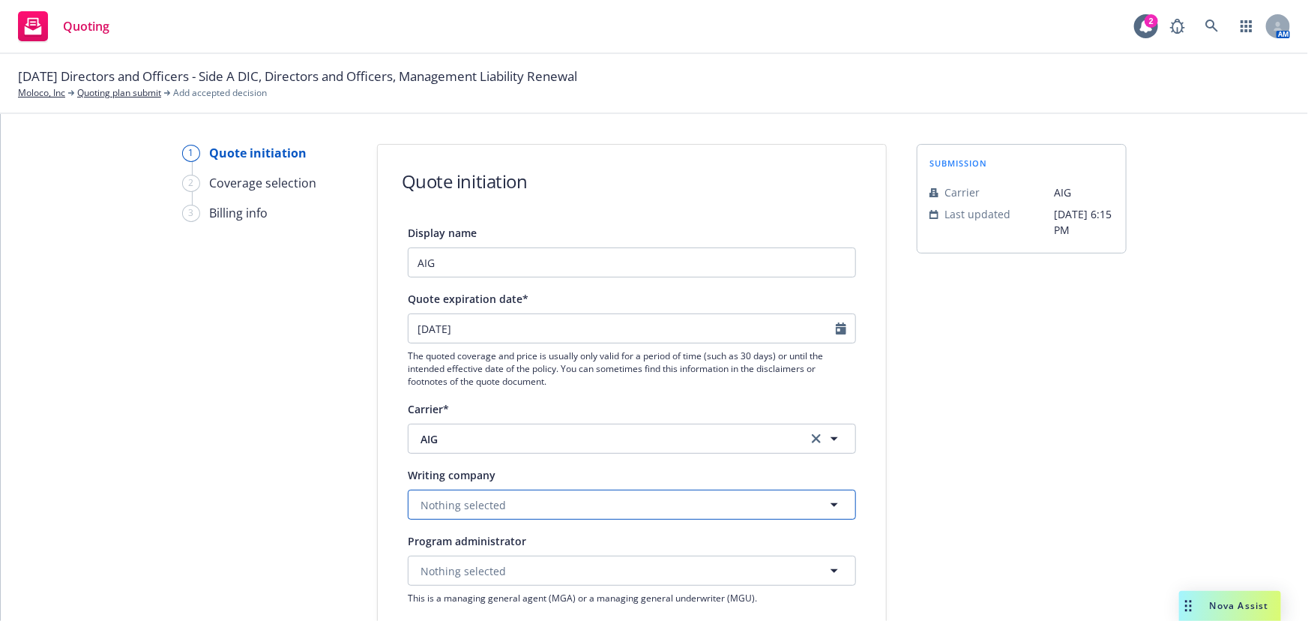
click at [520, 499] on button "Nothing selected" at bounding box center [632, 505] width 448 height 30
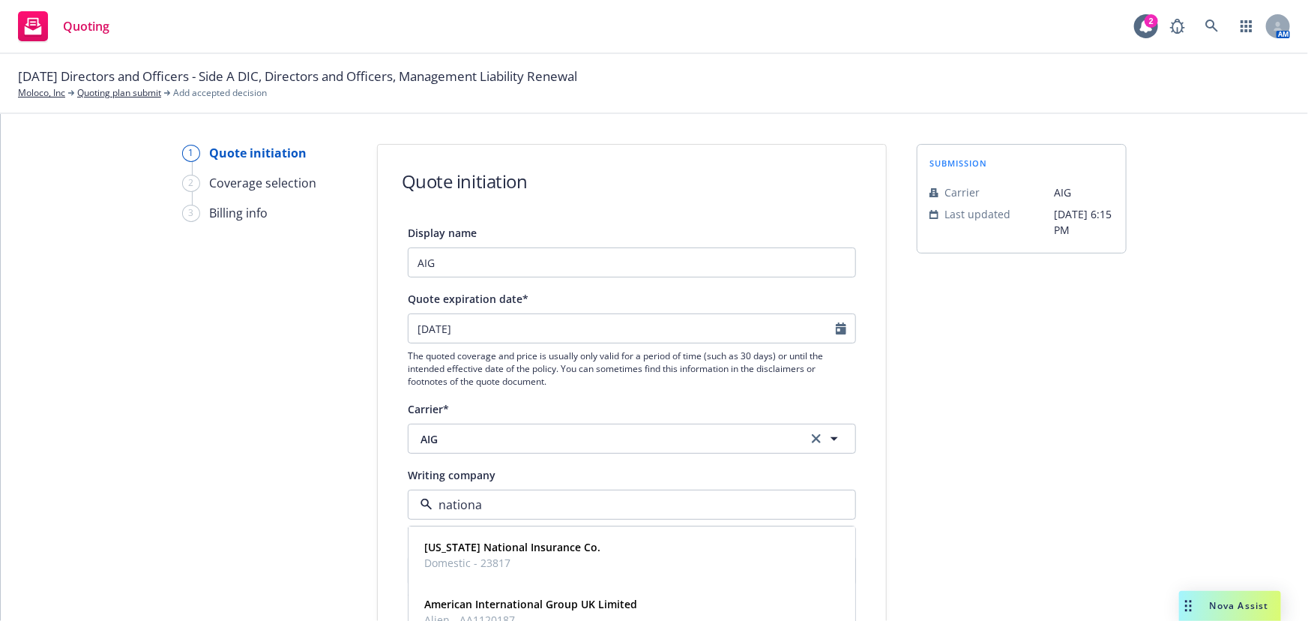
type input "national"
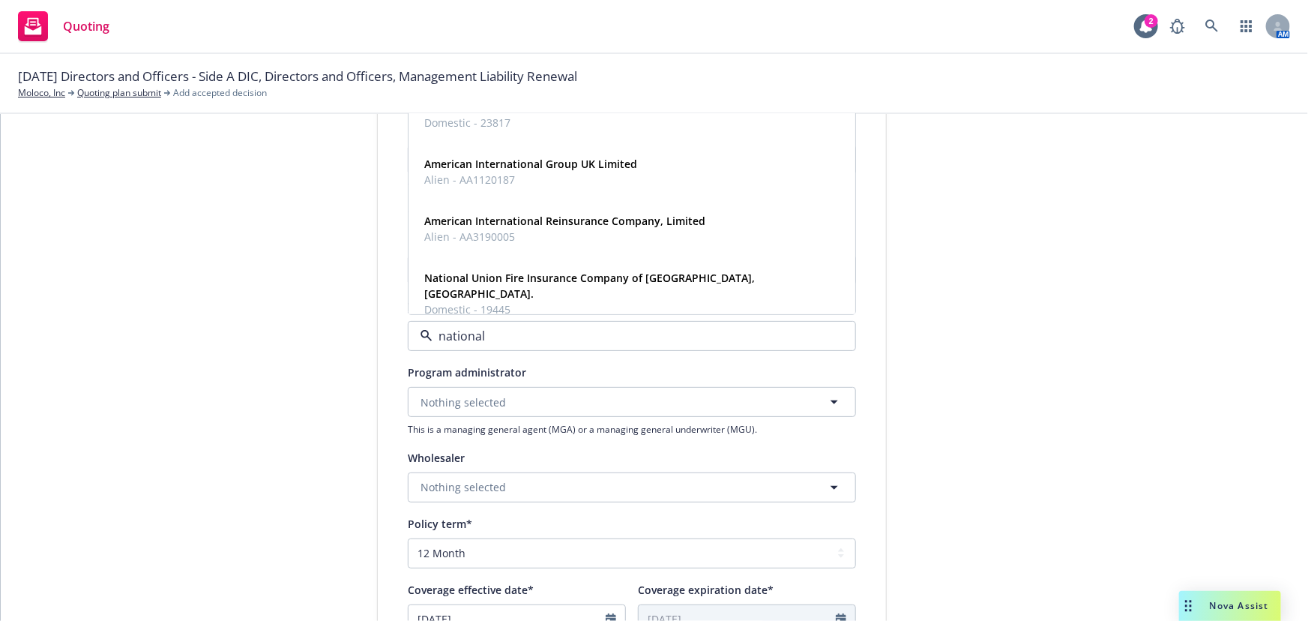
scroll to position [67, 0]
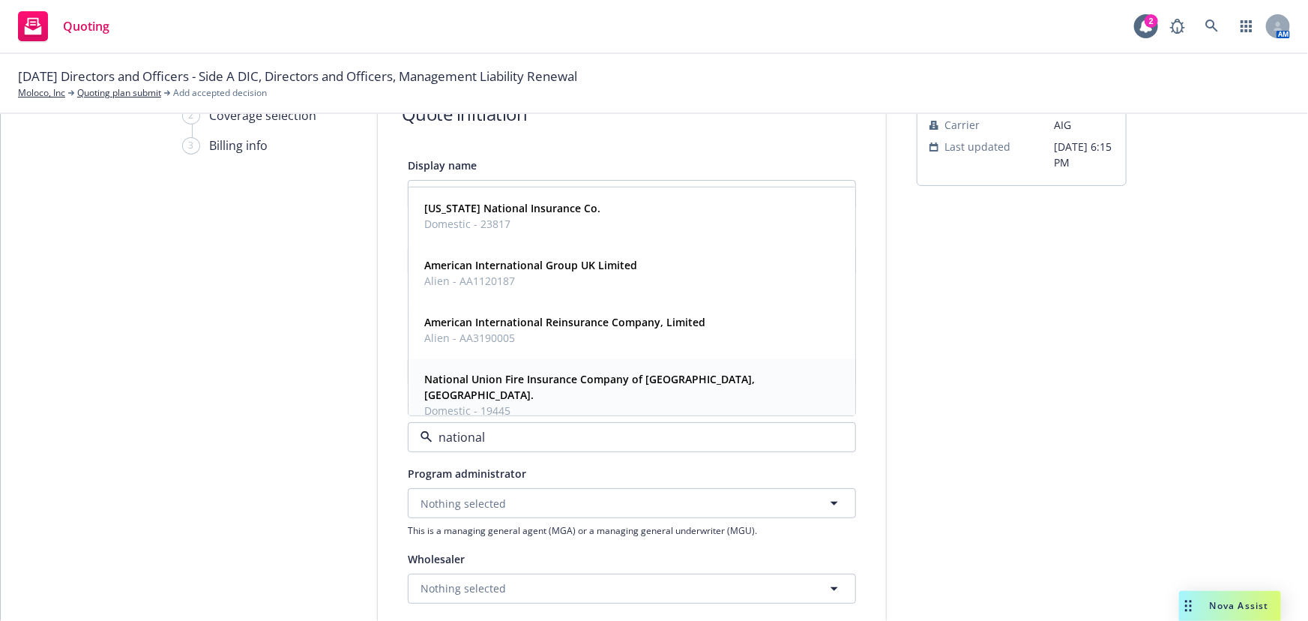
click at [659, 385] on span "National Union Fire Insurance Company of [GEOGRAPHIC_DATA], [GEOGRAPHIC_DATA]." at bounding box center [630, 386] width 412 height 31
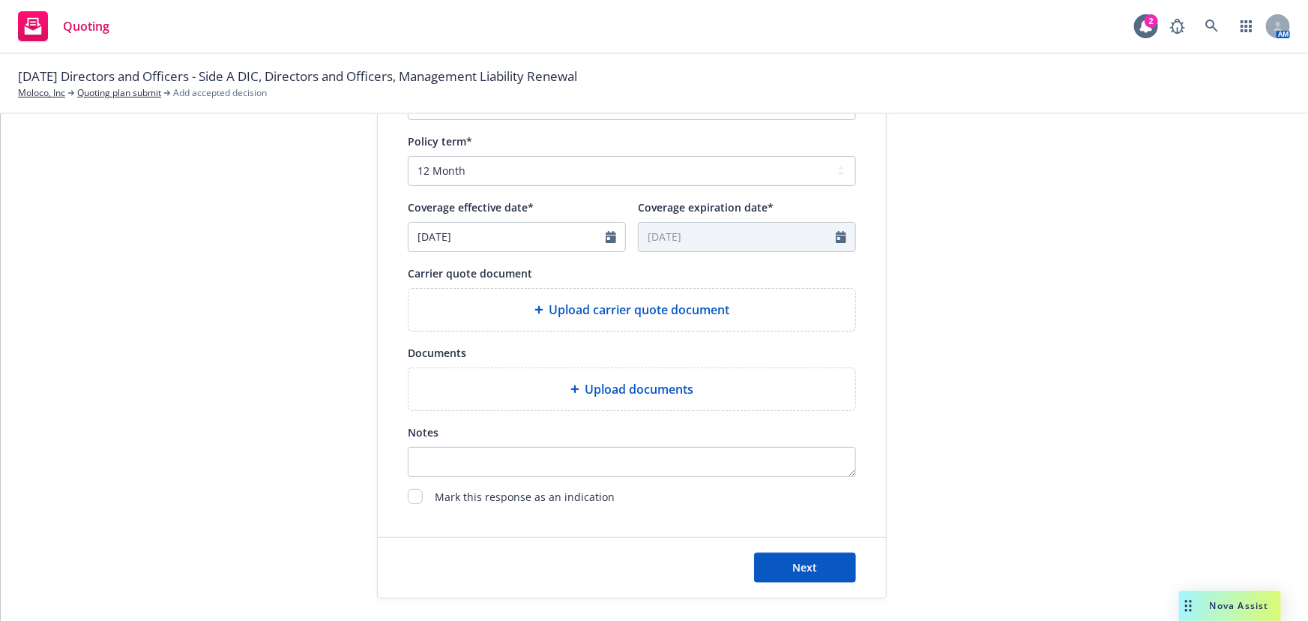
scroll to position [557, 0]
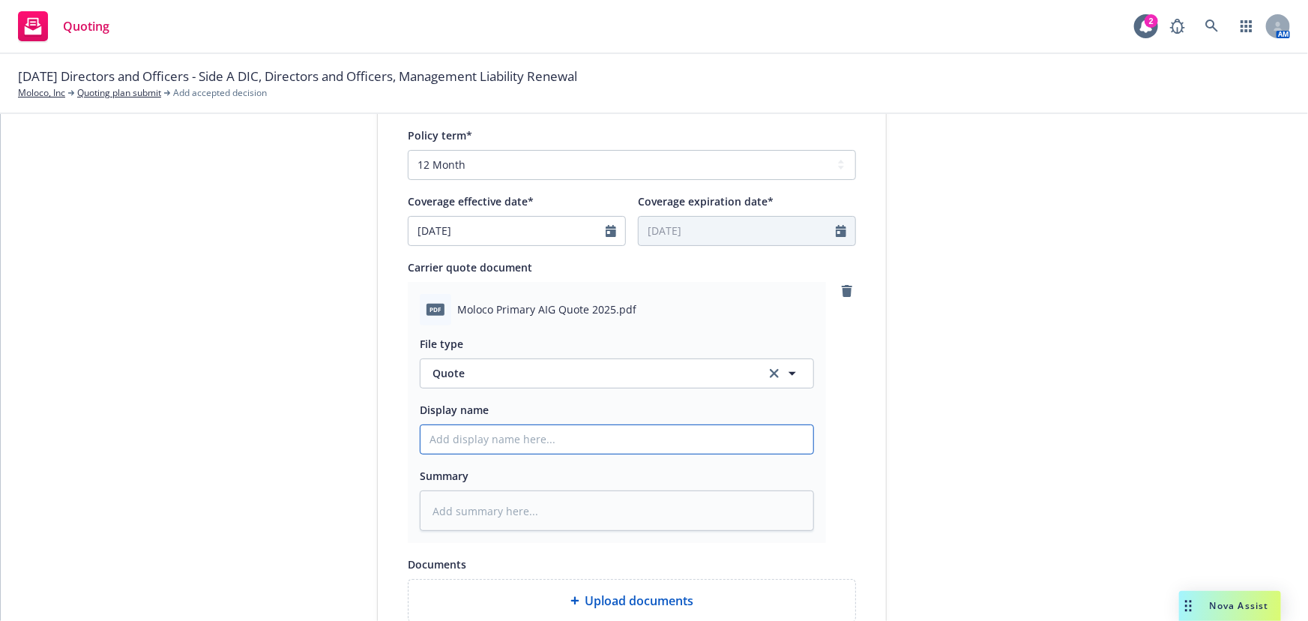
click at [503, 436] on input "Display name" at bounding box center [617, 439] width 393 height 28
type textarea "x"
type input "0"
type textarea "x"
type input "00"
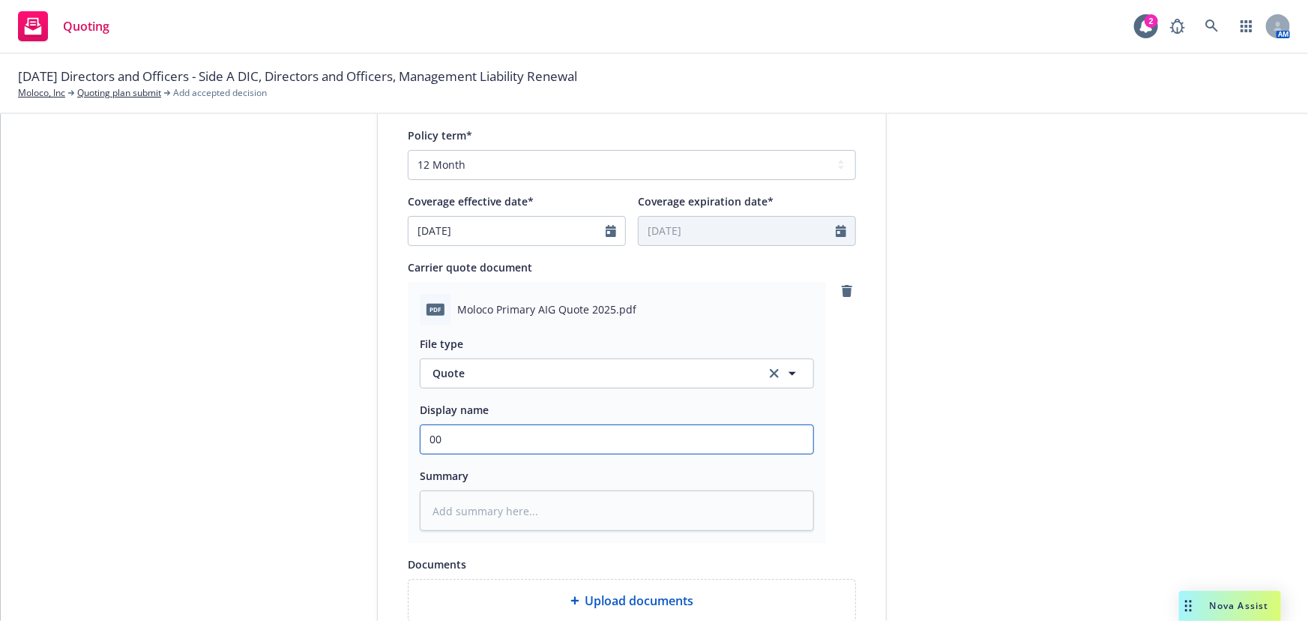
type textarea "x"
type input "00"
type textarea "x"
type input "00 M"
type textarea "x"
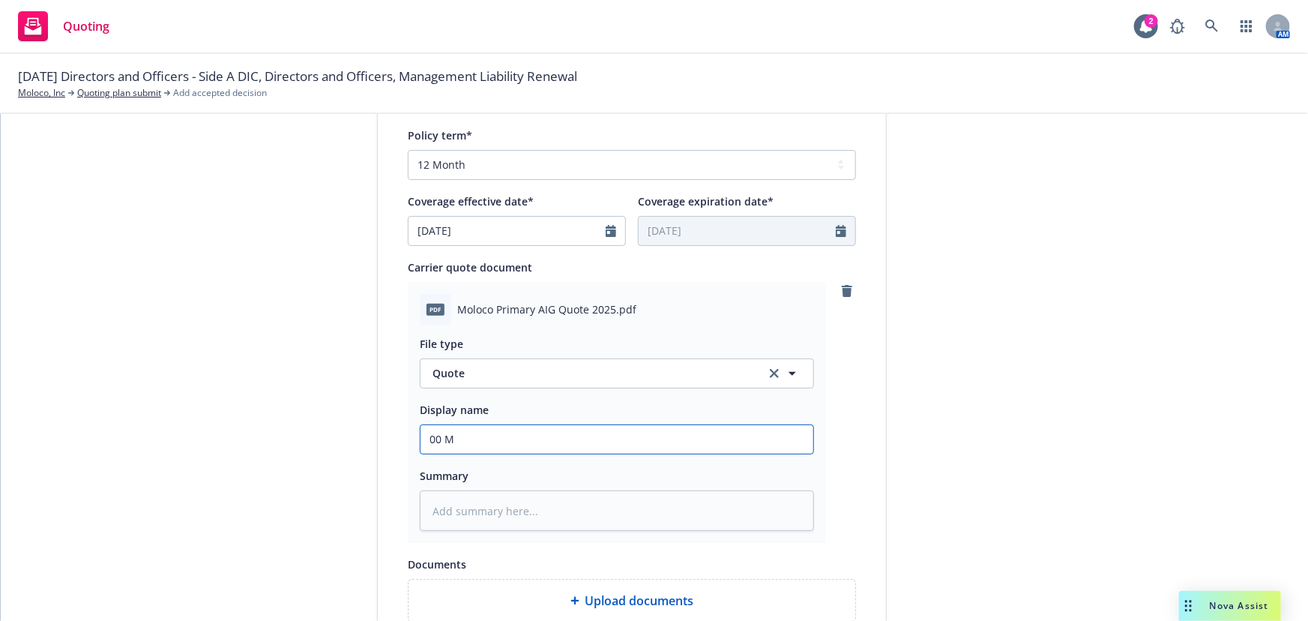
type input "00 Mo"
type textarea "x"
type input "00 Mol"
type textarea "x"
type input "00 Molo"
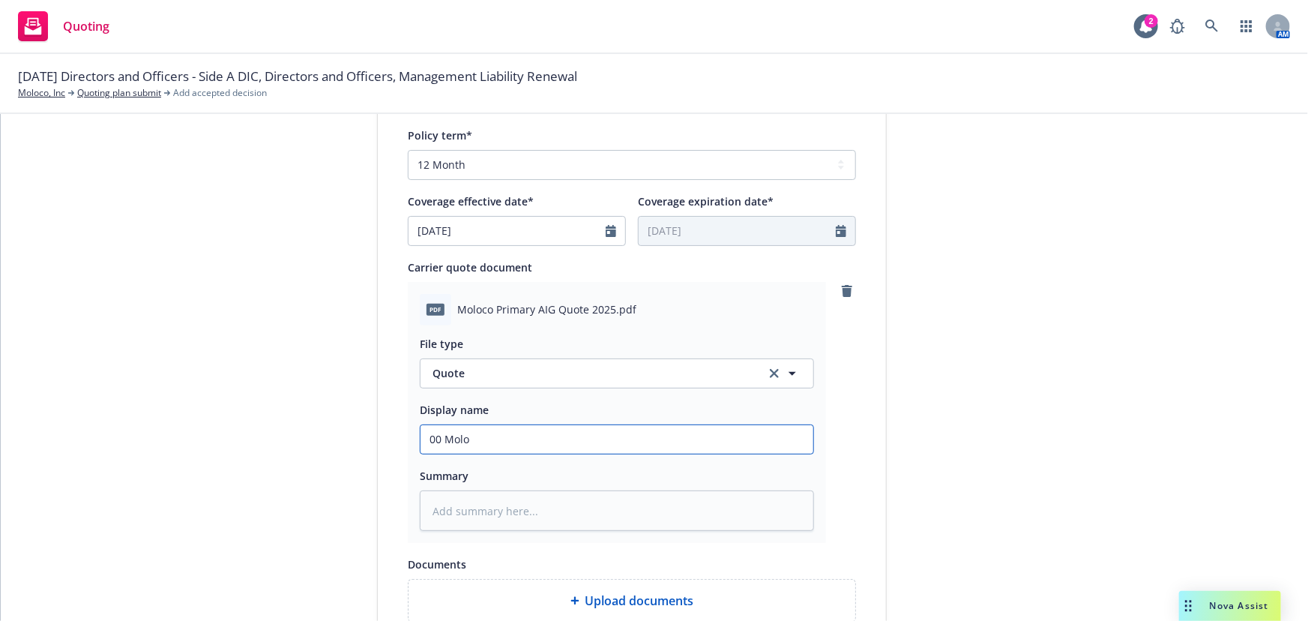
type textarea "x"
type input "00 Moloc"
type textarea "x"
type input "00 Moloco"
type textarea "x"
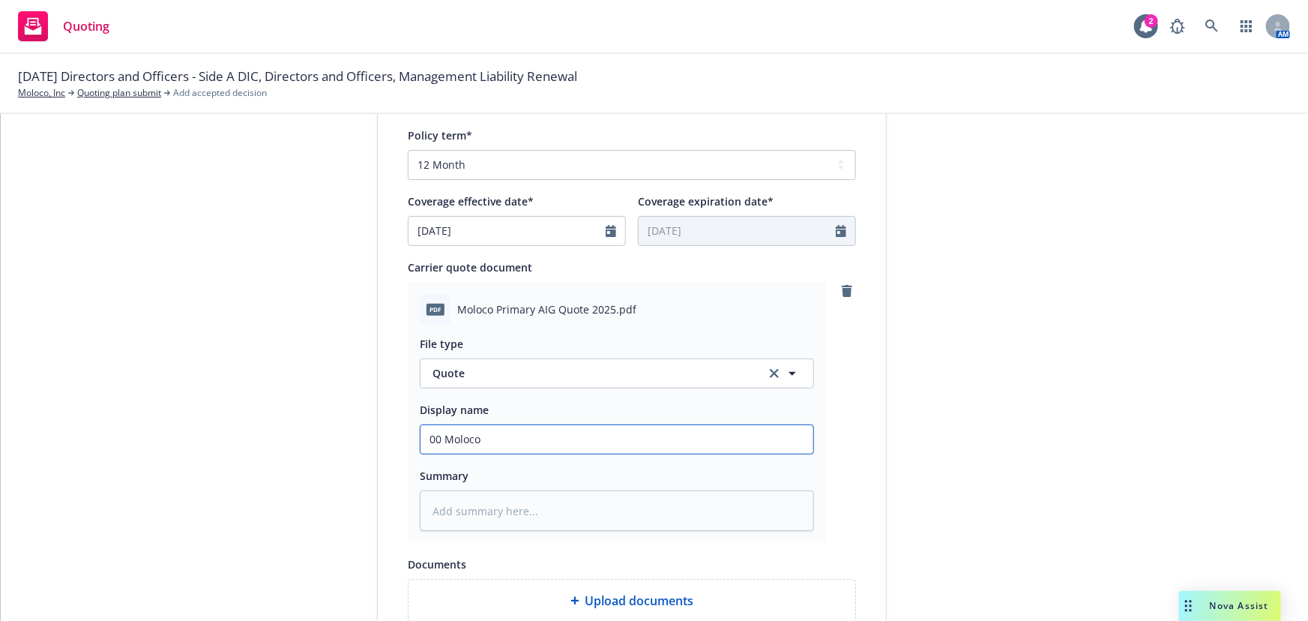
type input "00 Moloco"
type textarea "x"
type input "00 Moloco A"
type textarea "x"
type input "00 Moloco AIG"
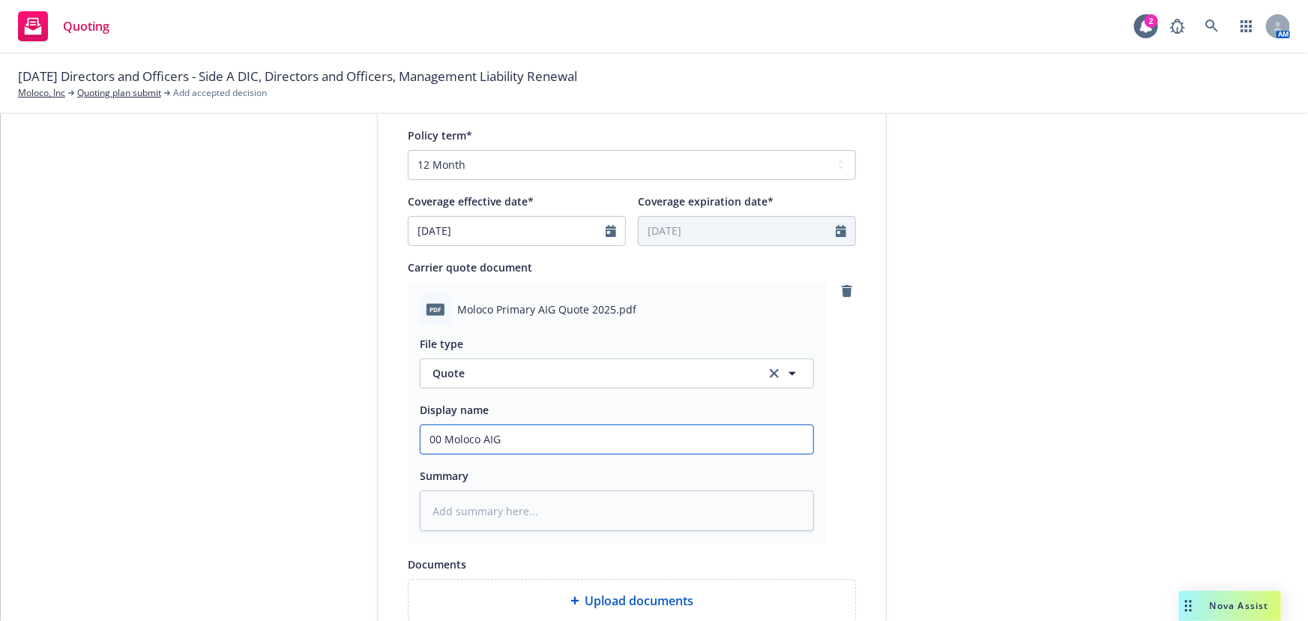
type textarea "x"
type input "00 Moloco AIG"
type textarea "x"
type input "00 Moloco AIG M"
type textarea "x"
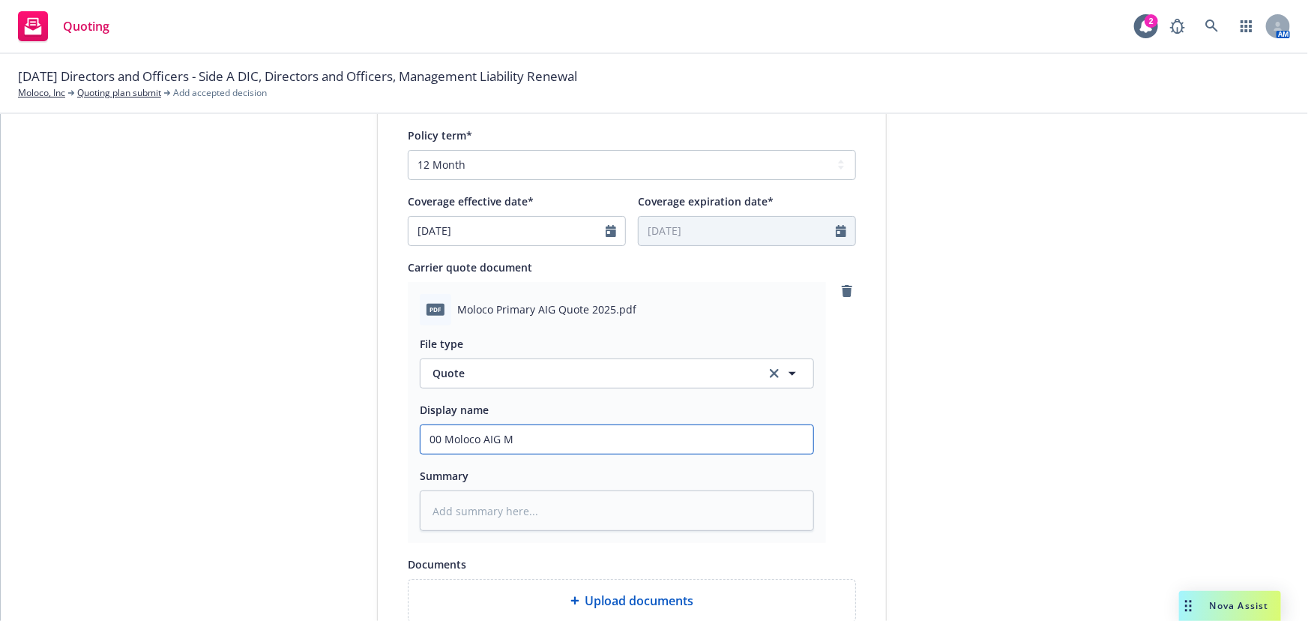
type input "00 Moloco AIG Mg"
type textarea "x"
type input "00 Moloco AIG Mgm"
type textarea "x"
type input "00 Moloco AIG Mgmt"
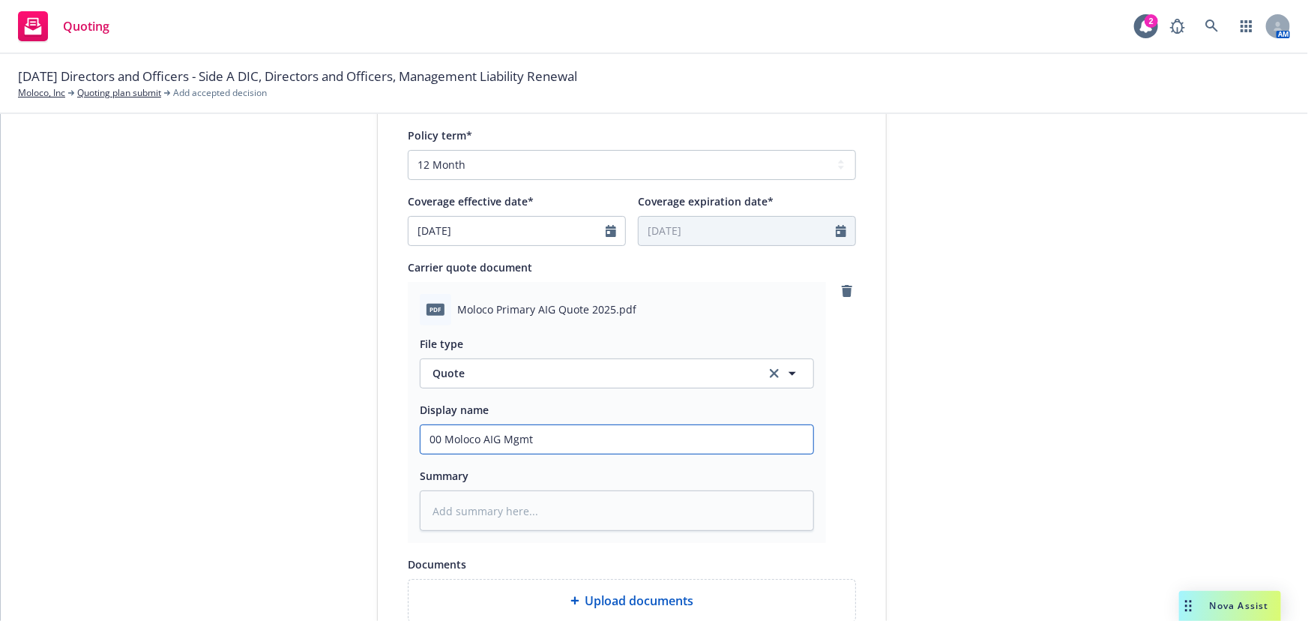
type textarea "x"
type input "00 Moloco AIG Mgmt"
type textarea "x"
type input "00 Moloco AIG Mgmt L"
type textarea "x"
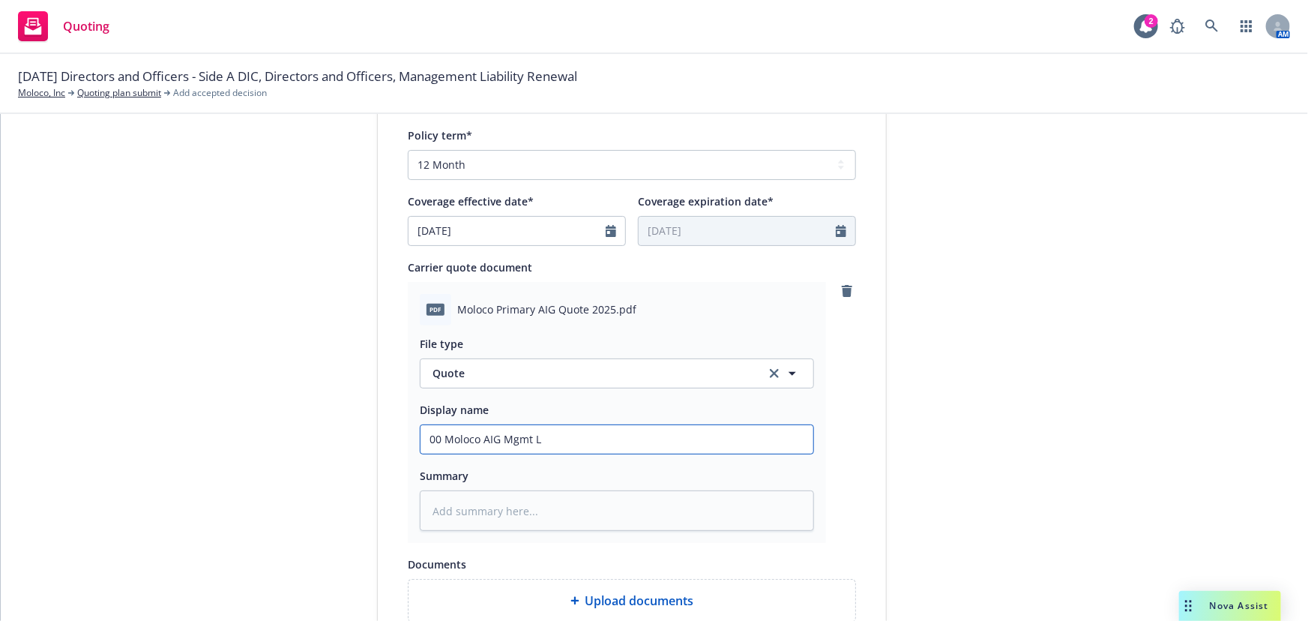
type input "00 Moloco AIG Mgmt Li"
type textarea "x"
type input "00 Moloco AIG Mgmt Lia"
type textarea "x"
type input "00 Moloco AIG Mgmt Liab"
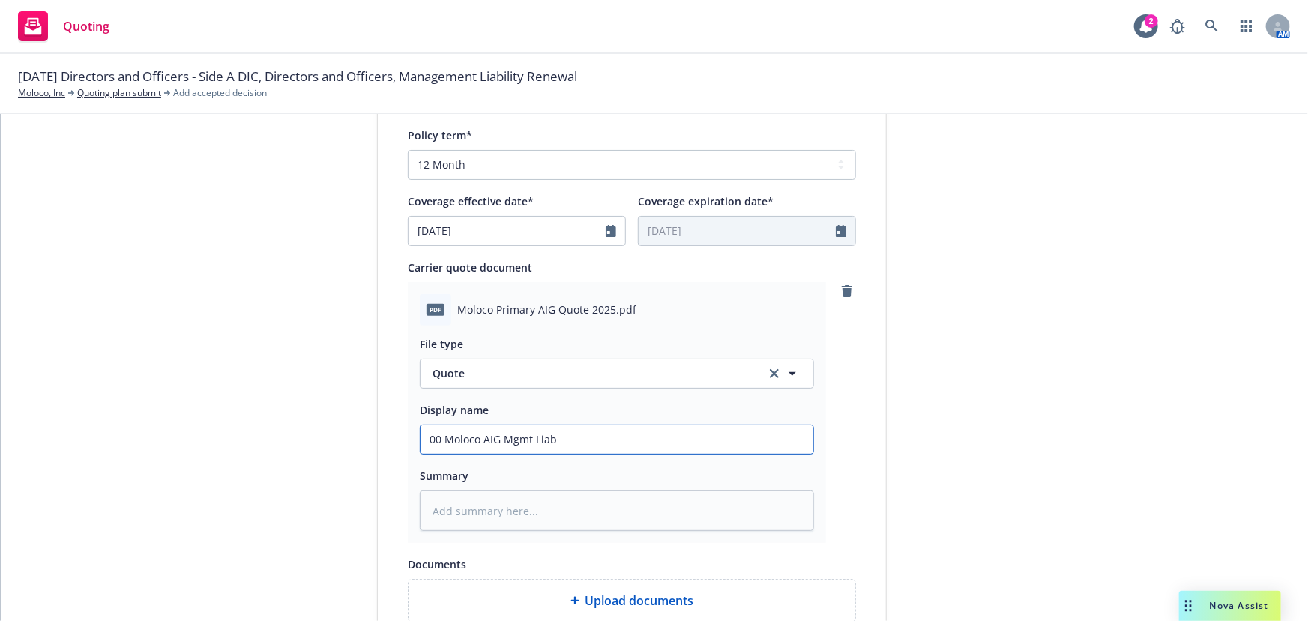
type textarea "x"
type input "00 Moloco AIG Mgmt Liabi"
type textarea "x"
type input "00 Moloco AIG Mgmt Liabil"
type textarea "x"
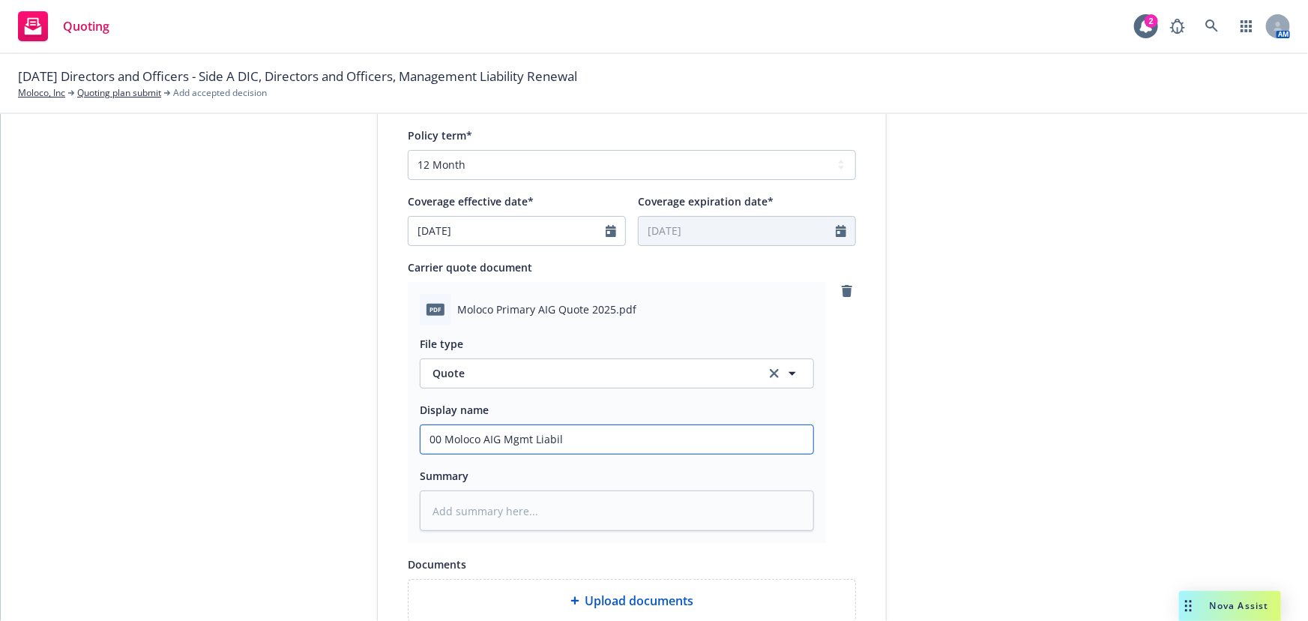
type input "00 Moloco AIG Mgmt Liabili"
type textarea "x"
type input "00 Moloco AIG Mgmt Liabilit"
type textarea "x"
type input "00 Moloco AIG Mgmt Liability"
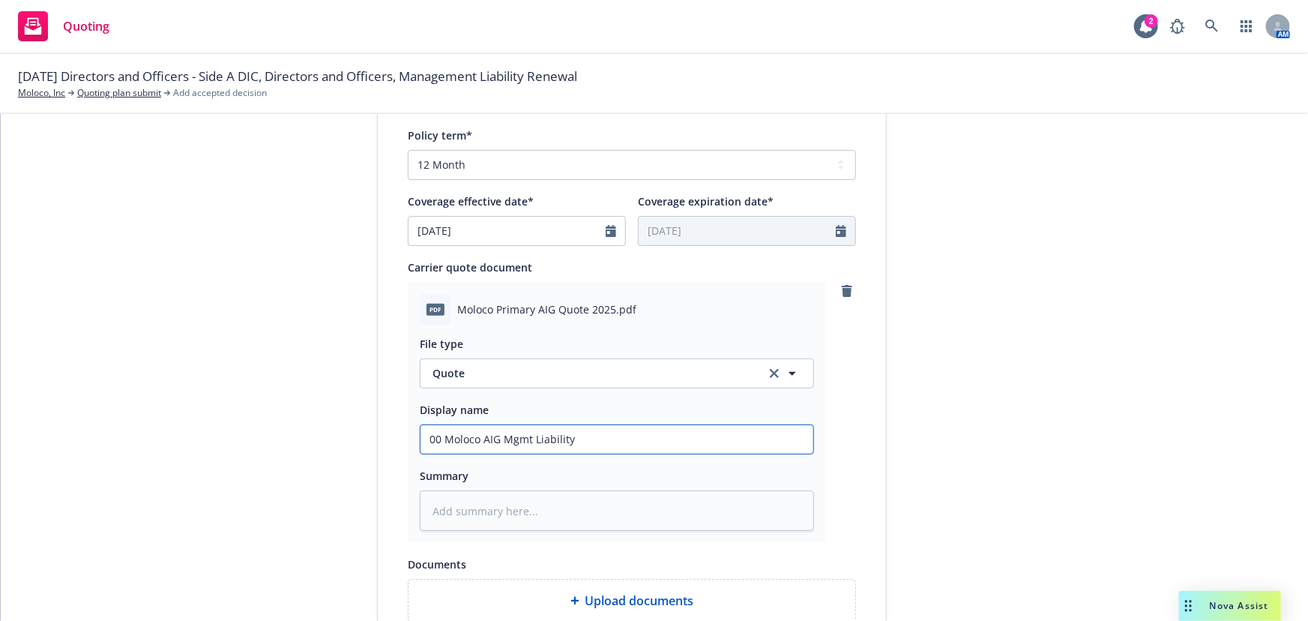
type textarea "x"
type input "00 Moloco AIG Mgmt Liability"
type textarea "x"
type input "00 Moloco AIG Mgmt Liability Q"
type textarea "x"
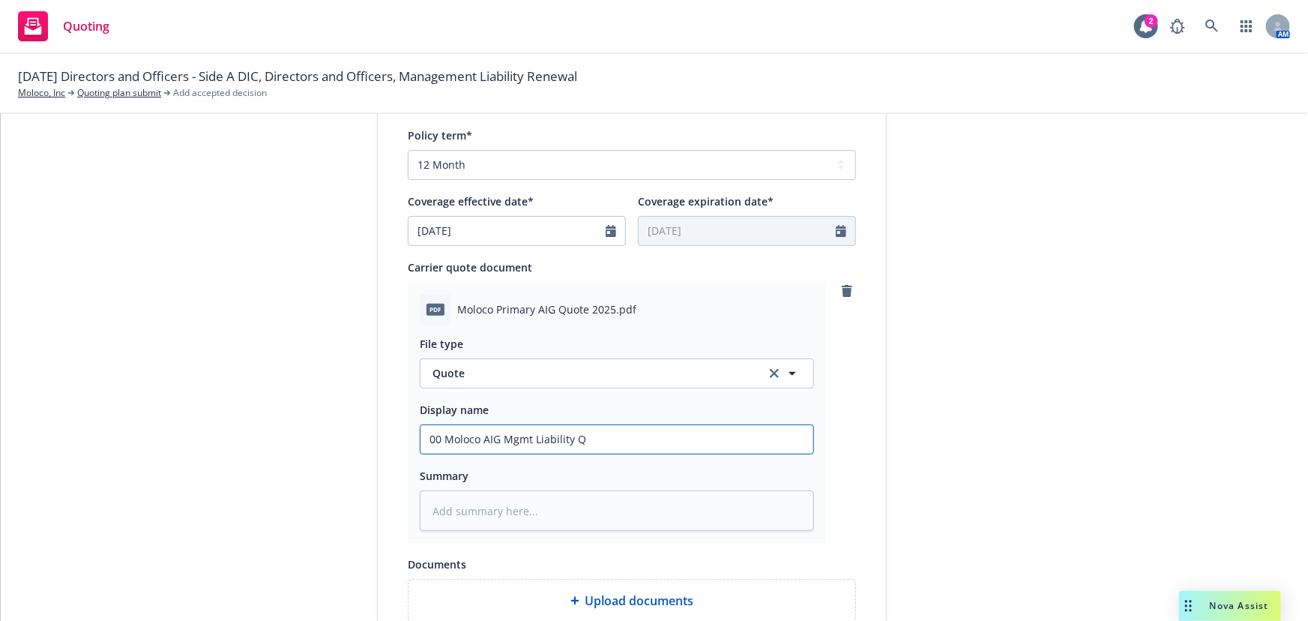
type input "00 Moloco AIG Mgmt Liability Qu"
type textarea "x"
type input "00 Moloco AIG Mgmt Liability Quo"
type textarea "x"
type input "00 Moloco AIG Mgmt Liability Quot"
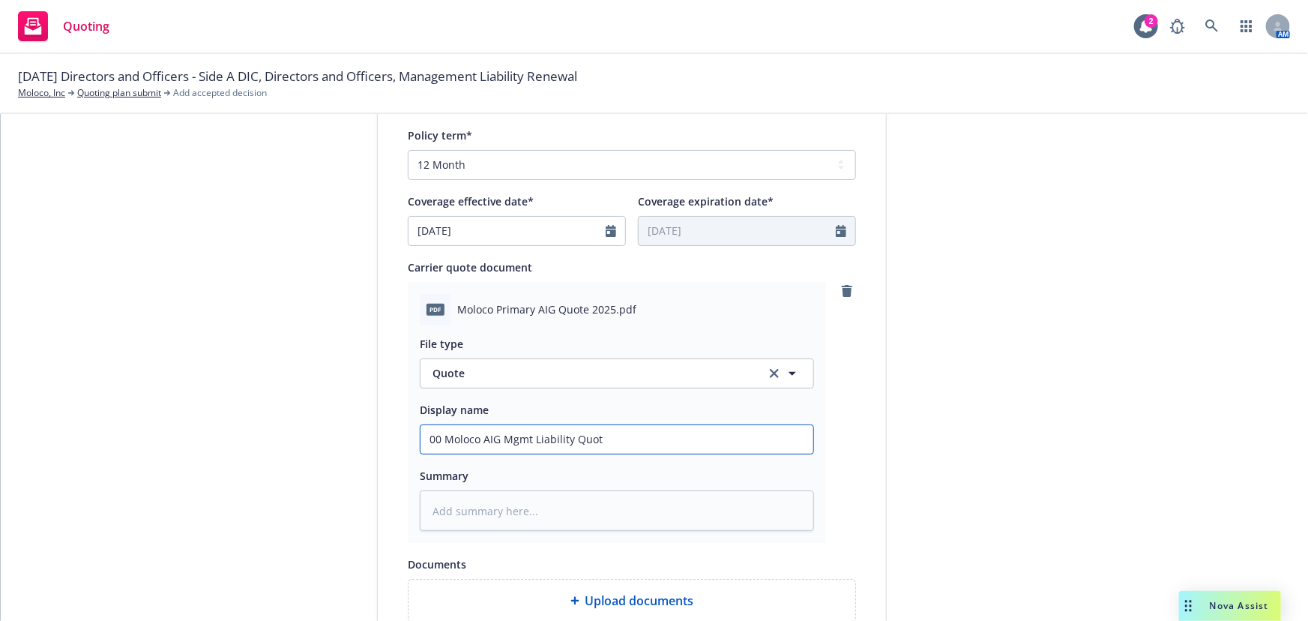
type textarea "x"
type input "00 Moloco AIG Mgmt Liability Quote"
type textarea "x"
type input "00 Moloco AIG Mgmt Liability Quote"
type textarea "x"
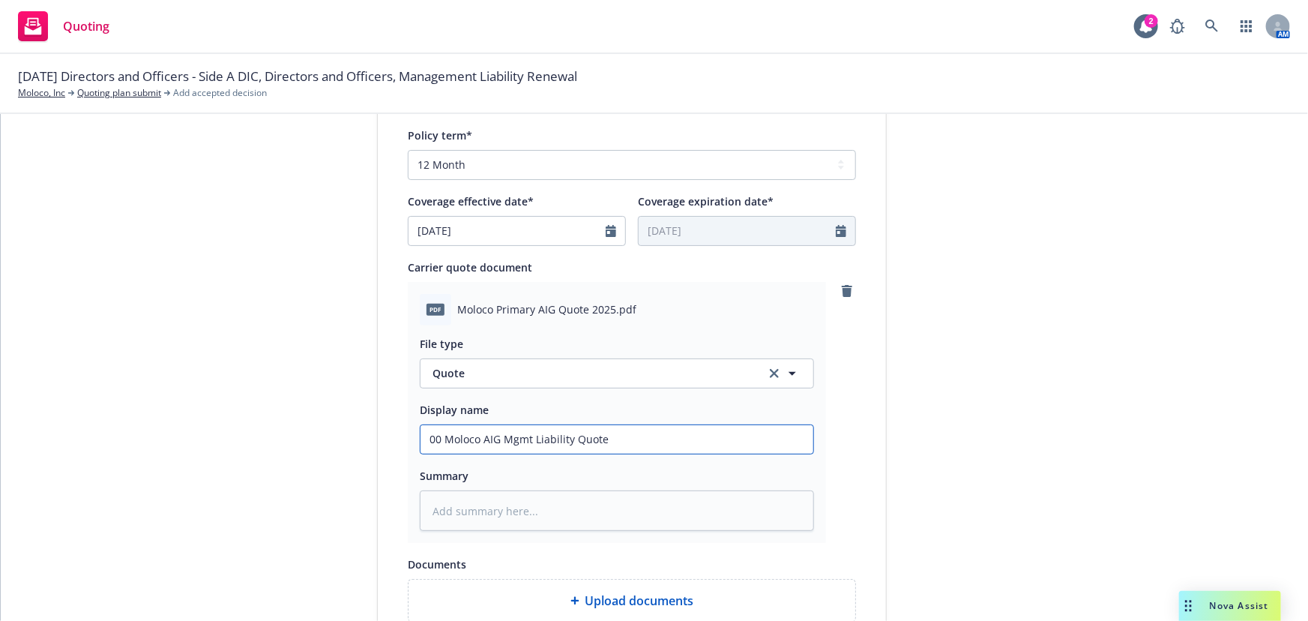
type input "00 Moloco AIG Mgmt Liability Quote 2"
type textarea "x"
type input "00 Moloco AIG Mgmt Liability Quote 20"
type textarea "x"
type input "00 Moloco AIG Mgmt Liability Quote 202"
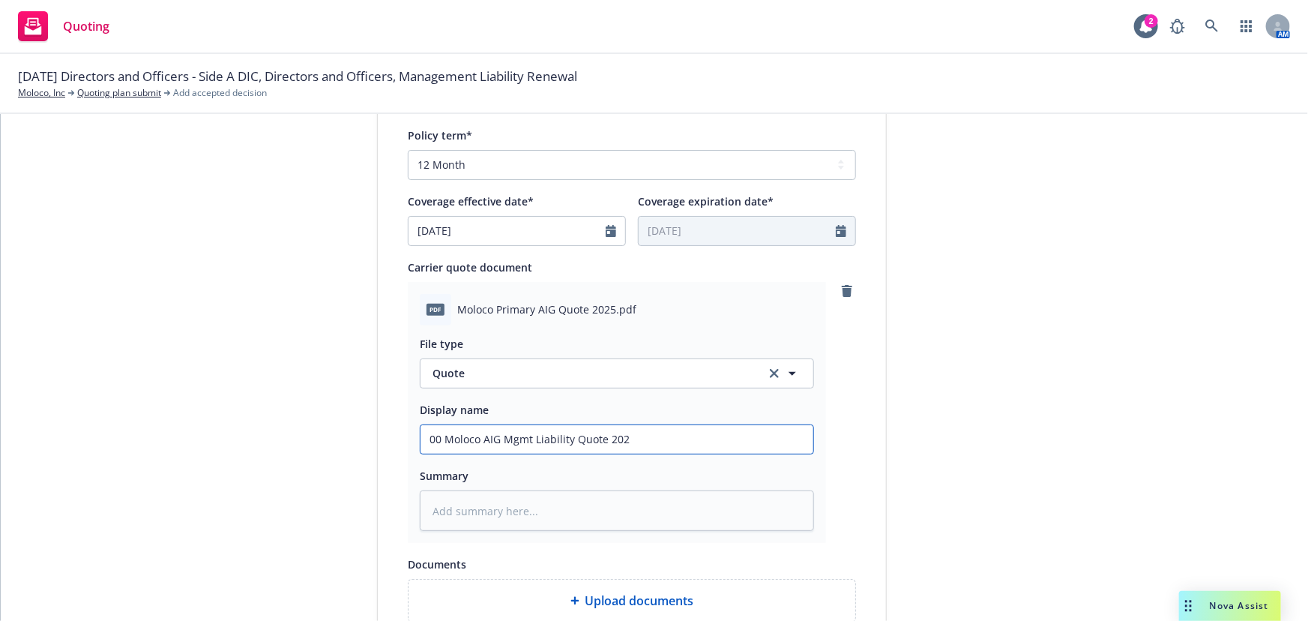
type textarea "x"
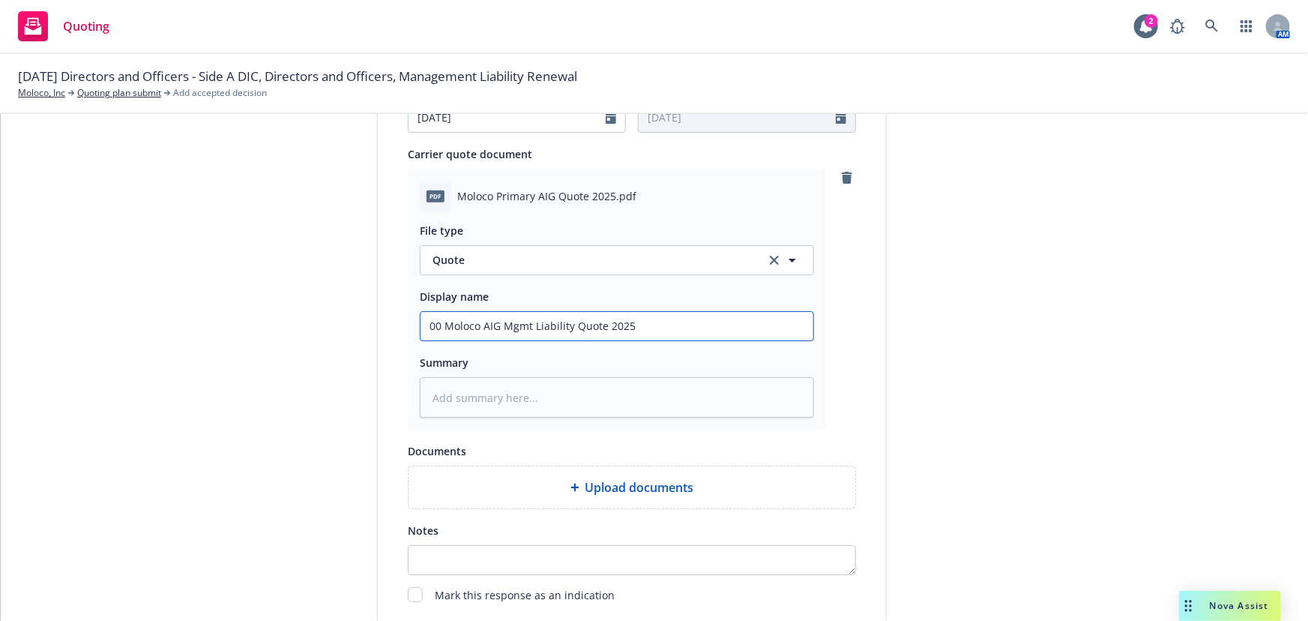
scroll to position [775, 0]
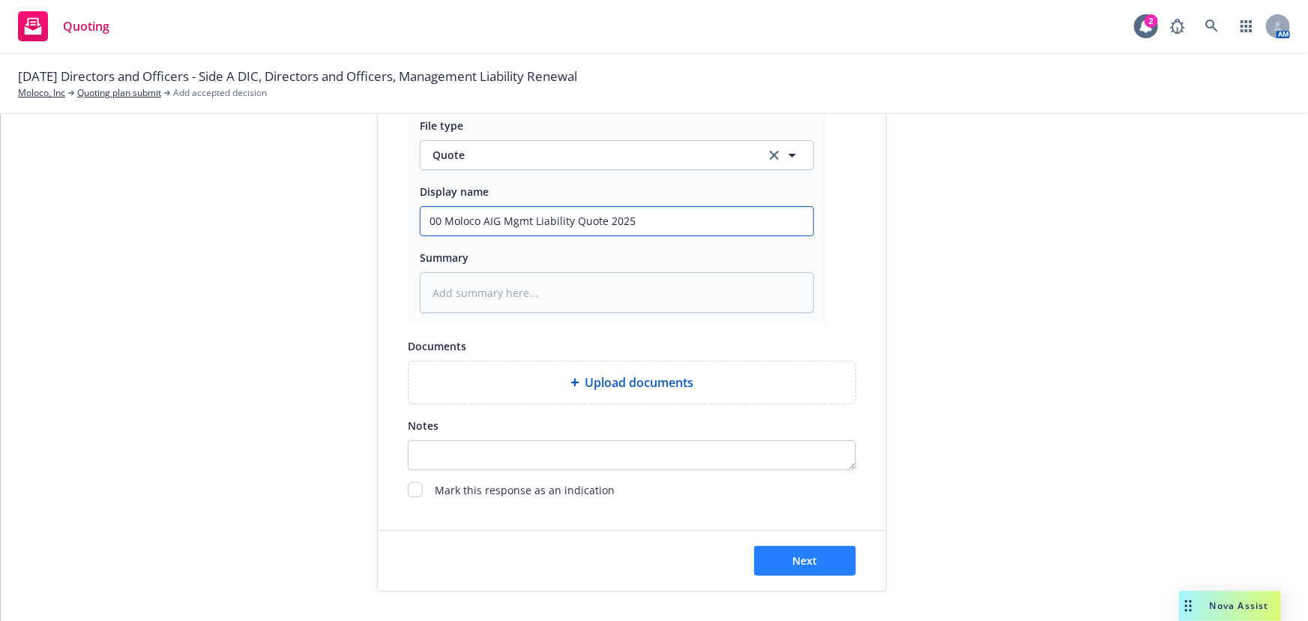
type input "00 Moloco AIG Mgmt Liability Quote 2025"
click at [816, 560] on button "Next" at bounding box center [805, 561] width 102 height 30
type textarea "x"
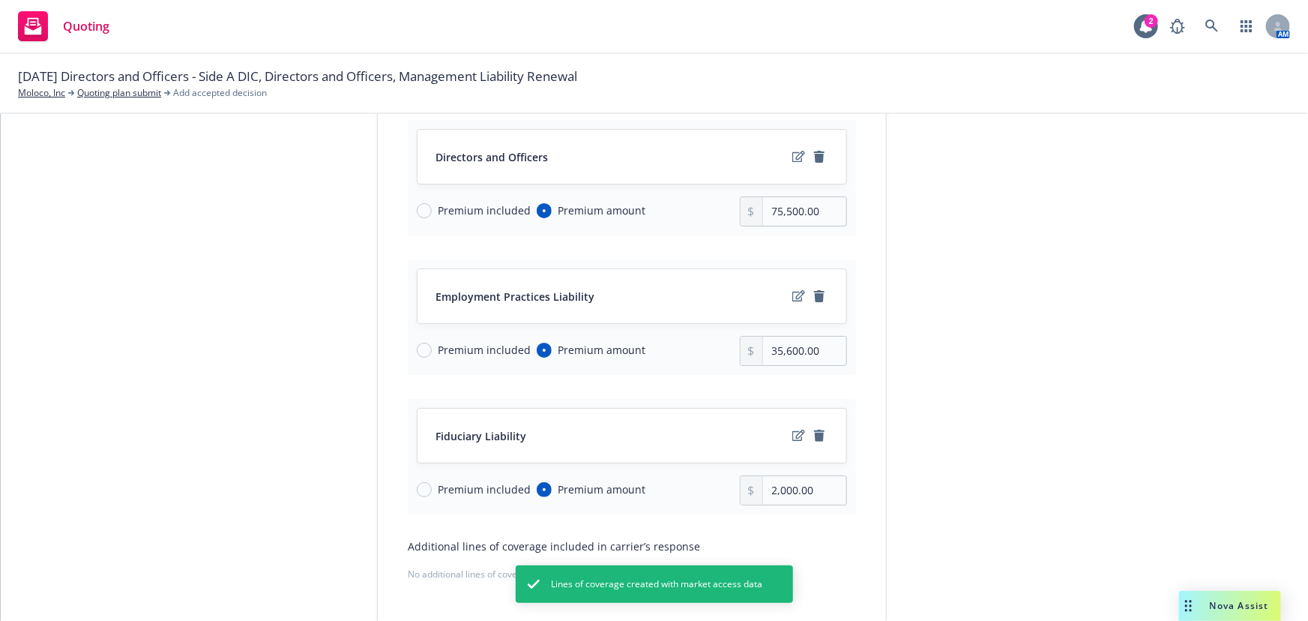
scroll to position [198, 0]
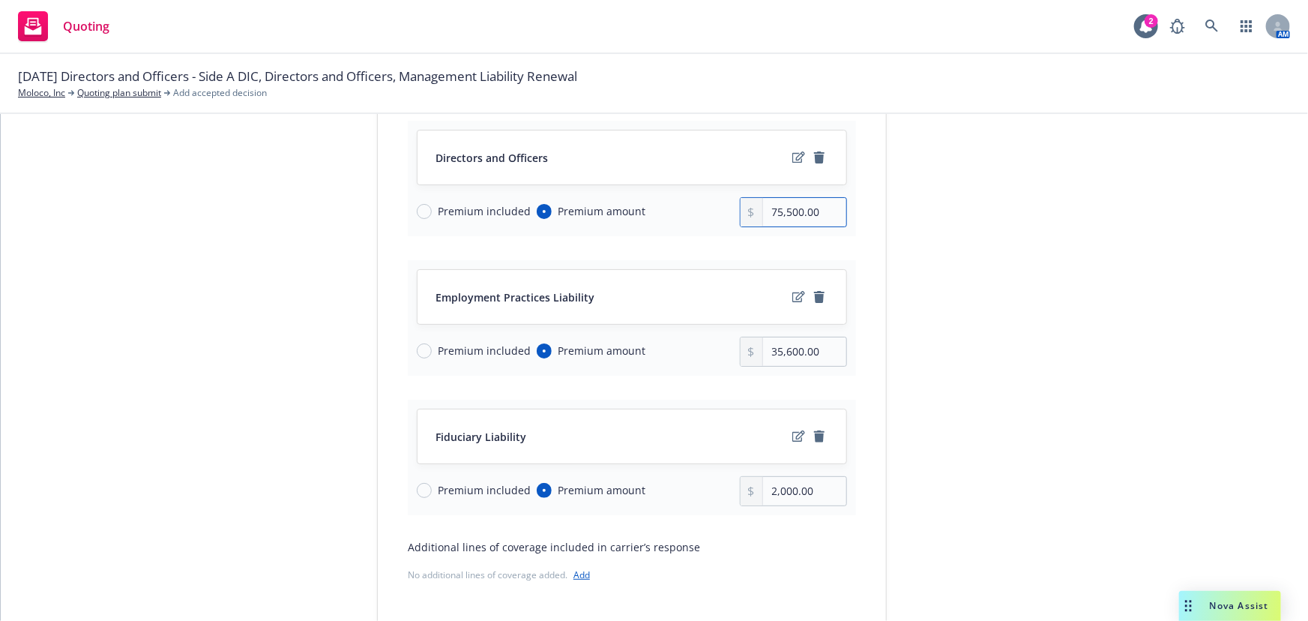
click at [806, 208] on input "75,500.00" at bounding box center [804, 212] width 83 height 28
drag, startPoint x: 823, startPoint y: 213, endPoint x: 664, endPoint y: 208, distance: 159.8
click at [664, 208] on div "Premium included Premium amount 75,500.00" at bounding box center [632, 212] width 430 height 30
type input "61,850.00"
drag, startPoint x: 826, startPoint y: 346, endPoint x: 561, endPoint y: 348, distance: 264.7
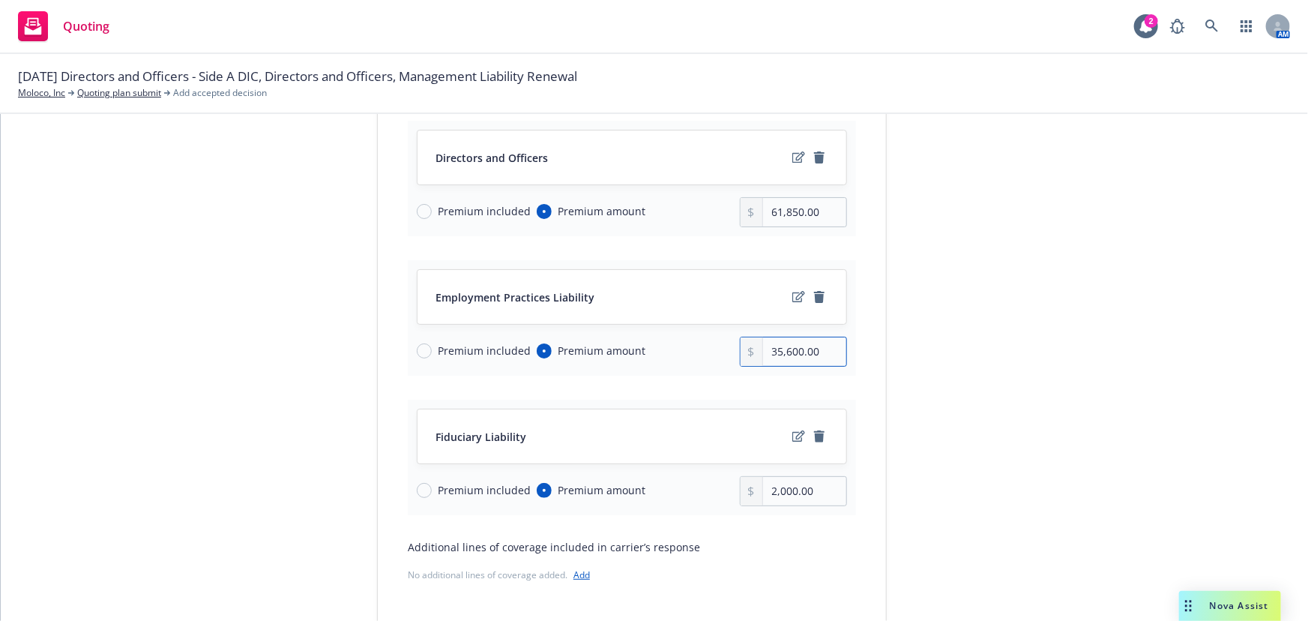
click at [566, 343] on div "Premium included Premium amount 35,600.00" at bounding box center [632, 352] width 430 height 30
type input "34,950.00"
drag, startPoint x: 832, startPoint y: 490, endPoint x: 592, endPoint y: 492, distance: 239.2
click at [592, 492] on div "Premium included Premium amount 2,000.00" at bounding box center [632, 491] width 430 height 30
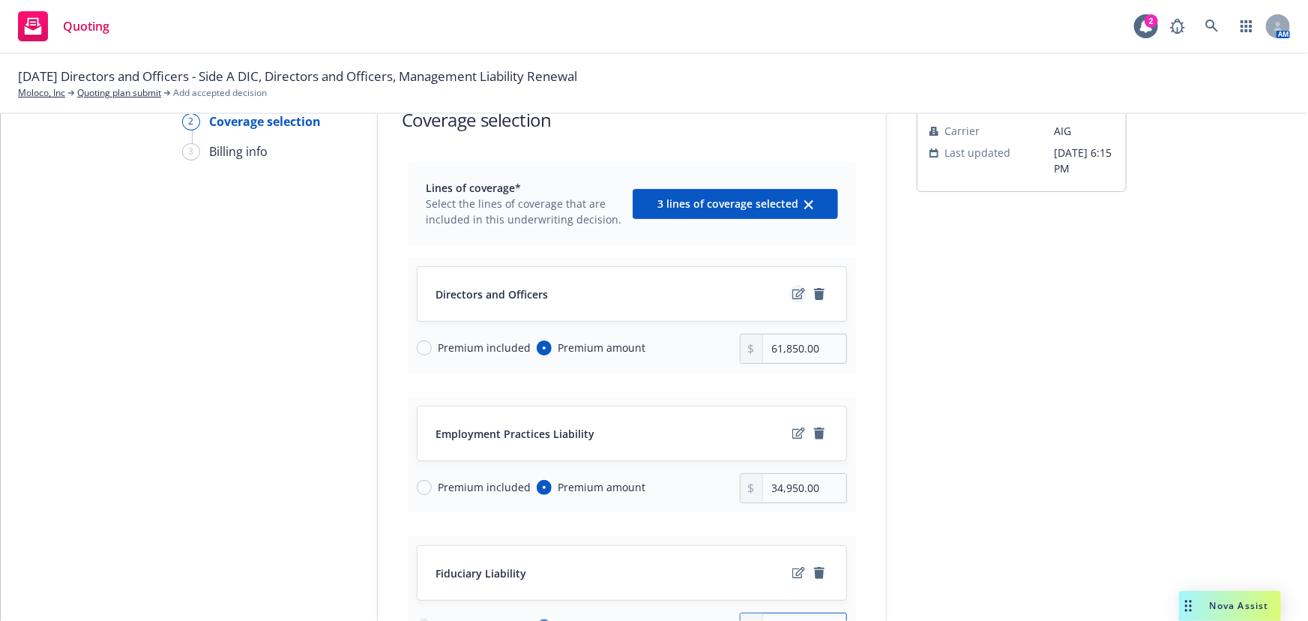
type input "3,200.00"
click at [793, 293] on icon "edit" at bounding box center [799, 294] width 13 height 12
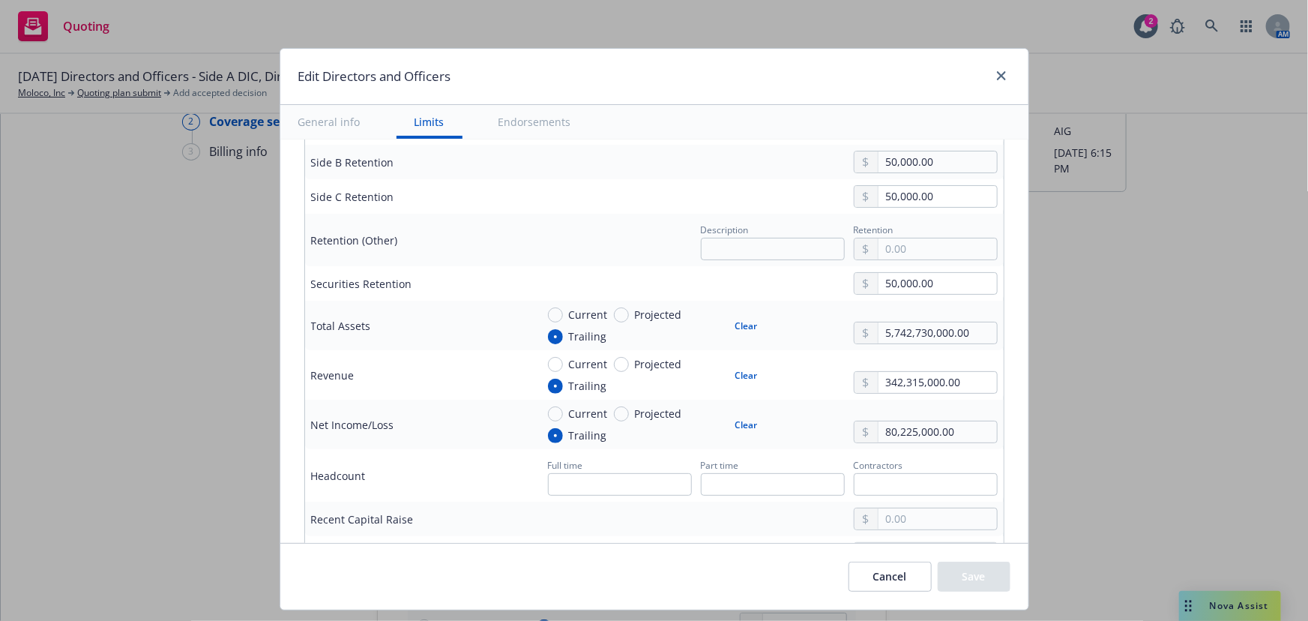
scroll to position [613, 0]
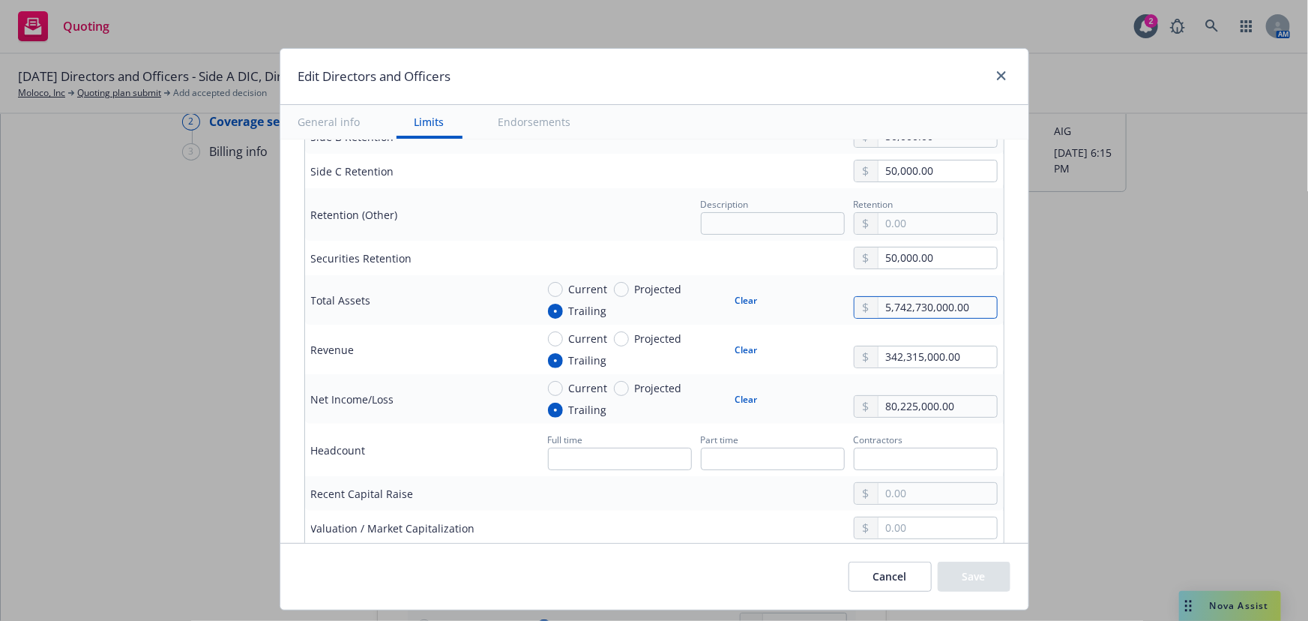
click at [933, 302] on input "5,742,730,000.00" at bounding box center [938, 307] width 118 height 21
click at [975, 305] on input "574,273,000.00" at bounding box center [938, 307] width 118 height 21
drag, startPoint x: 969, startPoint y: 307, endPoint x: 685, endPoint y: 307, distance: 284.2
click at [685, 307] on div "Current Projected Trailing Clear 574,273,000.00" at bounding box center [767, 299] width 462 height 37
type input "754,000,000.00"
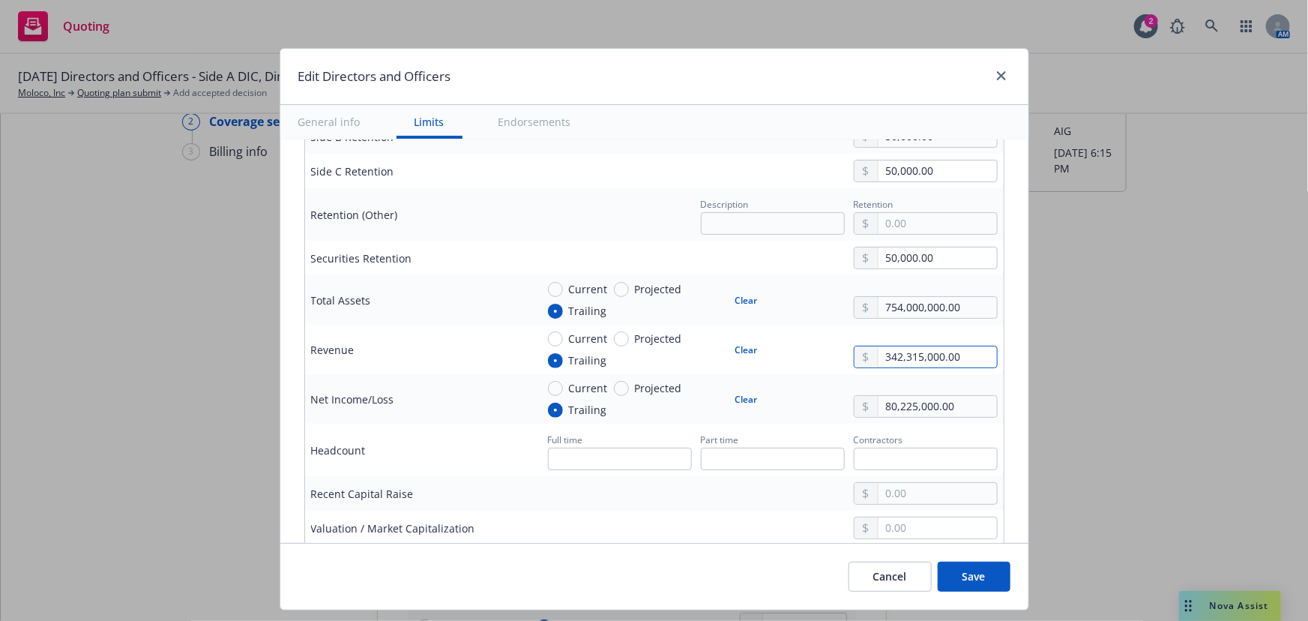
drag, startPoint x: 965, startPoint y: 350, endPoint x: 739, endPoint y: 358, distance: 225.8
click at [742, 358] on div "Current Projected Trailing Clear 342,315,000.00" at bounding box center [767, 349] width 462 height 37
type input "442,000,000.00"
drag, startPoint x: 963, startPoint y: 396, endPoint x: 742, endPoint y: 405, distance: 220.6
click at [742, 405] on div "Current Projected Trailing Clear 80,225,000.00" at bounding box center [767, 398] width 462 height 37
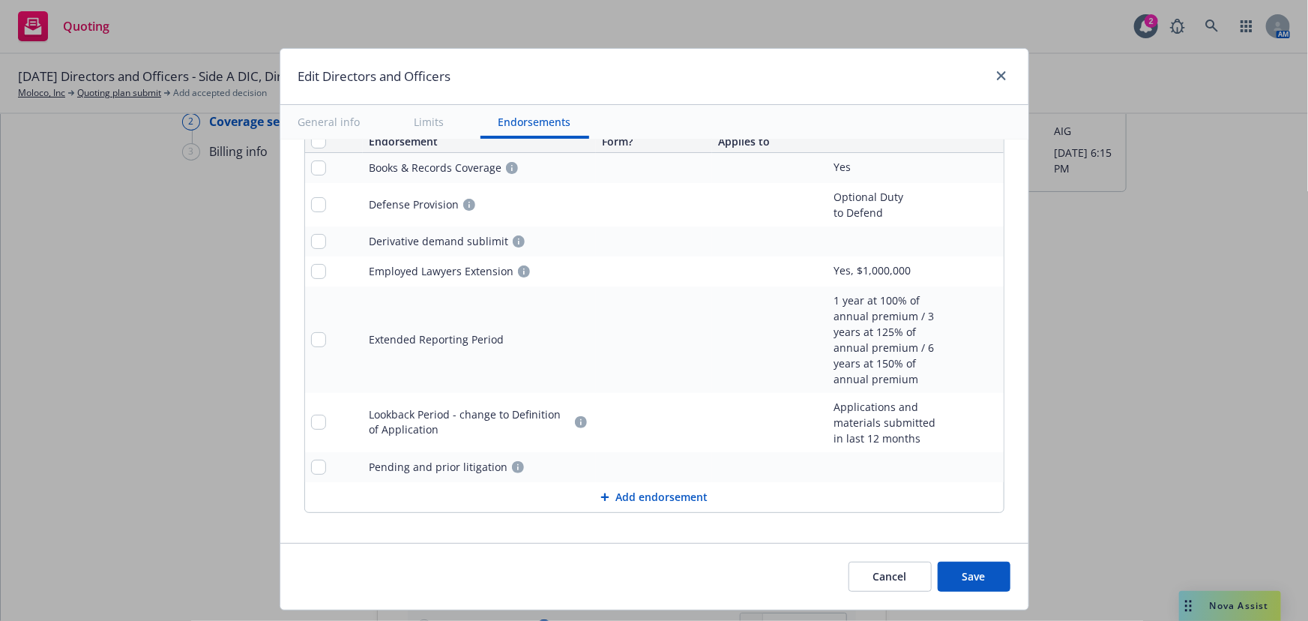
scroll to position [1487, 0]
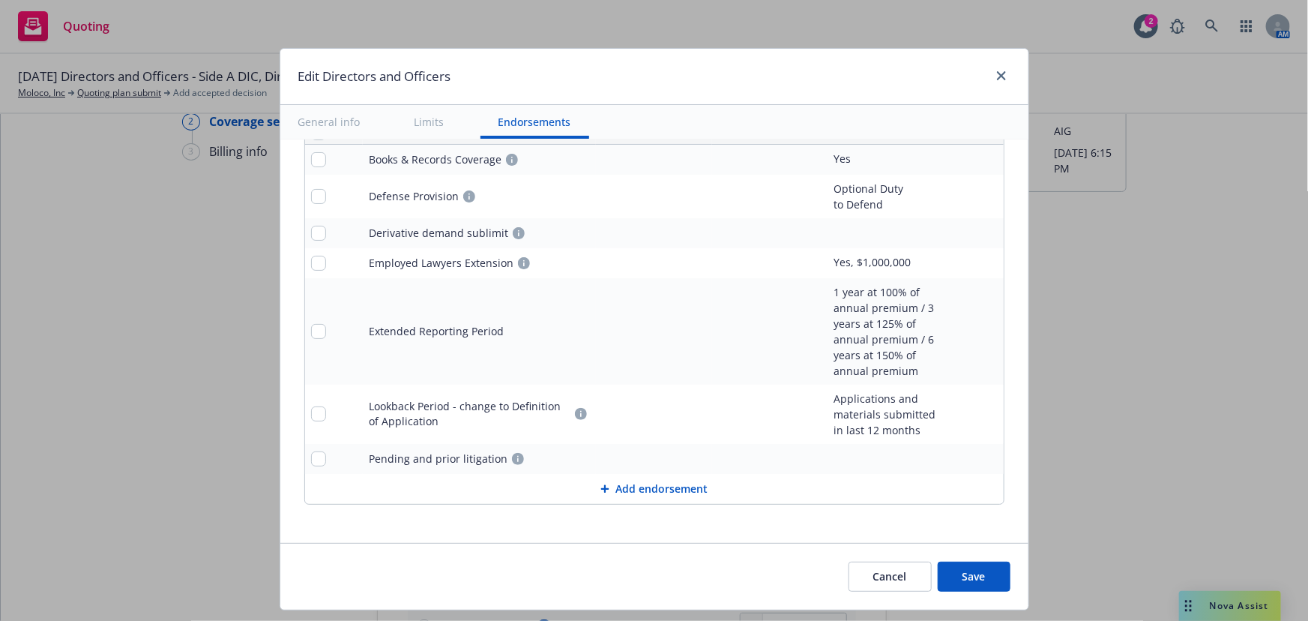
type input "97,000,000.00"
click at [637, 487] on button "Add endorsement" at bounding box center [654, 489] width 699 height 30
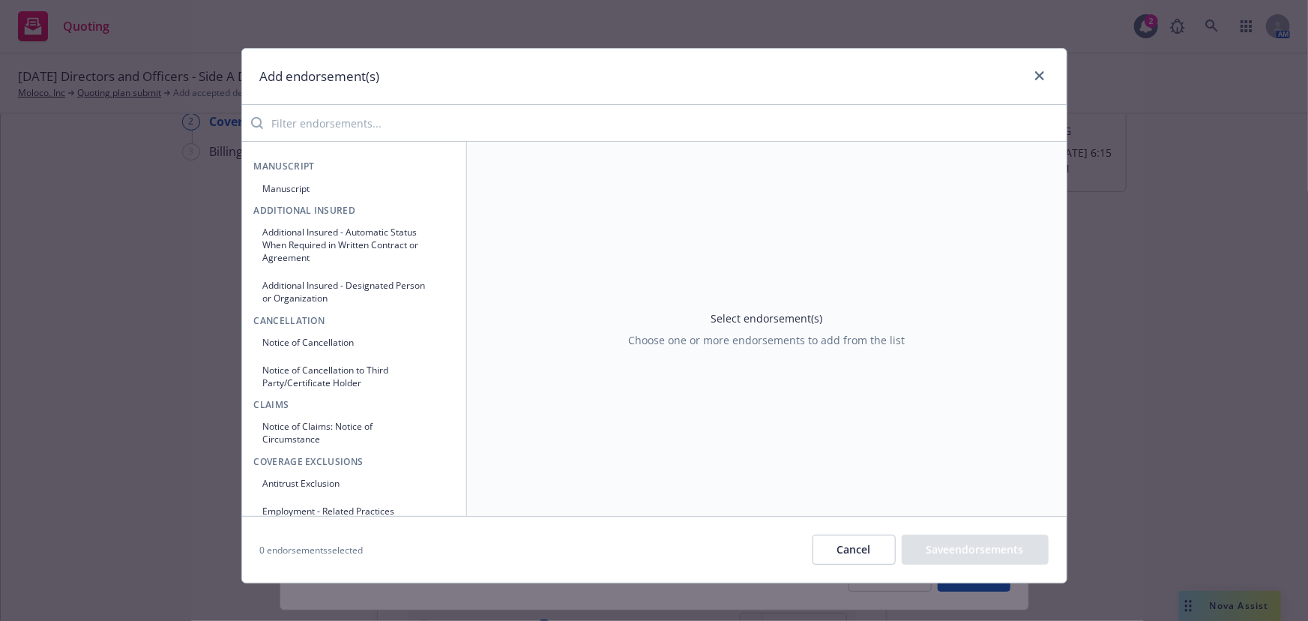
click at [343, 120] on input "search" at bounding box center [665, 123] width 804 height 30
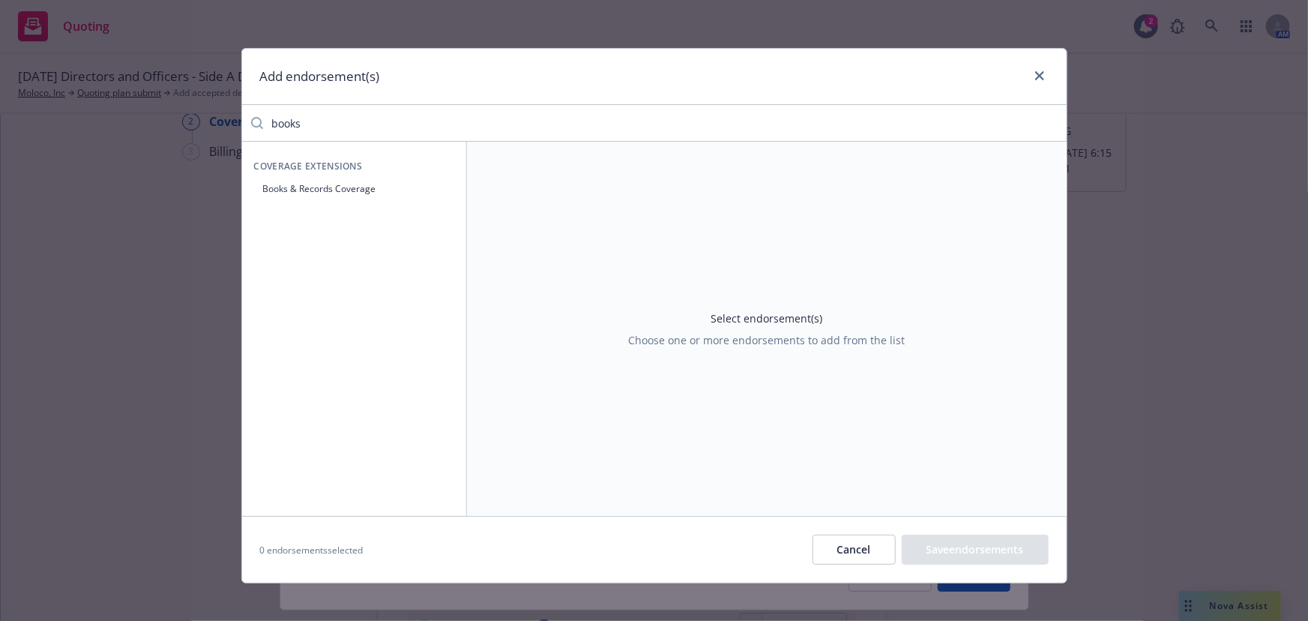
click at [356, 183] on button "Books & Records Coverage" at bounding box center [354, 188] width 200 height 25
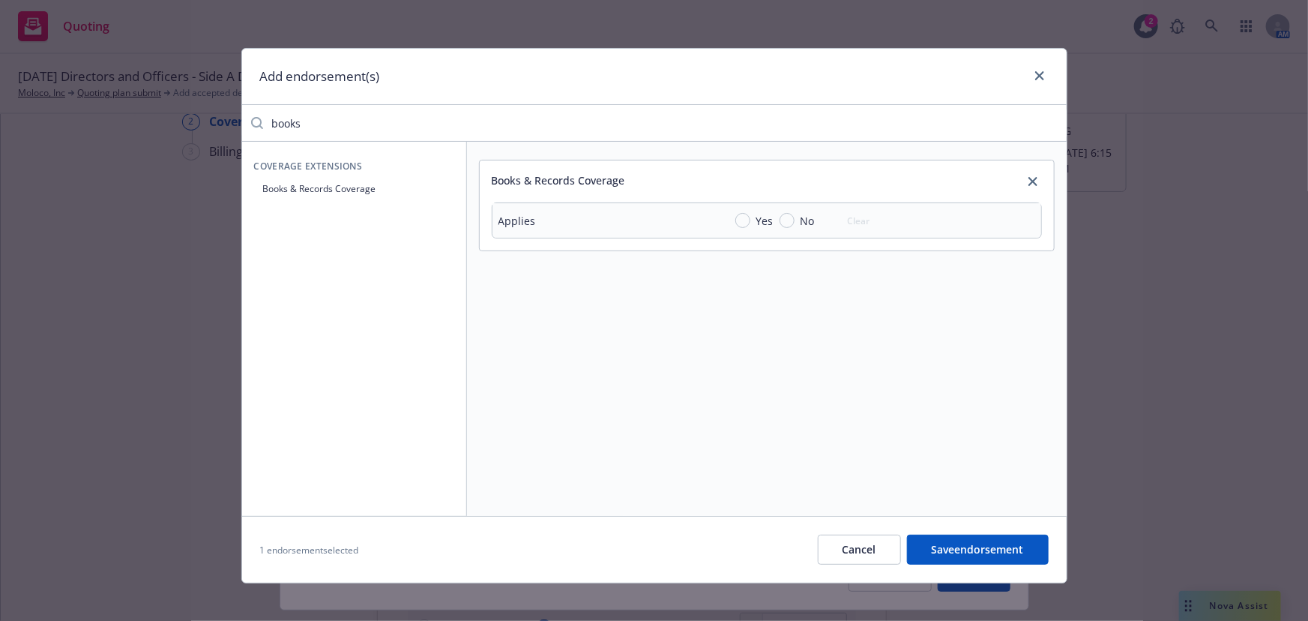
drag, startPoint x: 345, startPoint y: 121, endPoint x: 159, endPoint y: 112, distance: 186.2
click at [159, 112] on div "Add endorsement(s) books Coverage Extensions Books & Records Coverage Books & R…" at bounding box center [654, 310] width 1308 height 621
type input "deri"
click at [316, 194] on button "Derivative demand sublimit" at bounding box center [354, 188] width 200 height 25
click at [742, 217] on input "Yes" at bounding box center [743, 220] width 15 height 15
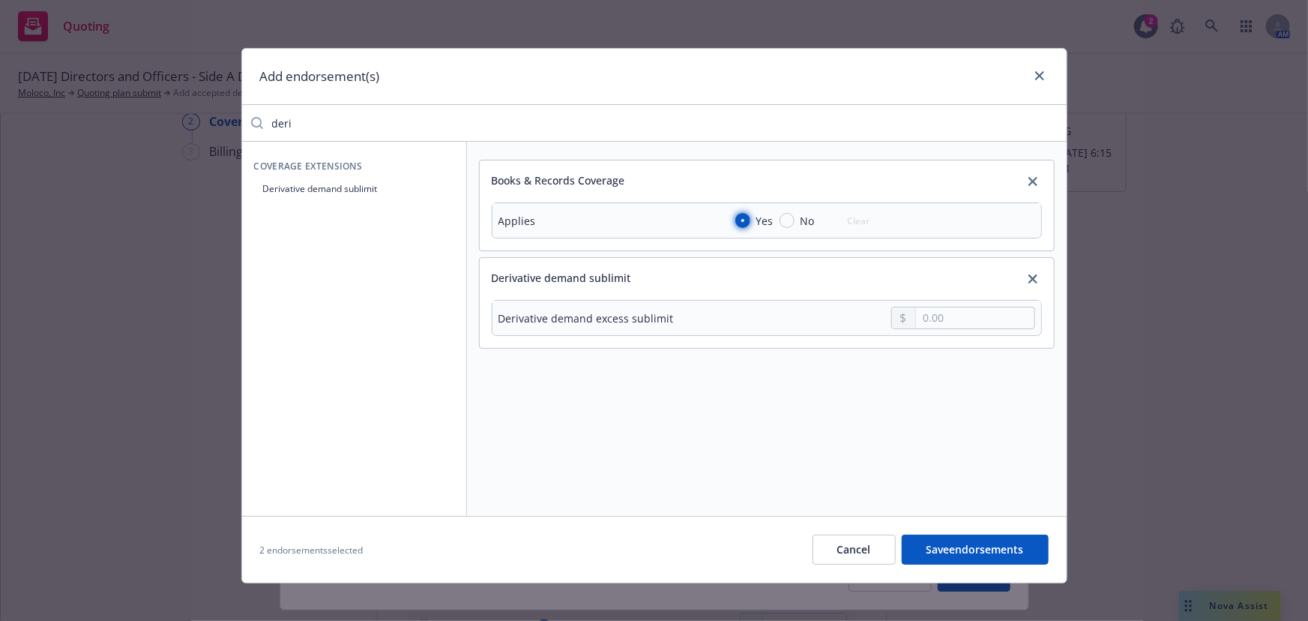
radio input "true"
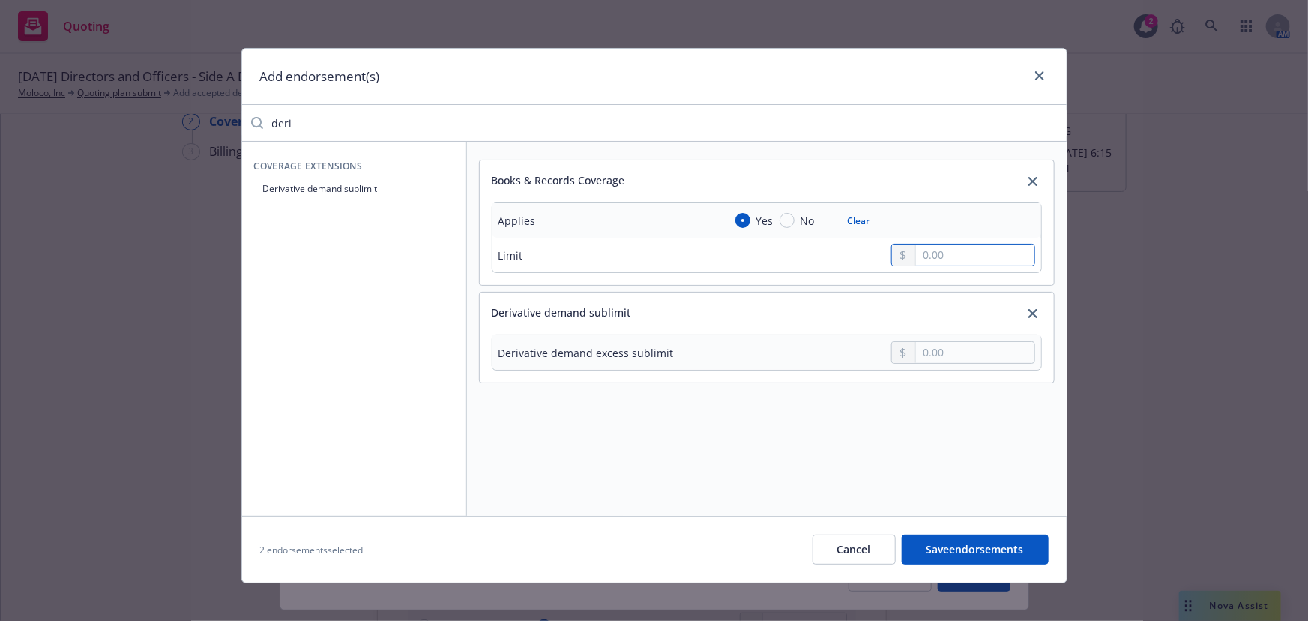
click at [955, 259] on input "text" at bounding box center [975, 254] width 118 height 21
type input "500,000.00"
click at [984, 357] on input "text" at bounding box center [975, 352] width 118 height 21
type input "500,000.00"
click at [952, 547] on button "Save endorsements" at bounding box center [975, 550] width 147 height 30
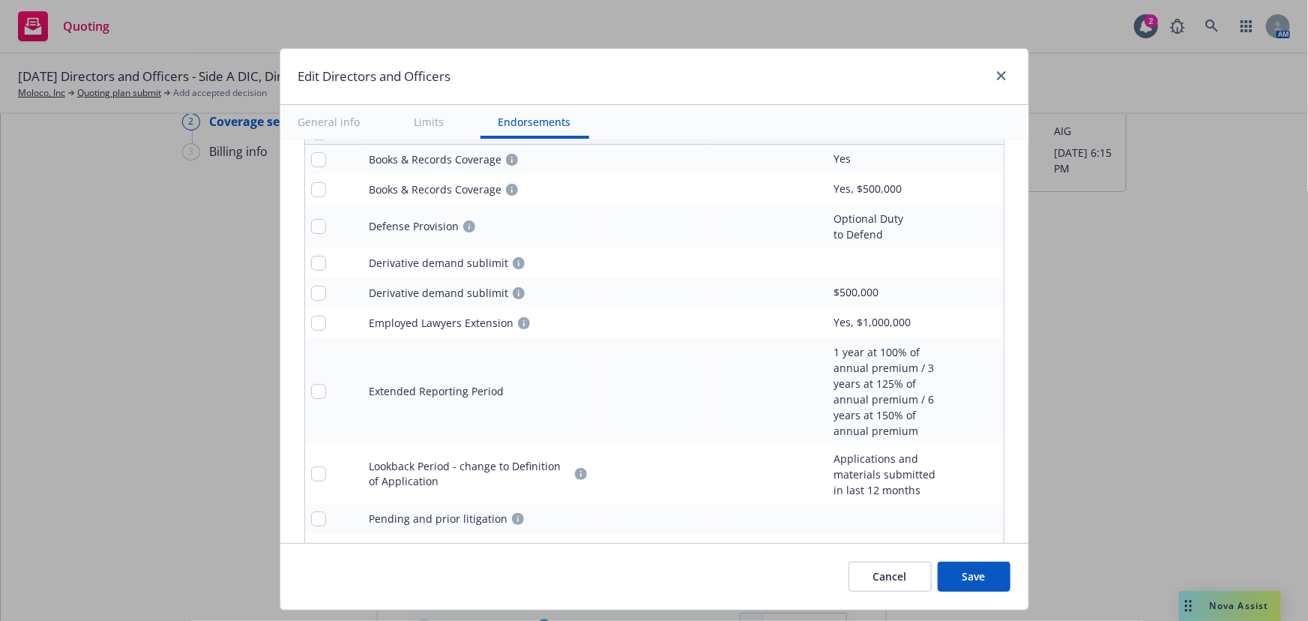
click at [993, 572] on button "Save" at bounding box center [974, 577] width 73 height 30
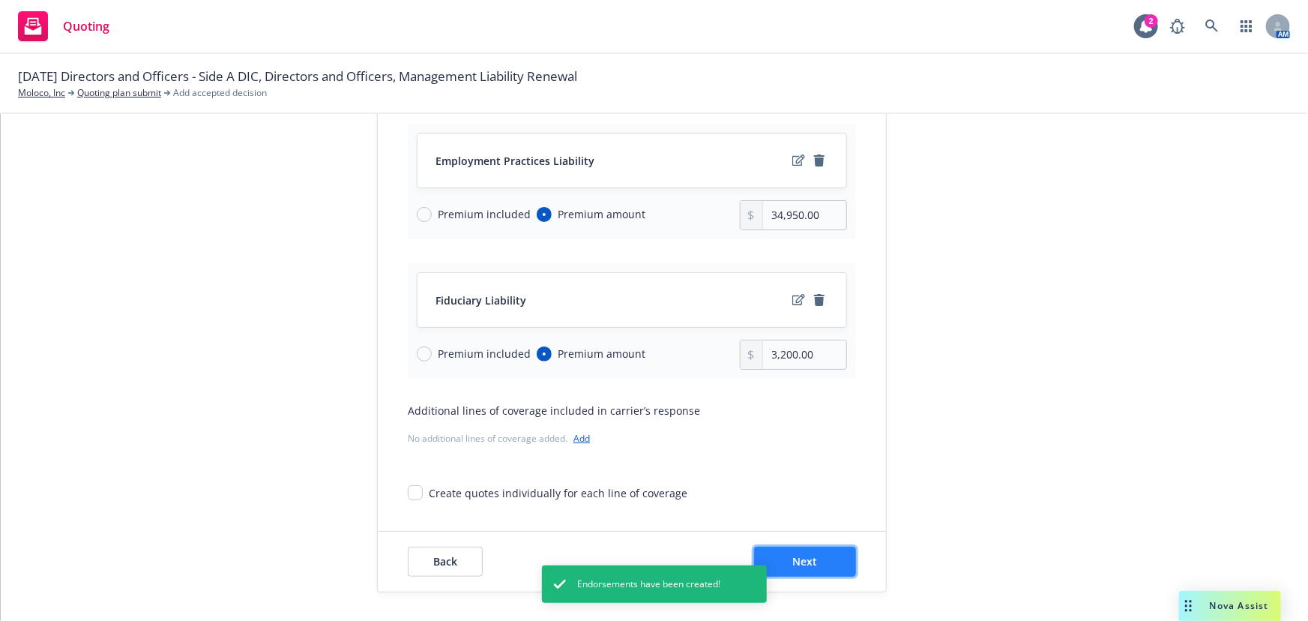
click at [823, 547] on button "Next" at bounding box center [805, 562] width 102 height 30
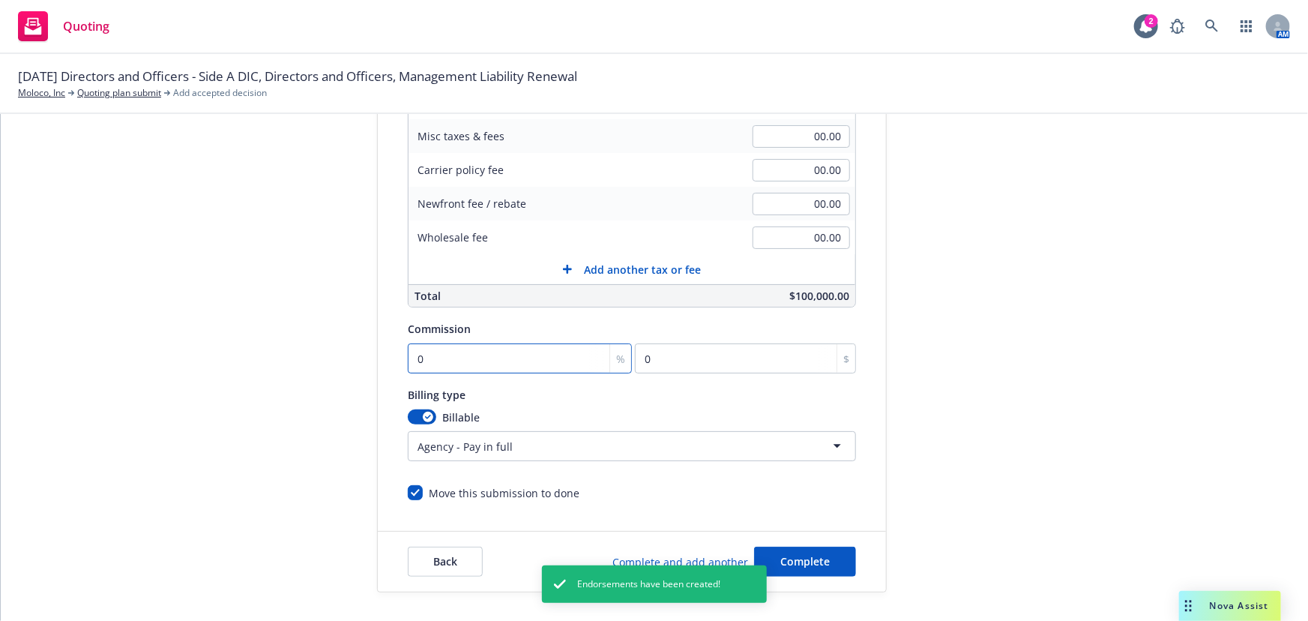
click at [443, 355] on input "0" at bounding box center [520, 358] width 224 height 30
type input "1"
type input "1000"
type input "16"
type input "16000"
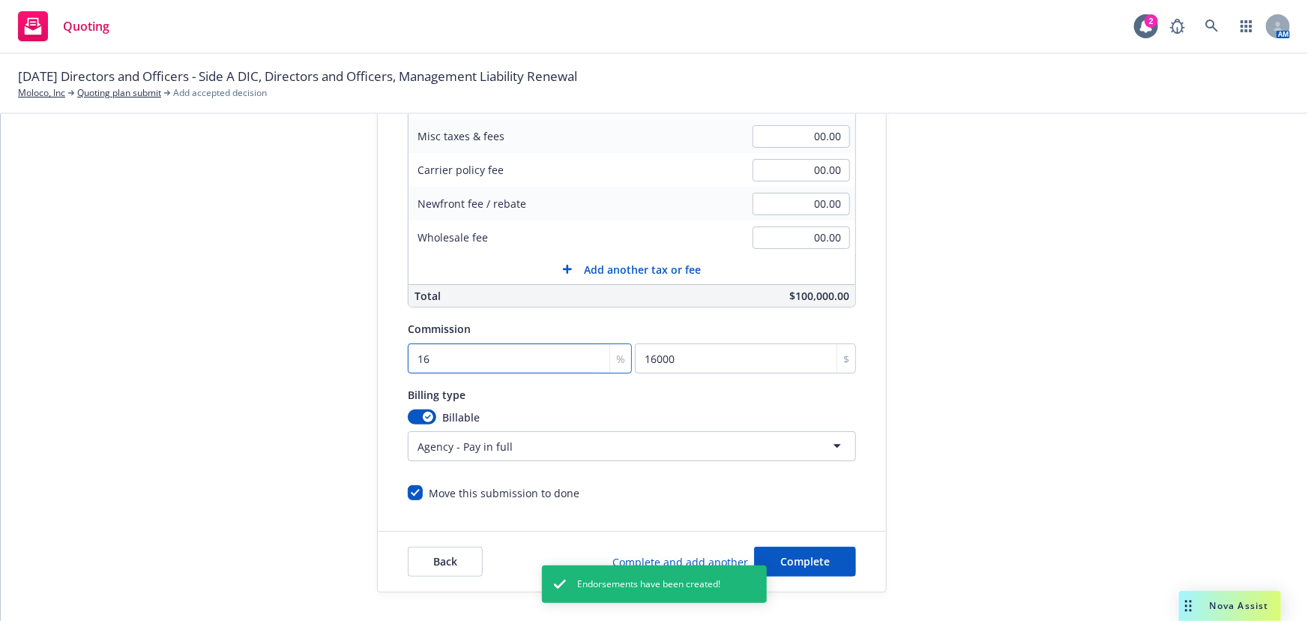
type input "16.5"
type input "16500"
type input "16.5"
click at [832, 563] on button "Complete" at bounding box center [805, 562] width 102 height 30
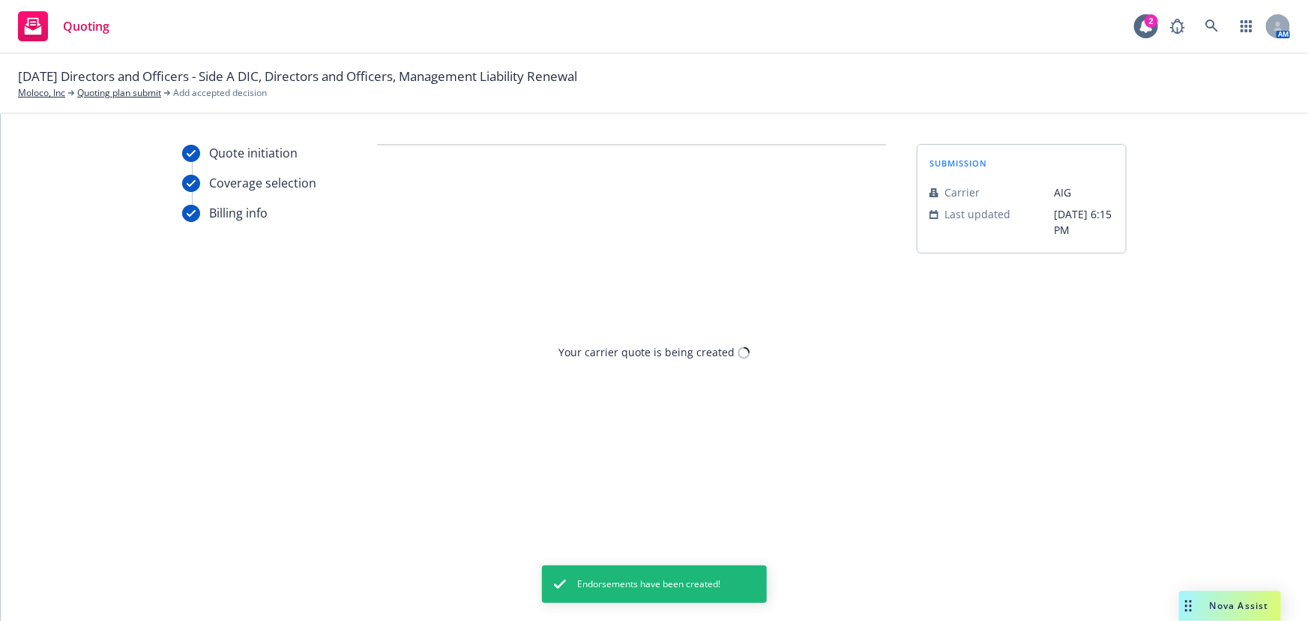
scroll to position [0, 0]
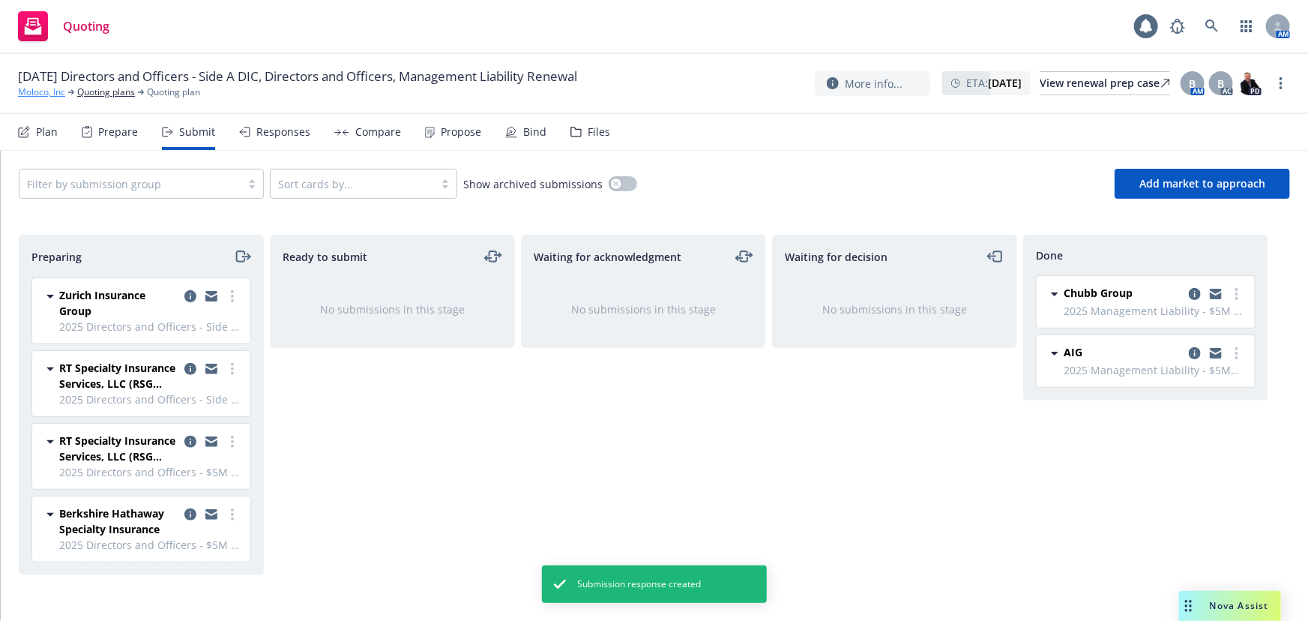
click at [52, 92] on link "Moloco, Inc" at bounding box center [41, 91] width 47 height 13
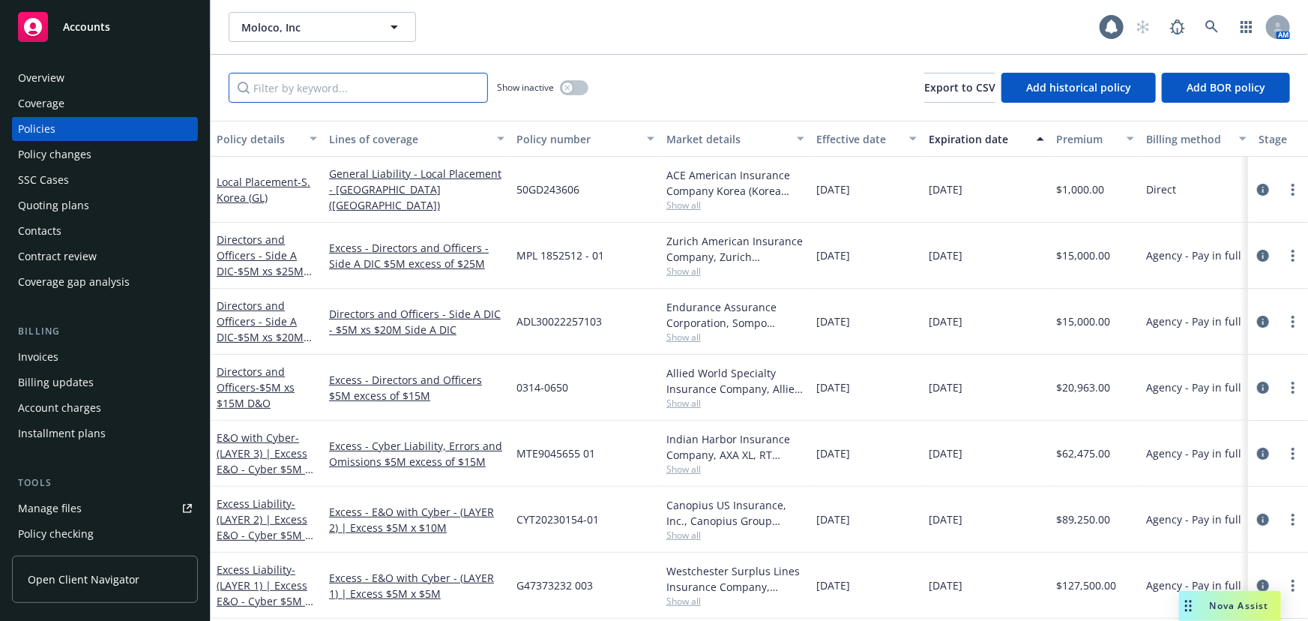
click at [365, 82] on input "Filter by keyword..." at bounding box center [358, 88] width 259 height 30
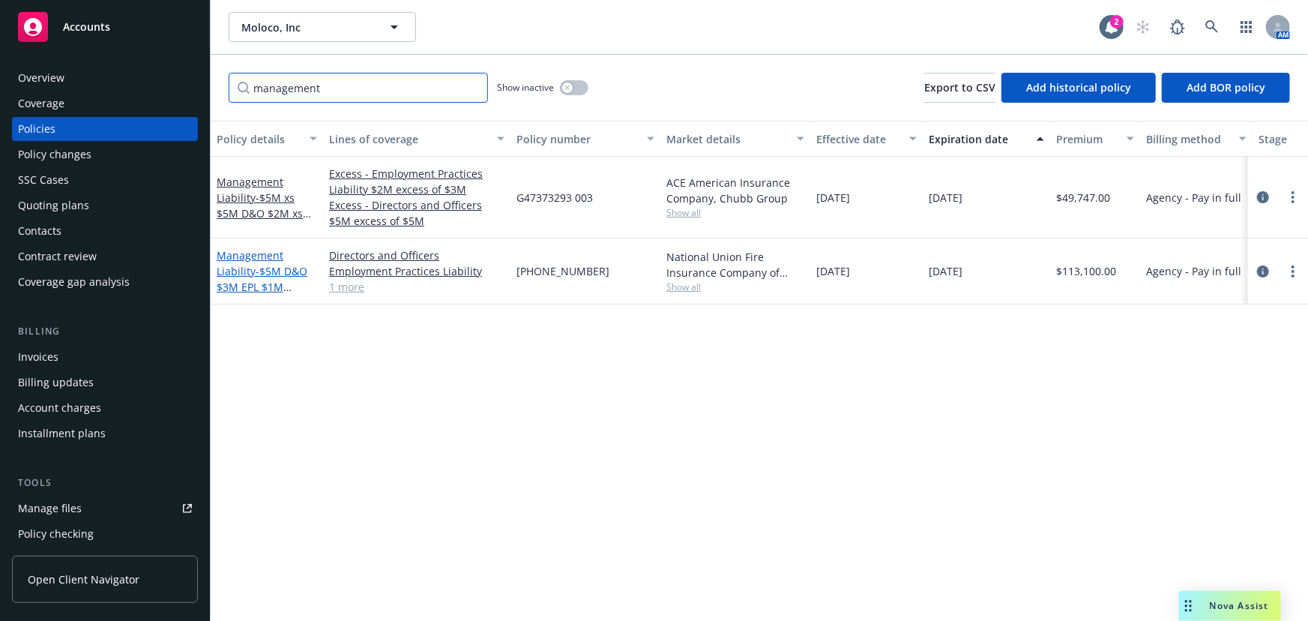
type input "management"
click at [286, 275] on span "- $5M D&O $3M EPL $1M Fiduciary" at bounding box center [262, 287] width 91 height 46
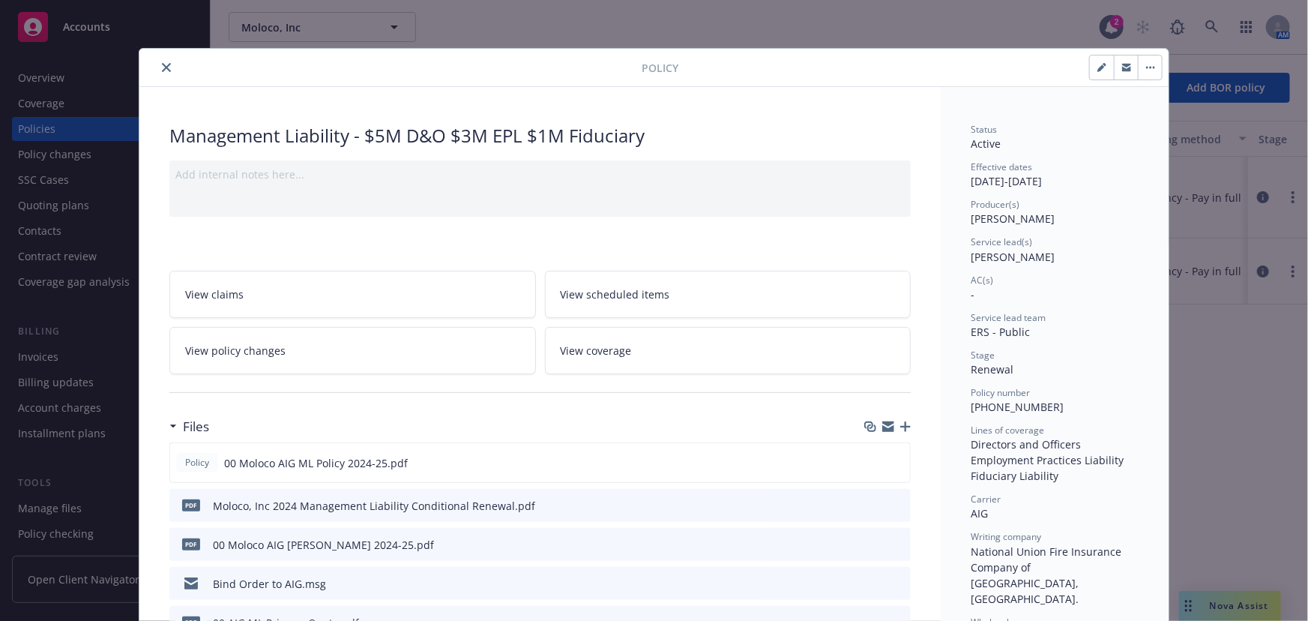
click at [162, 73] on button "close" at bounding box center [166, 67] width 18 height 18
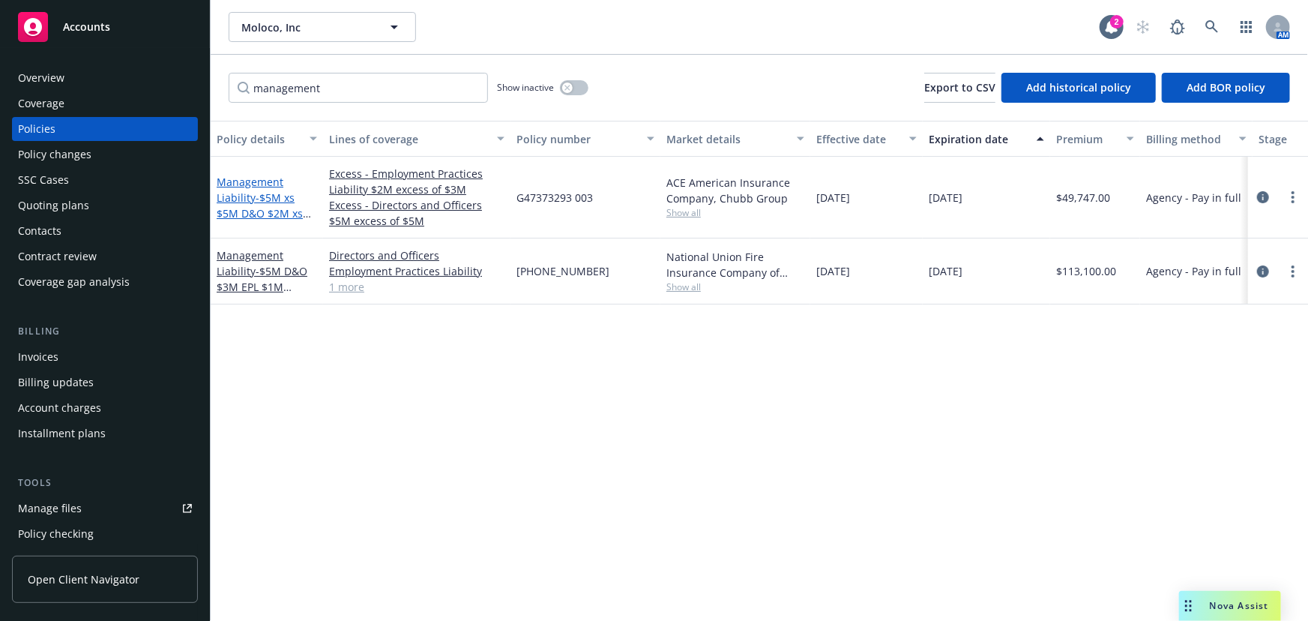
click at [281, 202] on span "- $5M xs $5M D&O $2M xs $3M EPL" at bounding box center [264, 213] width 94 height 46
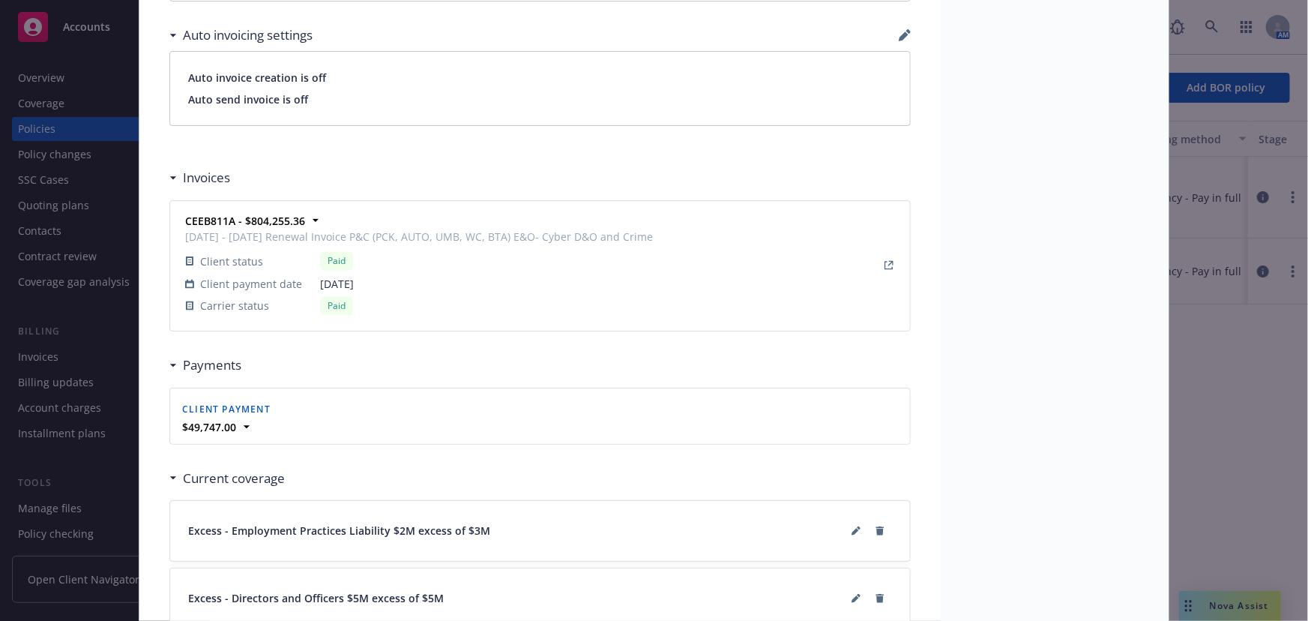
scroll to position [1431, 0]
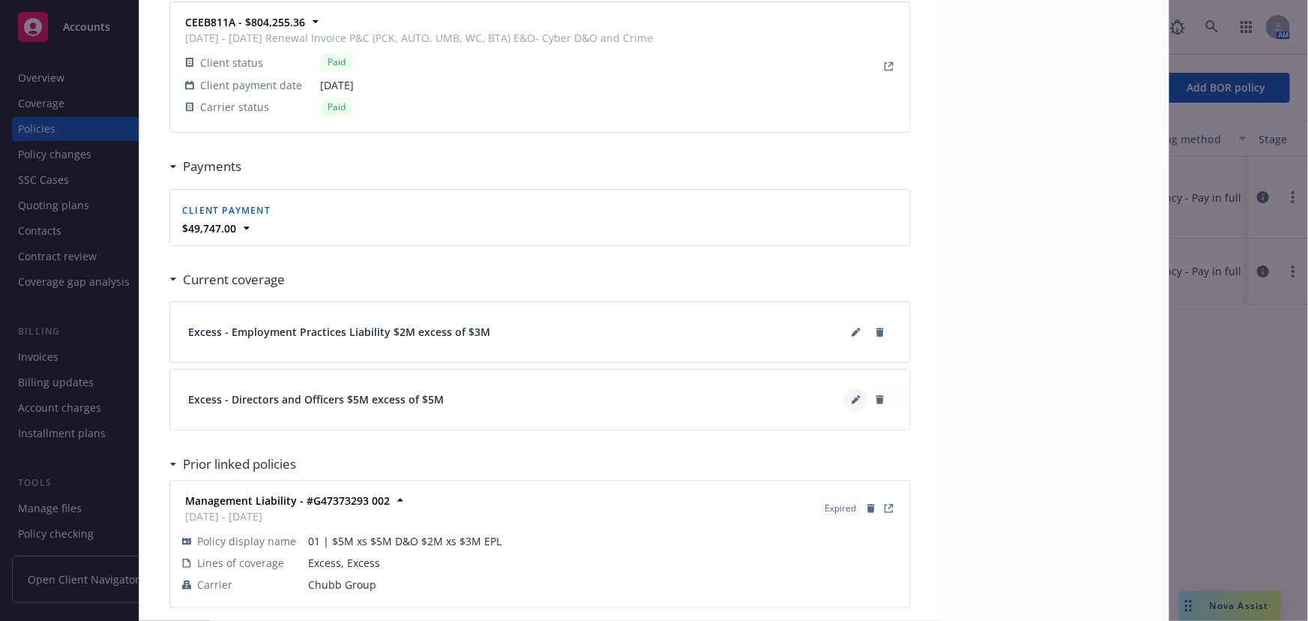
click at [852, 395] on icon at bounding box center [856, 399] width 9 height 9
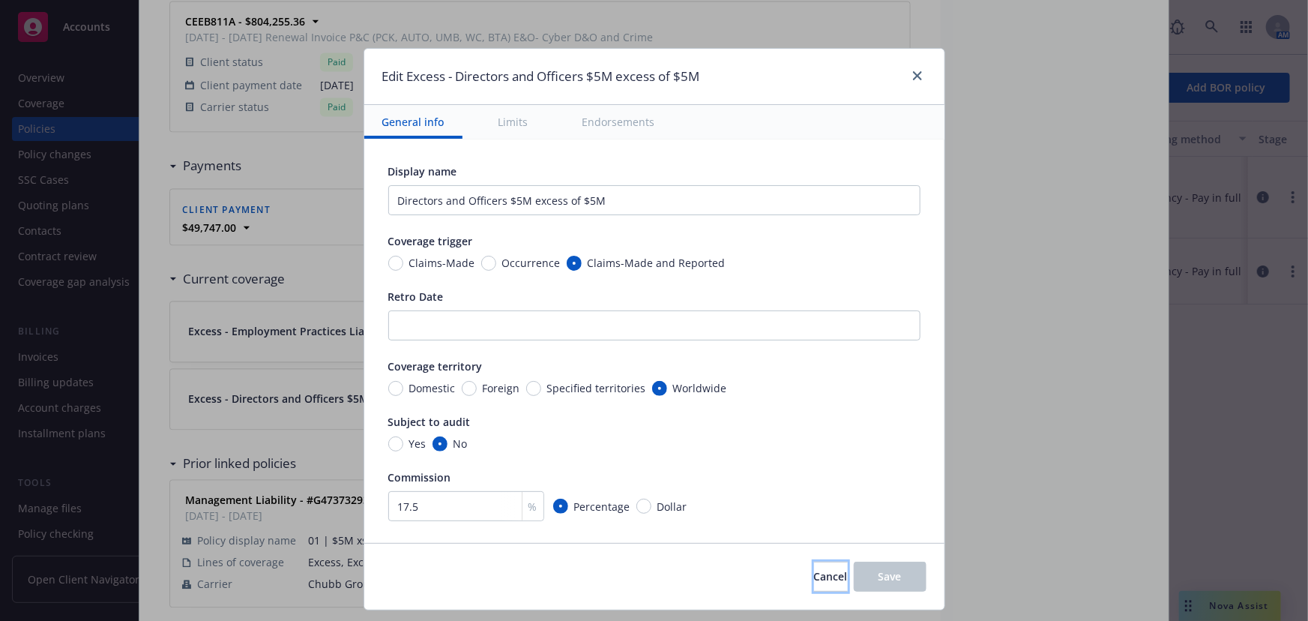
click at [814, 589] on button "Cancel" at bounding box center [831, 577] width 34 height 30
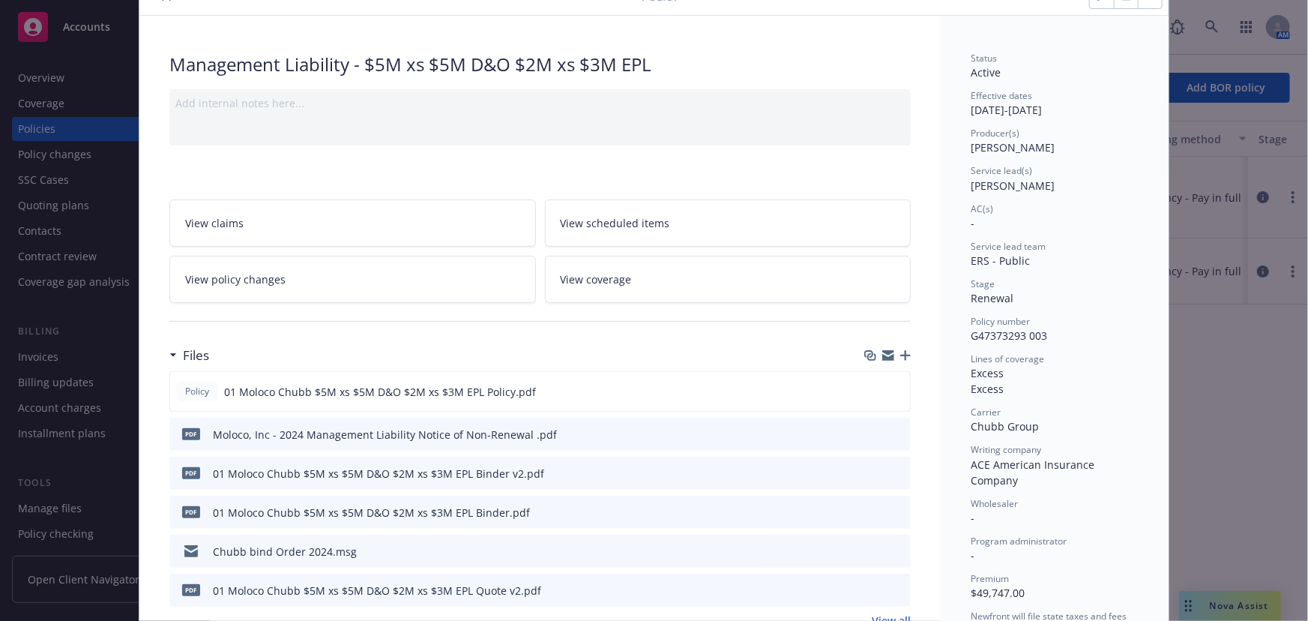
scroll to position [0, 0]
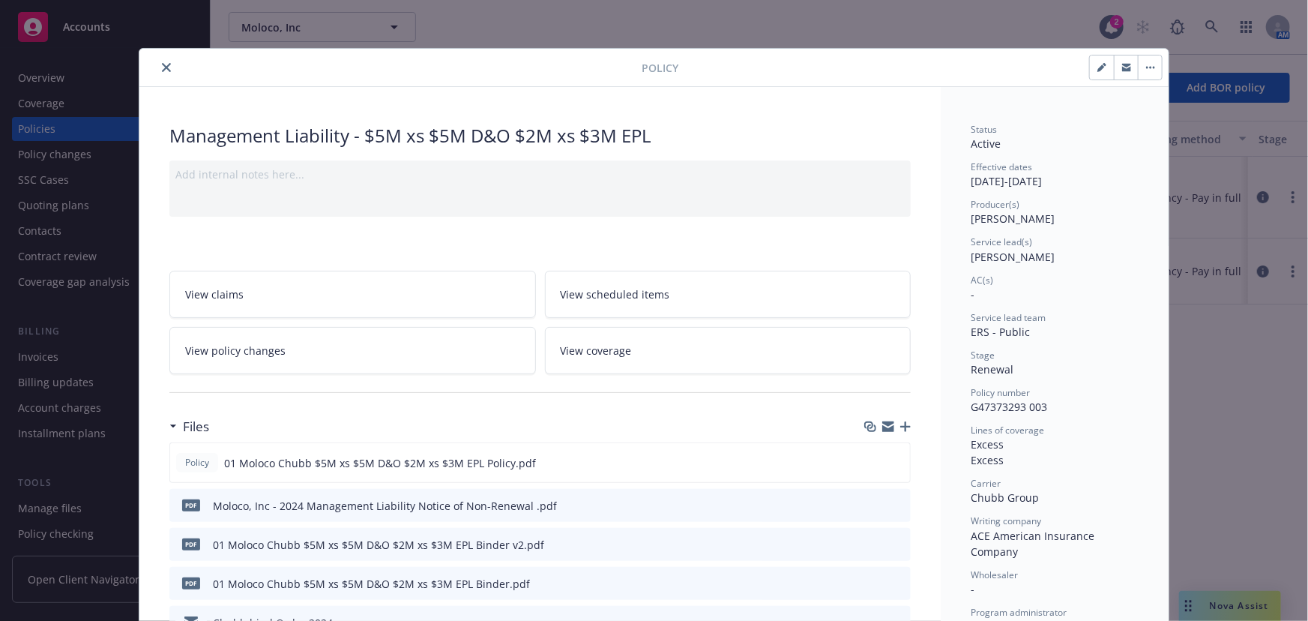
click at [171, 71] on div at bounding box center [393, 67] width 496 height 18
click at [163, 60] on button "close" at bounding box center [166, 67] width 18 height 18
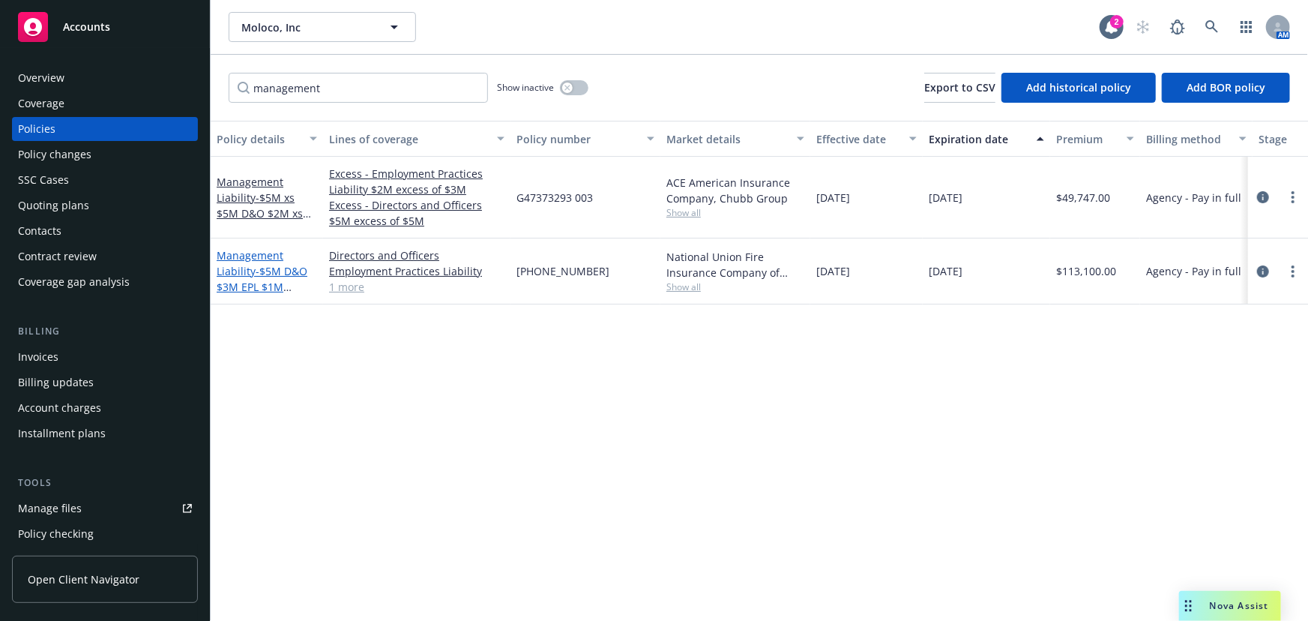
click at [255, 271] on span "- $5M D&O $3M EPL $1M Fiduciary" at bounding box center [262, 287] width 91 height 46
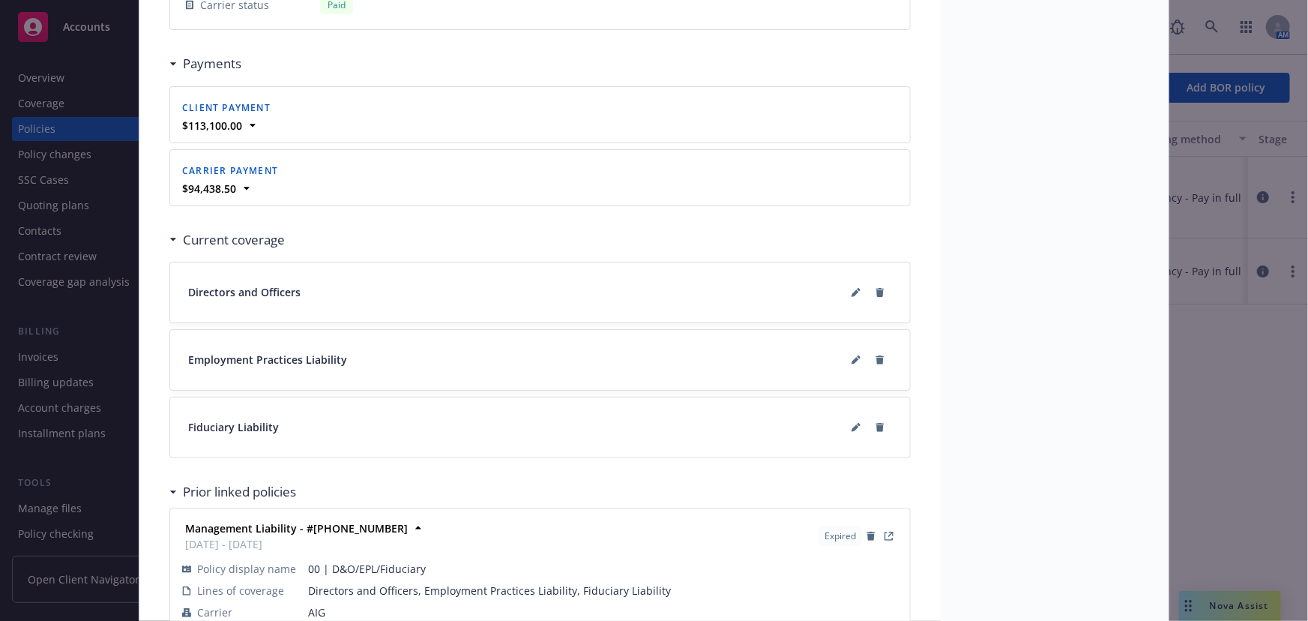
scroll to position [1500, 0]
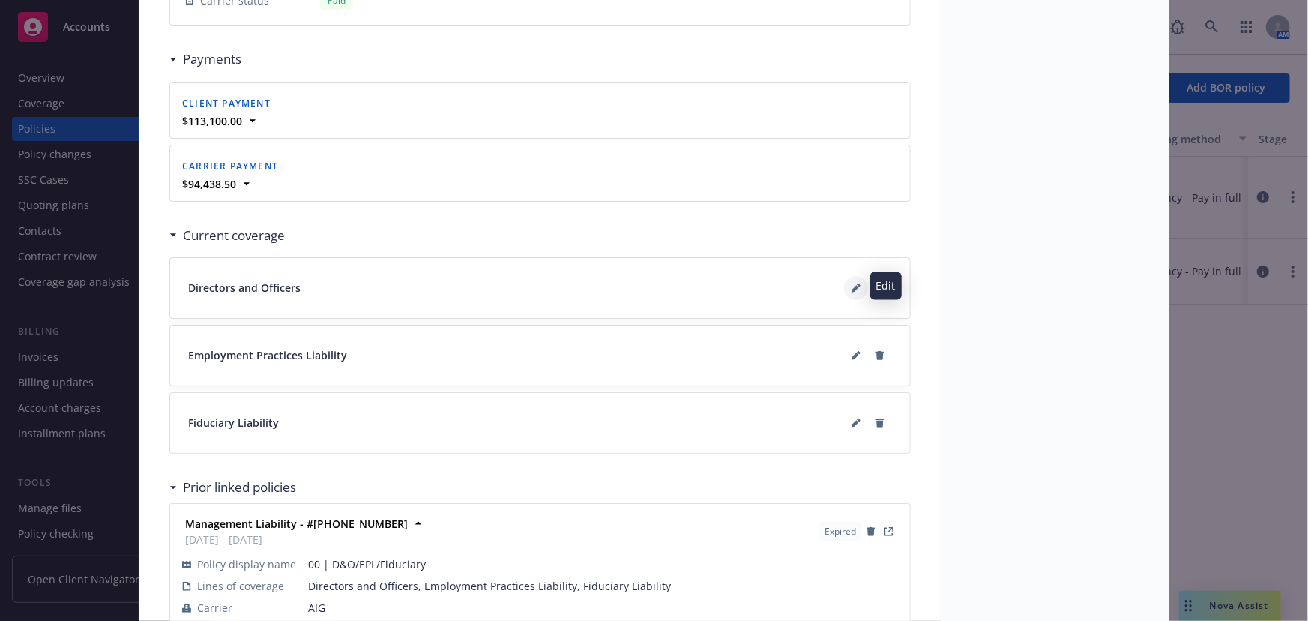
click at [853, 292] on button at bounding box center [856, 288] width 24 height 24
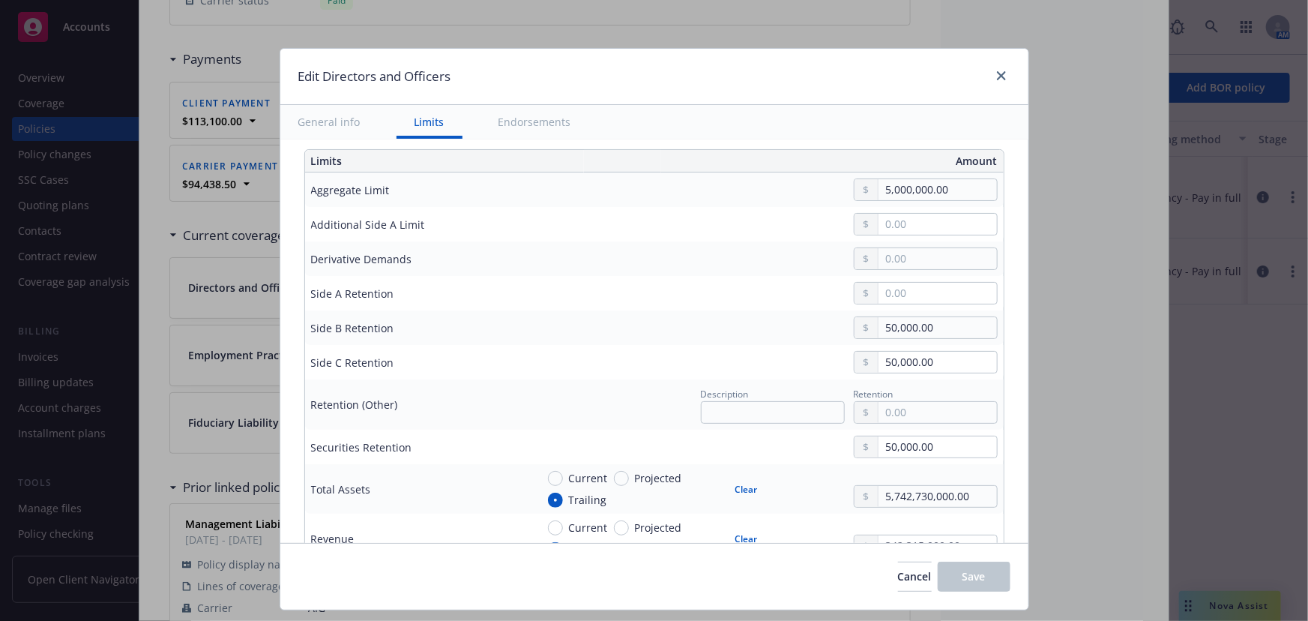
scroll to position [682, 0]
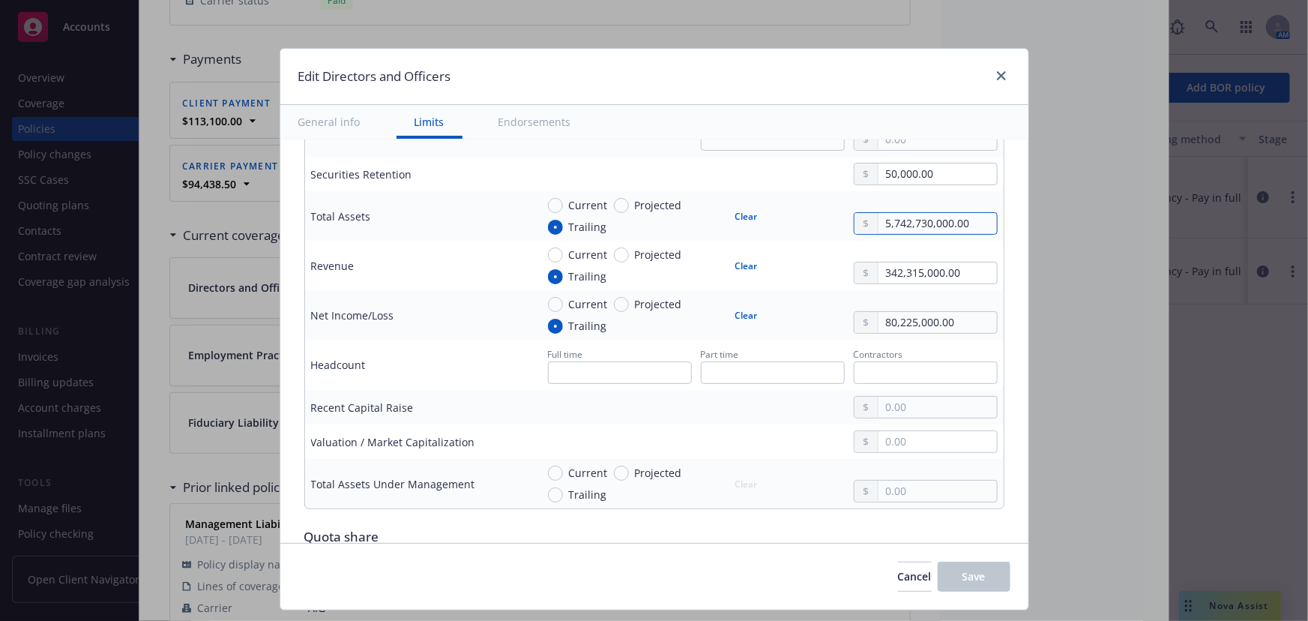
click at [963, 226] on input "5,742,730,000.00" at bounding box center [938, 223] width 118 height 21
click at [939, 222] on input "5,742,730,000.00" at bounding box center [938, 223] width 118 height 21
type input "574,273,000.00"
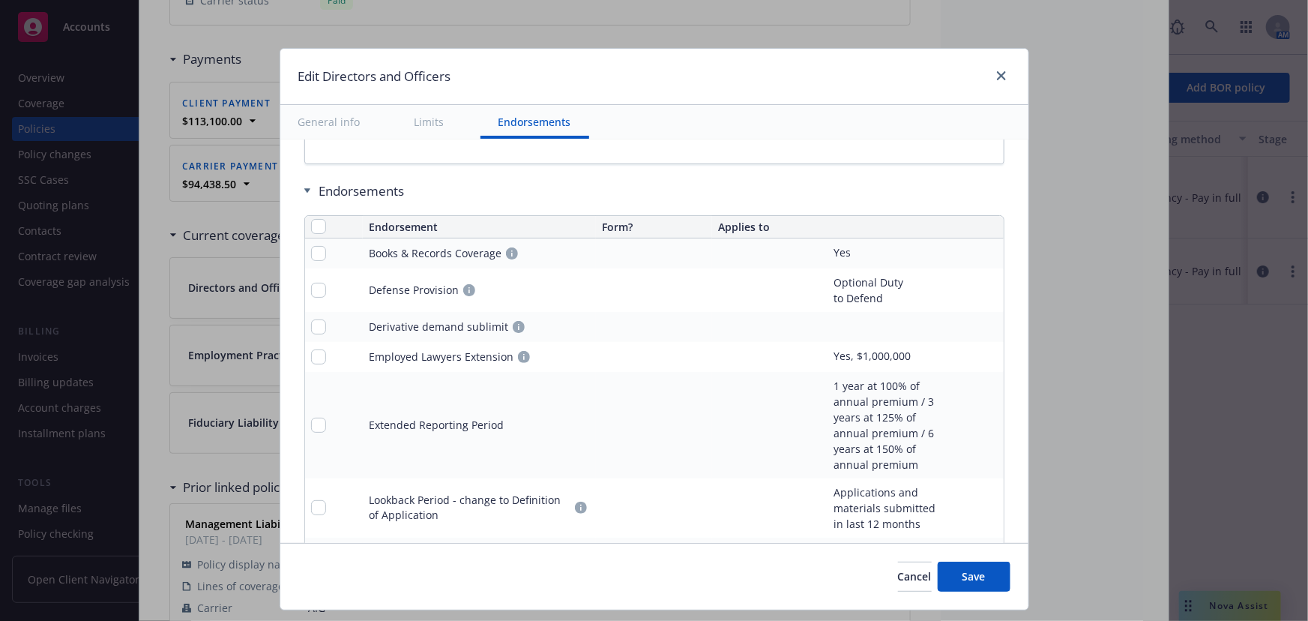
scroll to position [1461, 0]
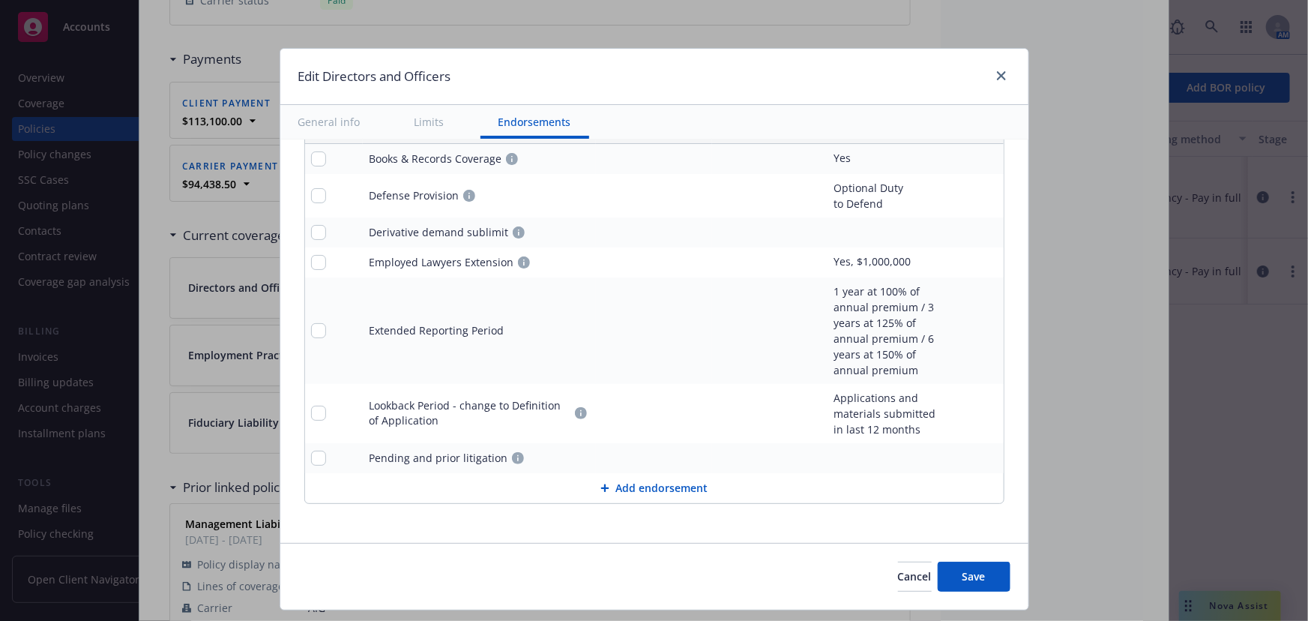
click at [990, 594] on div "Cancel Save" at bounding box center [654, 576] width 748 height 67
click at [990, 577] on button "Save" at bounding box center [974, 577] width 73 height 30
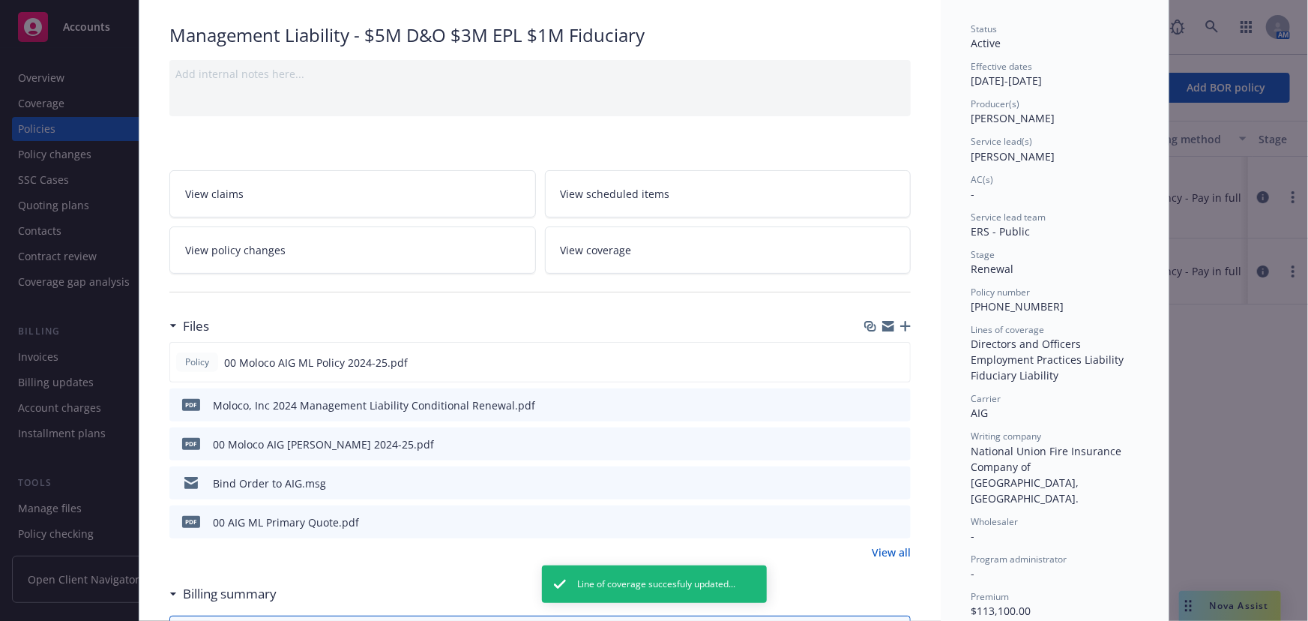
scroll to position [0, 0]
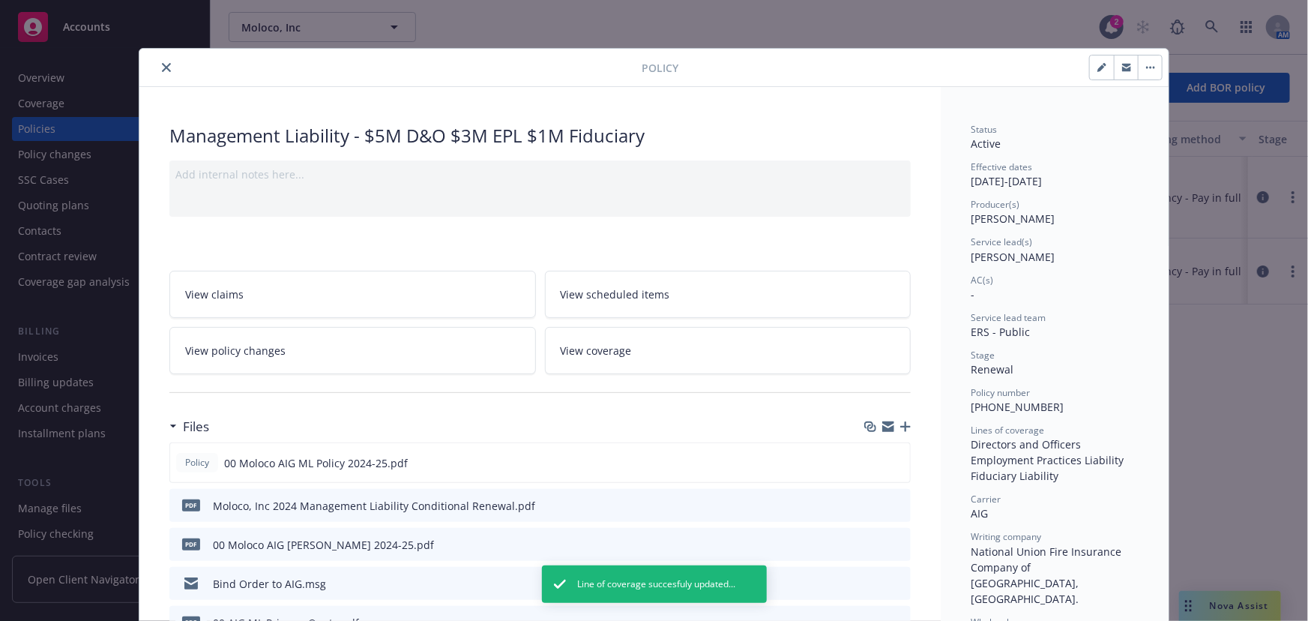
click at [157, 65] on button "close" at bounding box center [166, 67] width 18 height 18
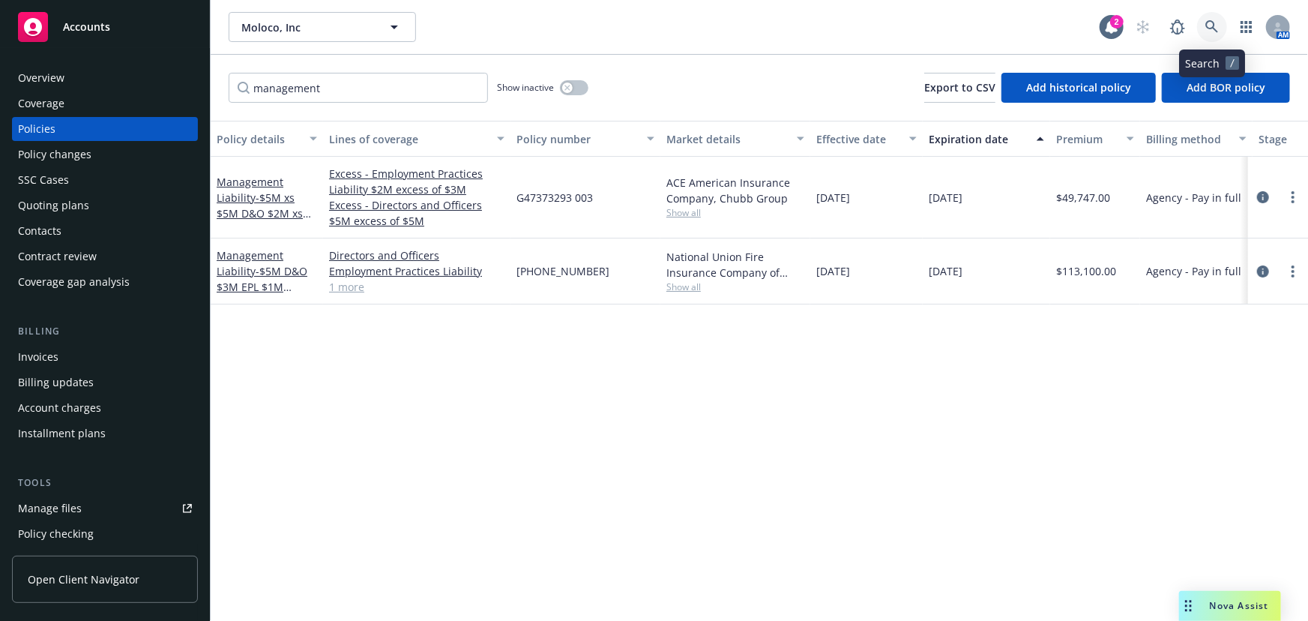
click at [1213, 28] on icon at bounding box center [1212, 26] width 13 height 13
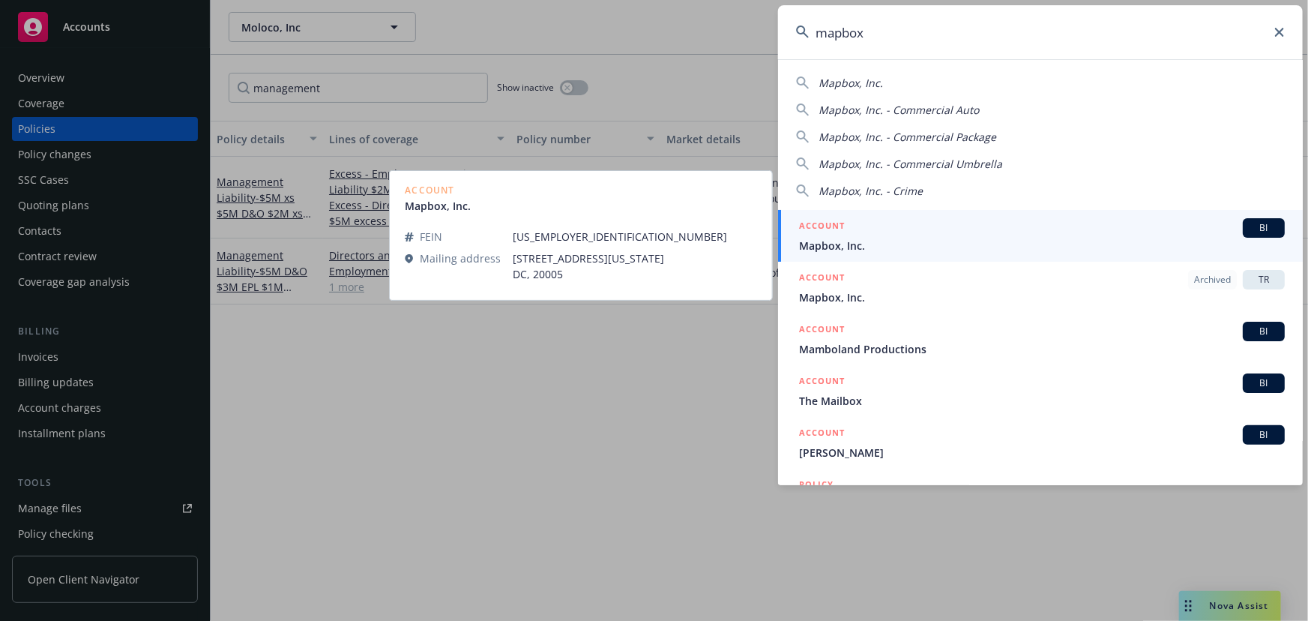
type input "mapbox"
click at [892, 248] on span "Mapbox, Inc." at bounding box center [1042, 246] width 486 height 16
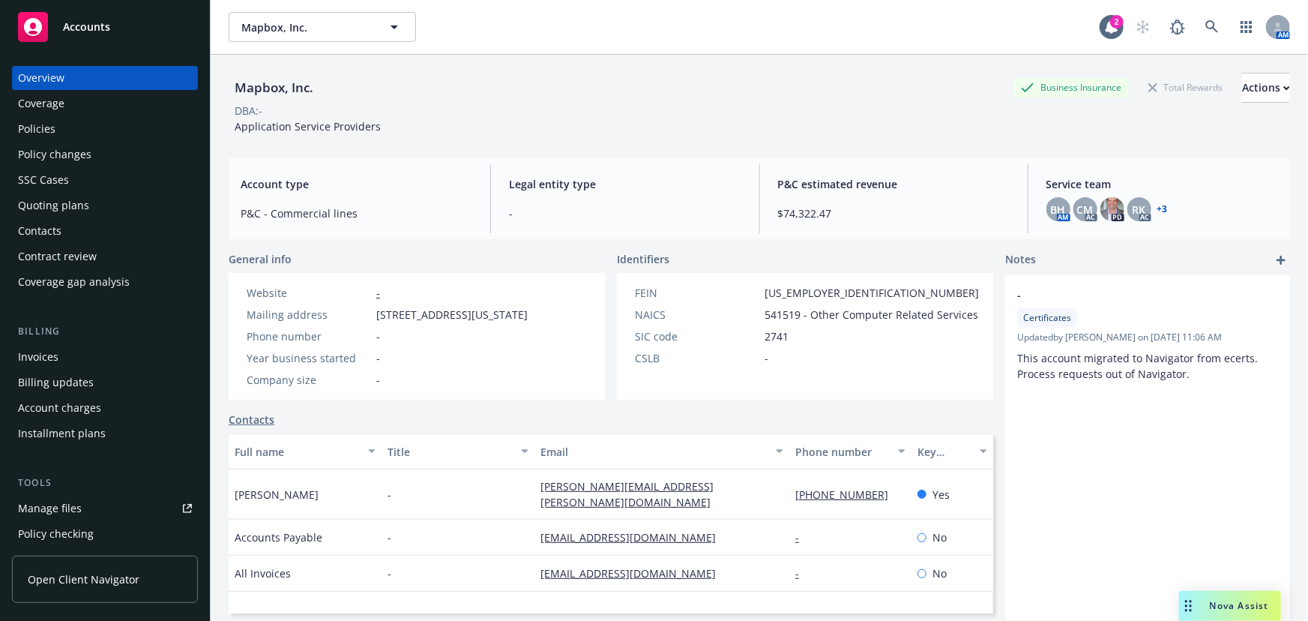
click at [119, 134] on div "Policies" at bounding box center [105, 129] width 174 height 24
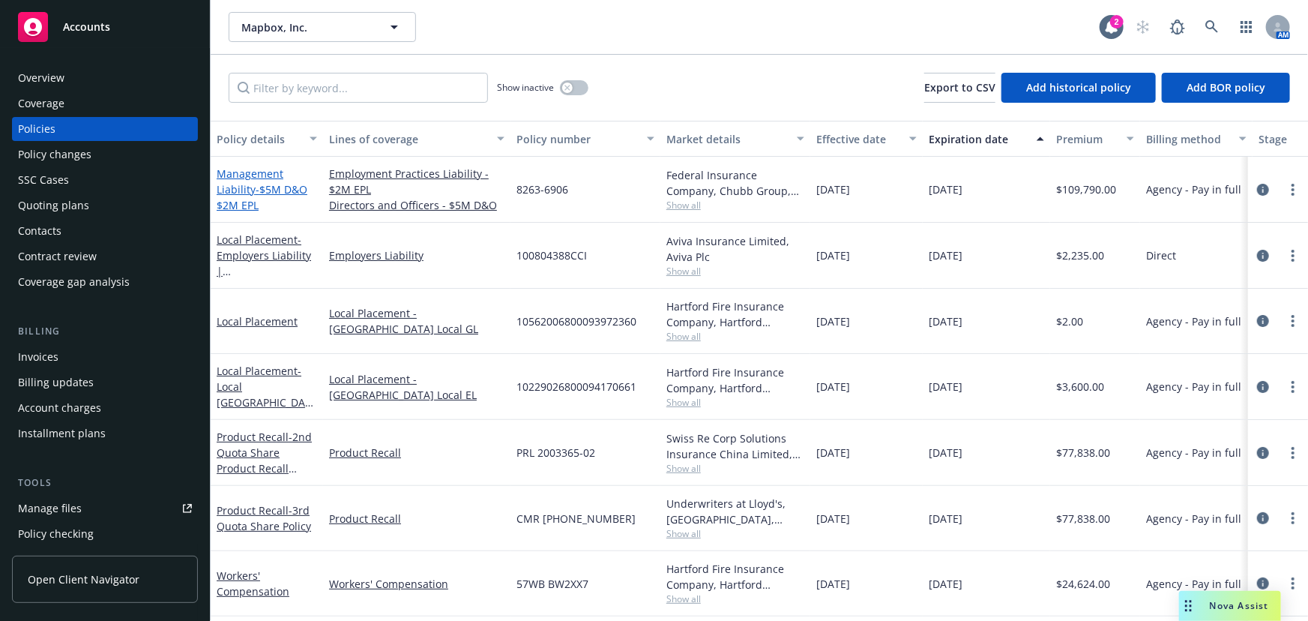
click at [277, 192] on span "- $5M D&O $2M EPL" at bounding box center [262, 197] width 91 height 30
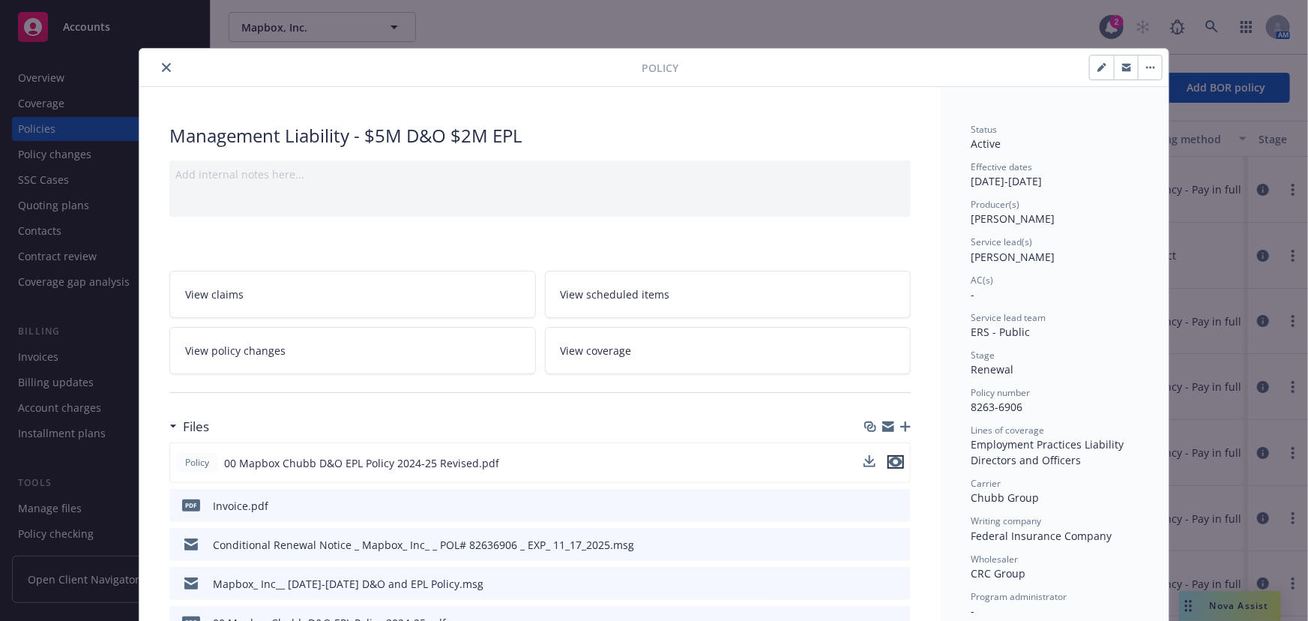
click at [889, 463] on icon "preview file" at bounding box center [895, 462] width 13 height 10
